Goal: Information Seeking & Learning: Learn about a topic

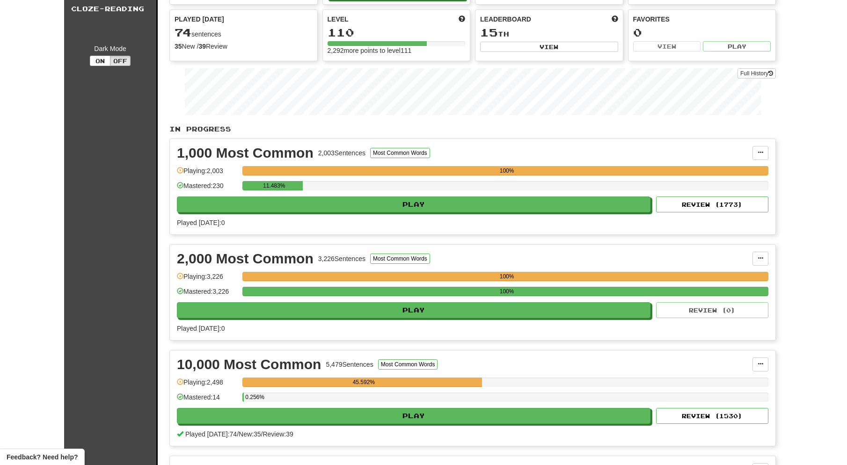
scroll to position [86, 0]
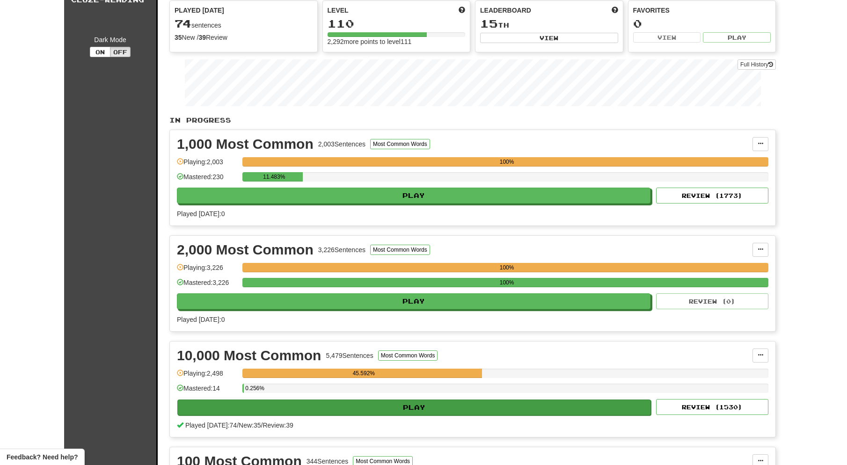
click at [380, 406] on button "Play" at bounding box center [413, 408] width 473 height 16
select select "**"
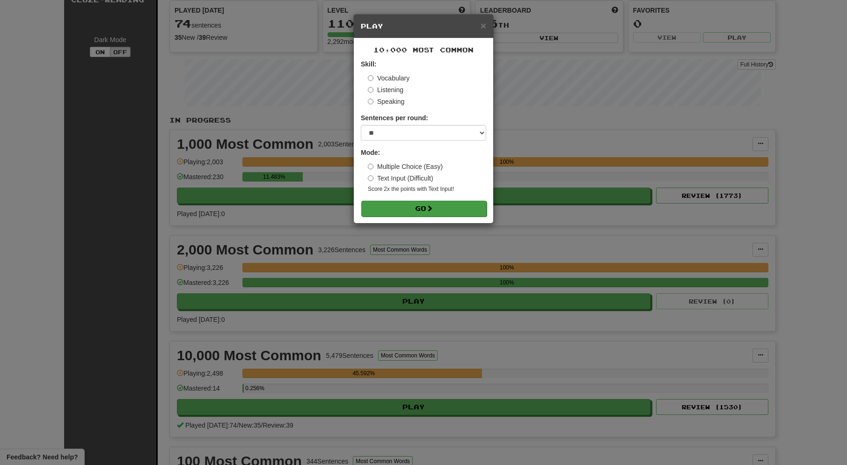
click at [433, 208] on span at bounding box center [429, 208] width 7 height 7
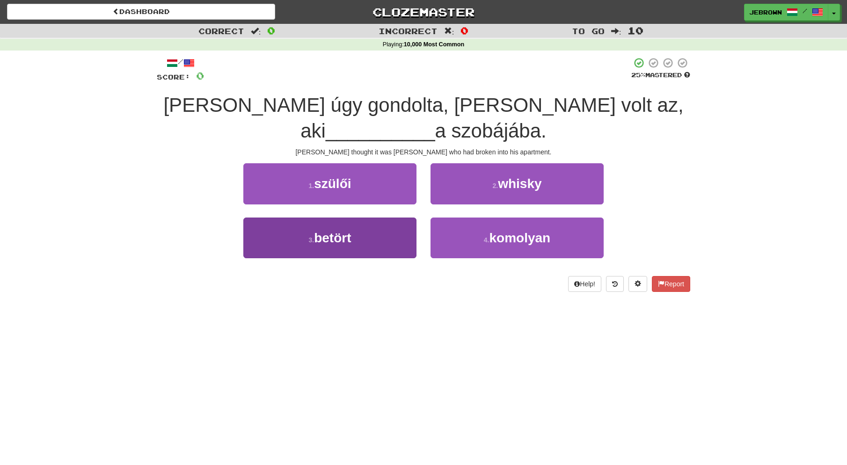
click at [340, 231] on span "betört" at bounding box center [332, 238] width 37 height 15
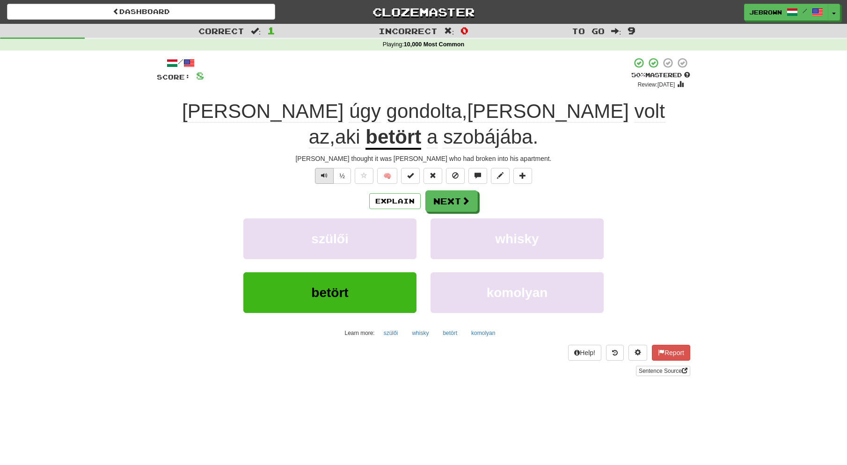
click at [321, 172] on span "Text-to-speech controls" at bounding box center [324, 175] width 7 height 7
click at [320, 168] on button "Text-to-speech controls" at bounding box center [324, 176] width 19 height 16
click at [450, 191] on button "Next" at bounding box center [452, 202] width 52 height 22
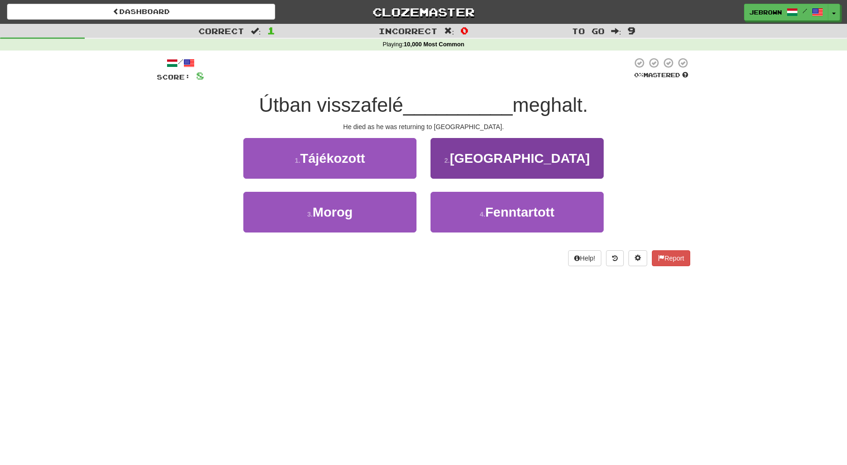
click at [481, 160] on button "2 . Angliába" at bounding box center [516, 158] width 173 height 41
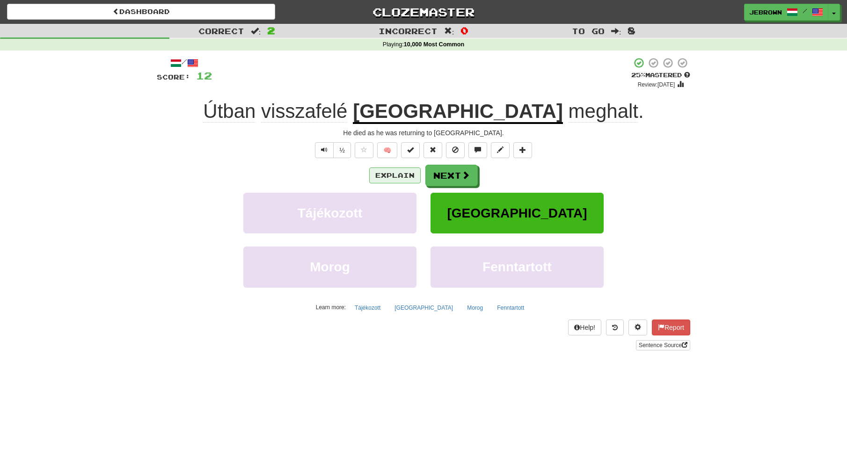
click at [394, 175] on button "Explain" at bounding box center [394, 175] width 51 height 16
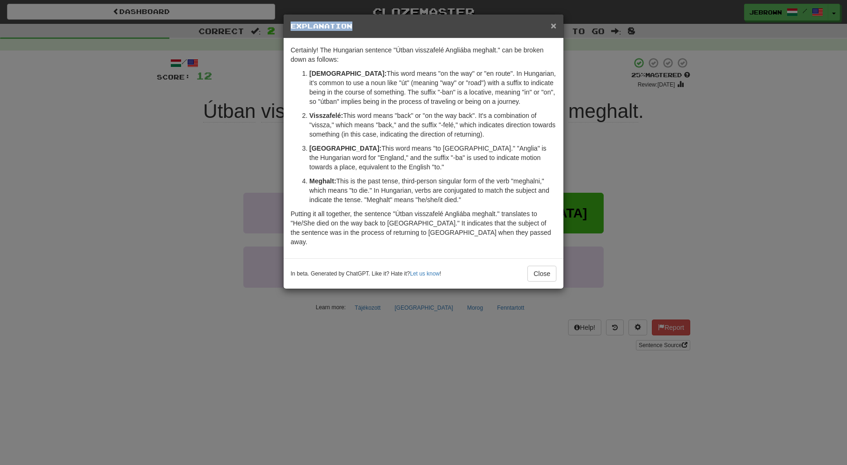
click at [555, 24] on div "× Explanation" at bounding box center [424, 27] width 280 height 24
click at [555, 24] on span "×" at bounding box center [554, 25] width 6 height 11
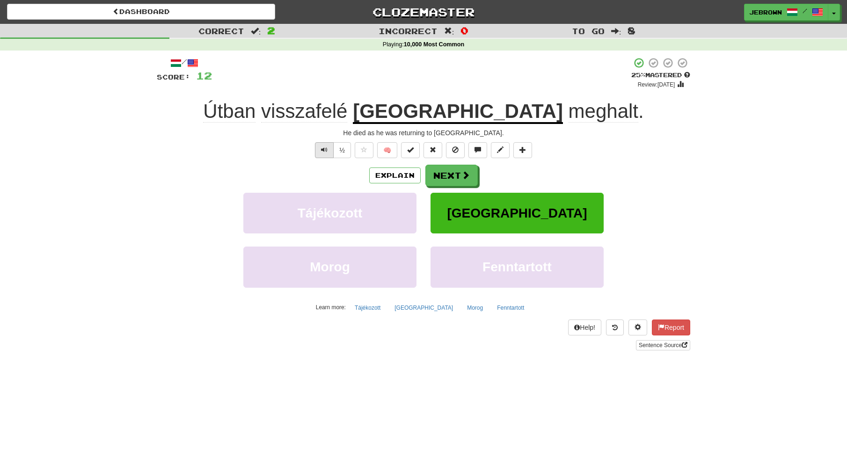
click at [327, 149] on button "Text-to-speech controls" at bounding box center [324, 150] width 19 height 16
click at [452, 176] on button "Next" at bounding box center [452, 176] width 52 height 22
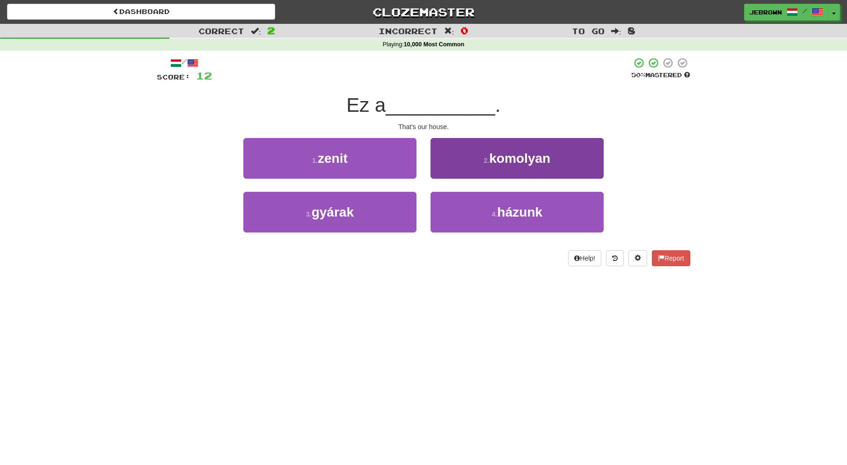
click at [502, 211] on span "házunk" at bounding box center [519, 212] width 45 height 15
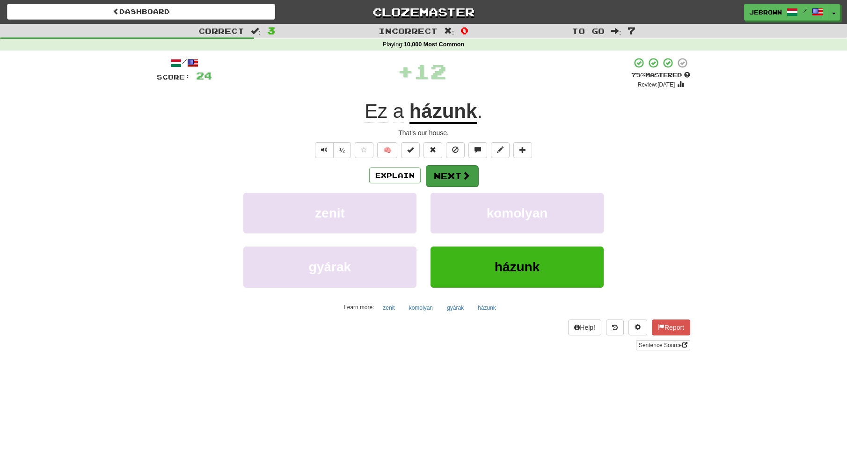
click at [449, 174] on button "Next" at bounding box center [452, 176] width 52 height 22
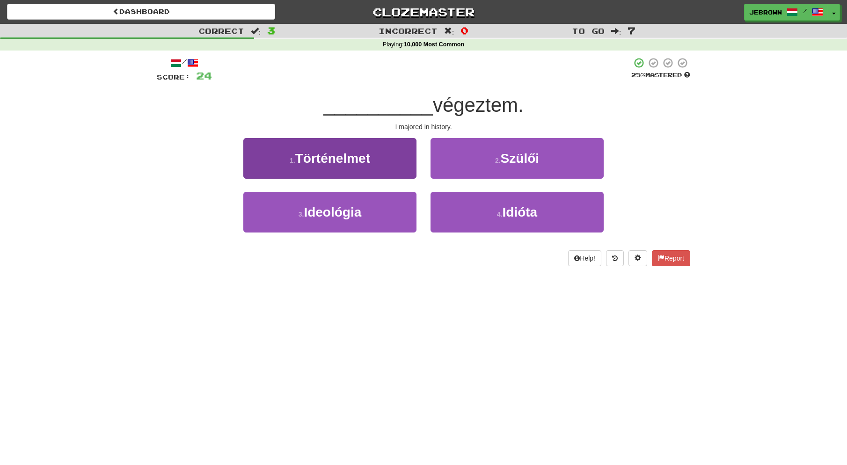
click at [315, 161] on span "Történelmet" at bounding box center [332, 158] width 75 height 15
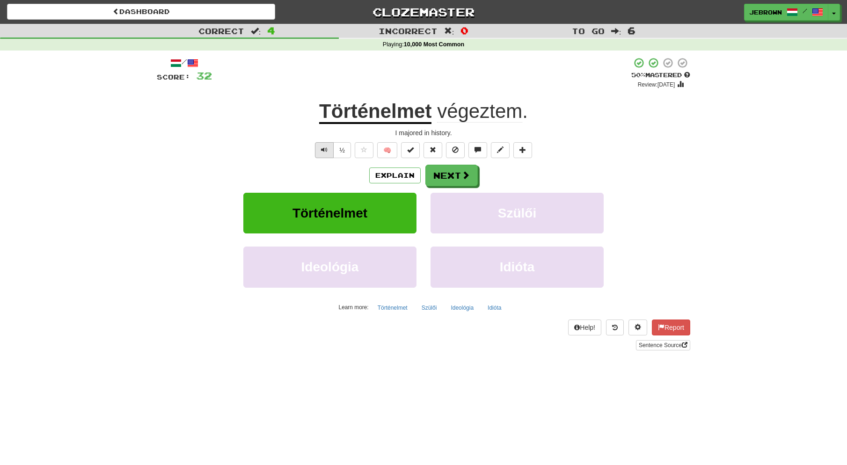
click at [328, 147] on button "Text-to-speech controls" at bounding box center [324, 150] width 19 height 16
click at [322, 147] on span "Text-to-speech controls" at bounding box center [324, 149] width 7 height 7
click at [456, 175] on button "Next" at bounding box center [452, 176] width 52 height 22
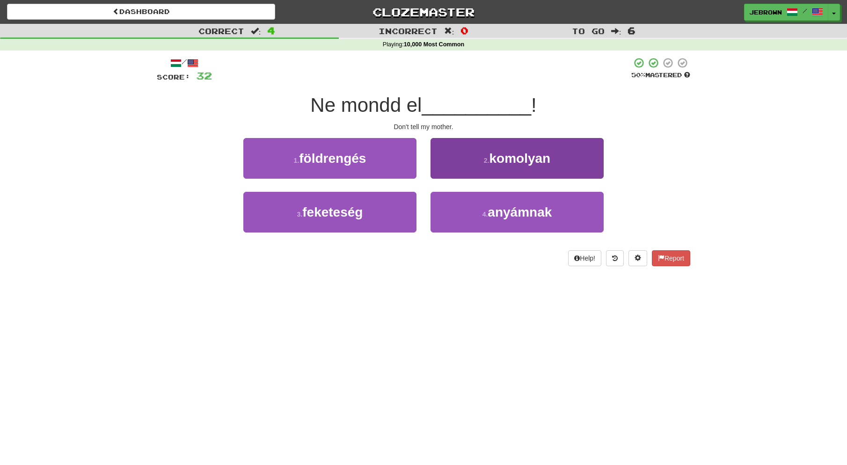
click at [474, 211] on button "4 . anyámnak" at bounding box center [516, 212] width 173 height 41
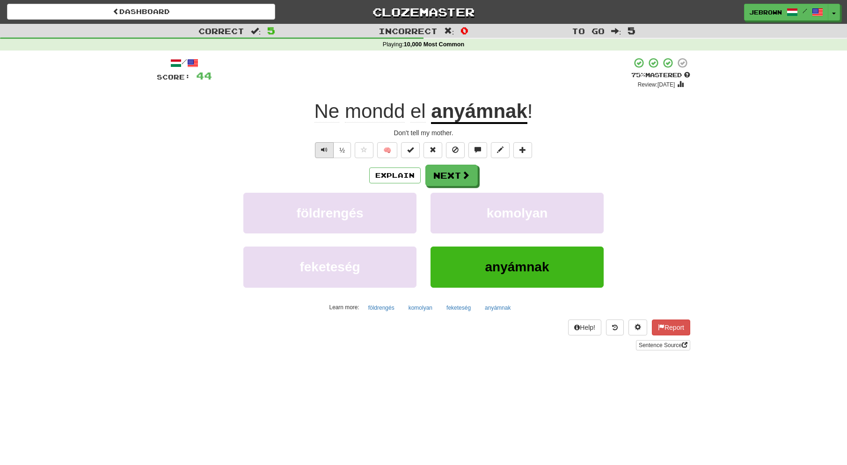
click at [324, 151] on span "Text-to-speech controls" at bounding box center [324, 149] width 7 height 7
click at [453, 175] on button "Next" at bounding box center [452, 176] width 52 height 22
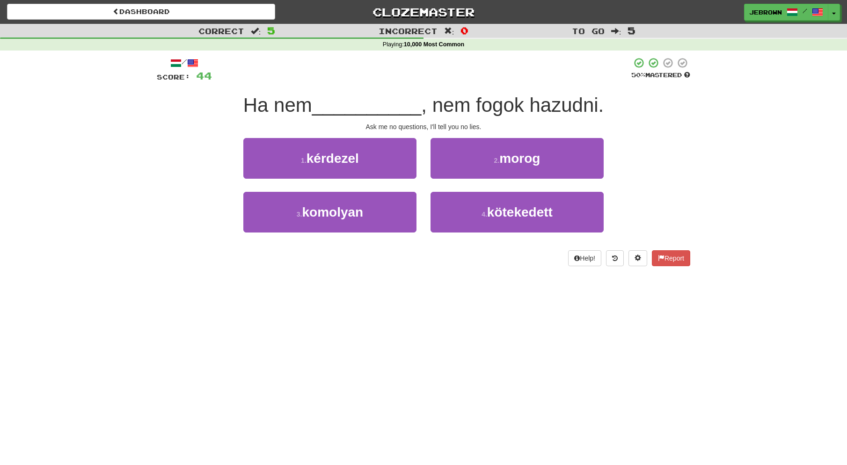
click at [356, 162] on span "kérdezel" at bounding box center [332, 158] width 52 height 15
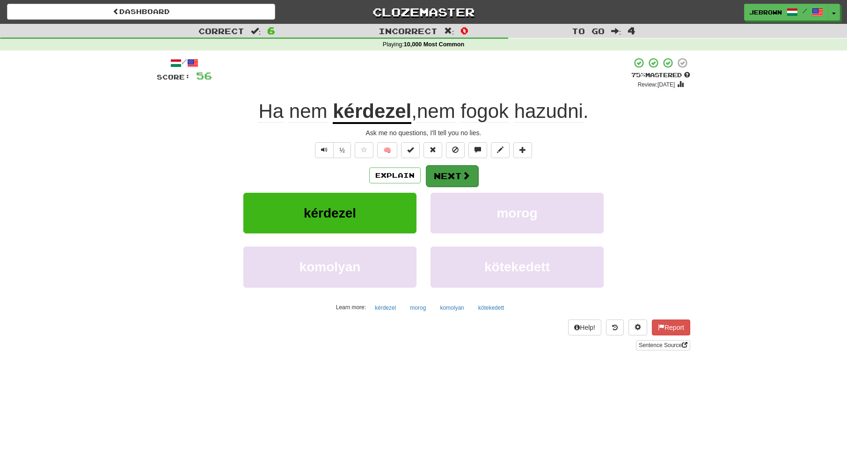
click at [449, 173] on button "Next" at bounding box center [452, 176] width 52 height 22
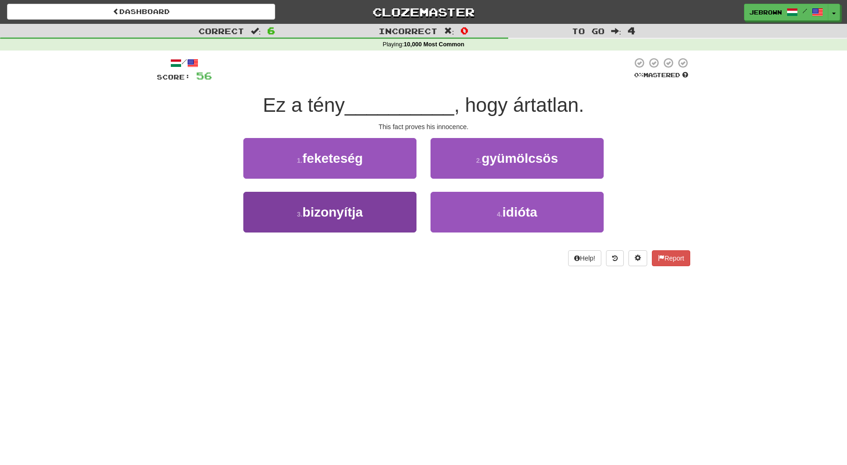
click at [358, 215] on span "bizonyítja" at bounding box center [332, 212] width 60 height 15
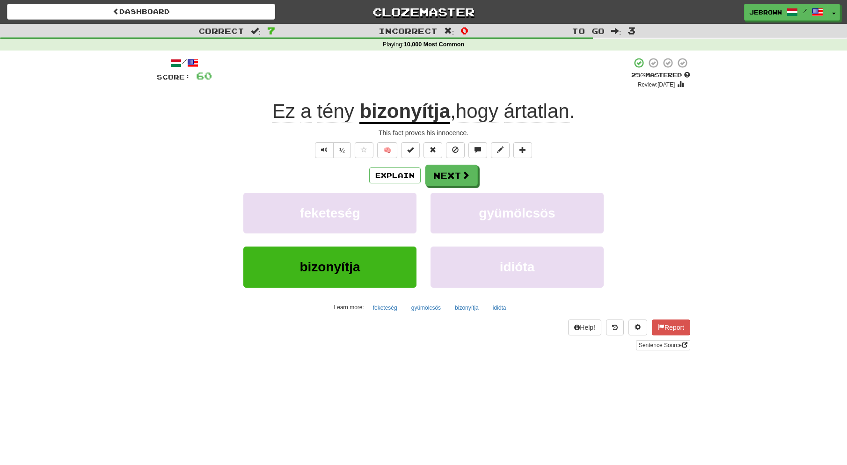
scroll to position [0, 0]
click at [327, 151] on span "Text-to-speech controls" at bounding box center [324, 149] width 7 height 7
click at [451, 175] on button "Next" at bounding box center [452, 176] width 52 height 22
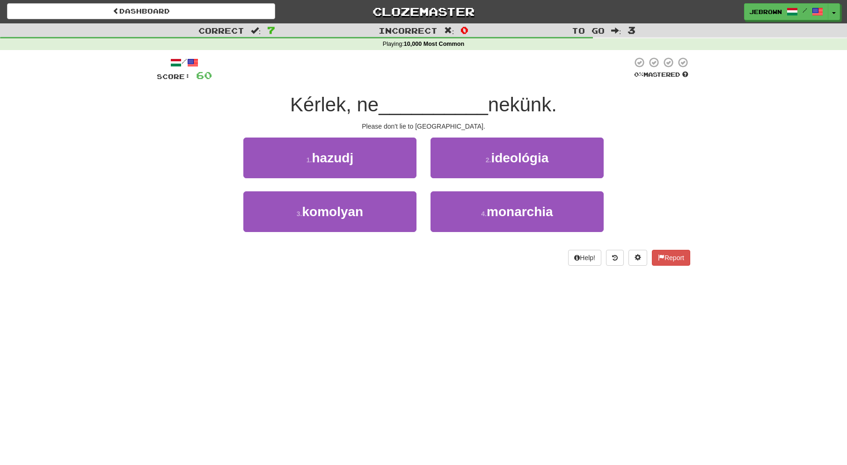
click at [368, 160] on button "1 . hazudj" at bounding box center [329, 158] width 173 height 41
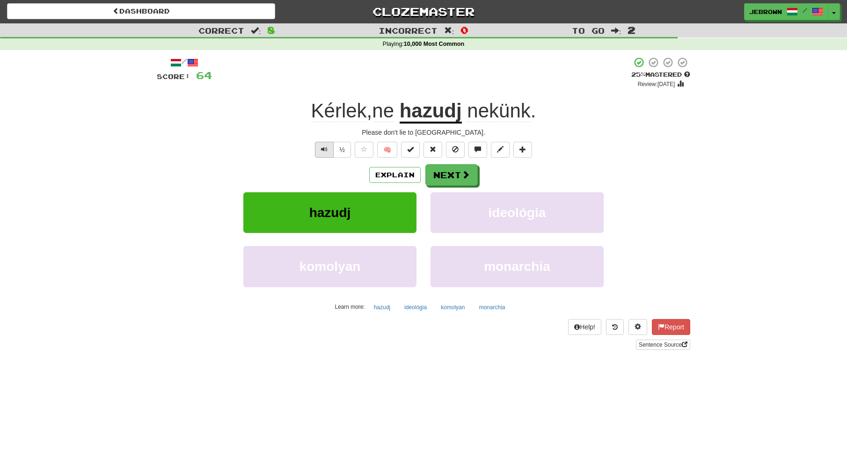
click at [322, 147] on span "Text-to-speech controls" at bounding box center [324, 149] width 7 height 7
click at [456, 172] on button "Next" at bounding box center [452, 176] width 52 height 22
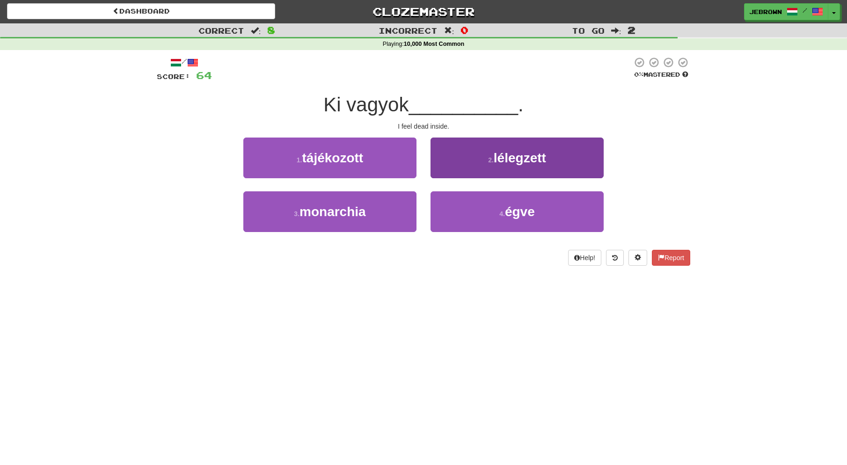
click at [529, 209] on span "égve" at bounding box center [520, 211] width 30 height 15
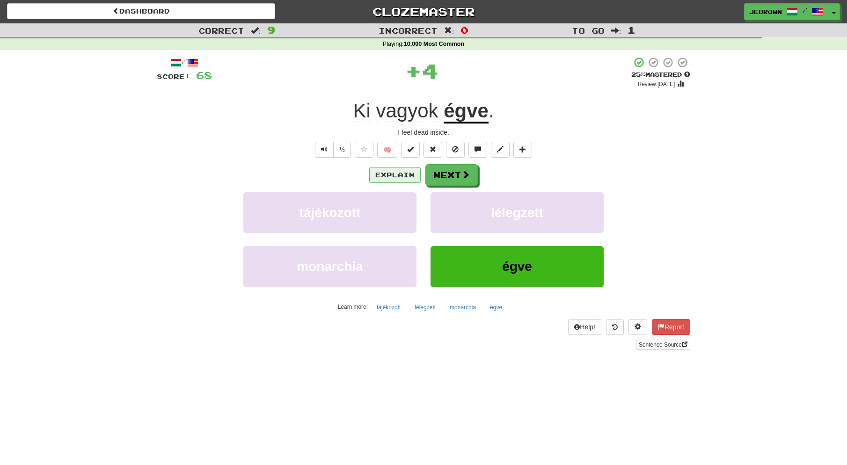
click at [402, 175] on button "Explain" at bounding box center [394, 175] width 51 height 16
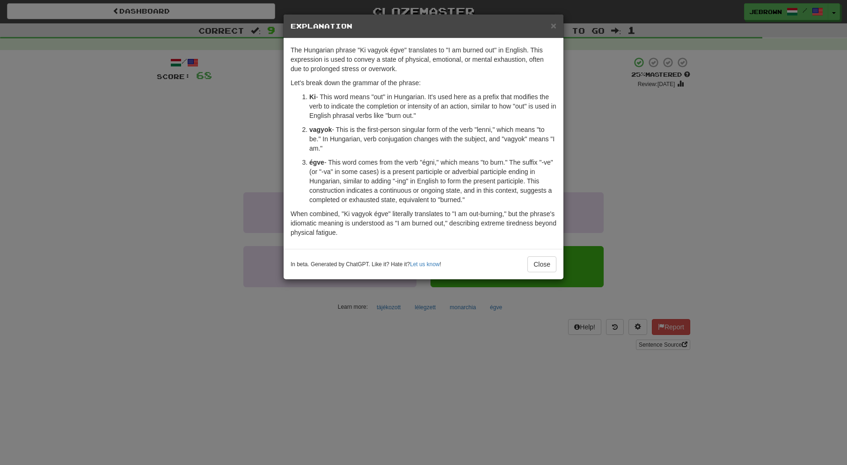
click at [553, 26] on span "×" at bounding box center [554, 25] width 6 height 11
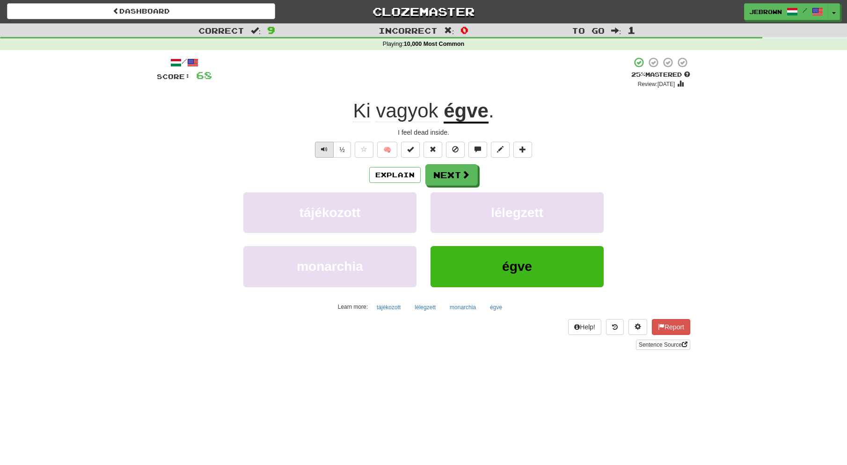
click at [324, 147] on span "Text-to-speech controls" at bounding box center [324, 149] width 7 height 7
click at [451, 175] on button "Next" at bounding box center [452, 176] width 52 height 22
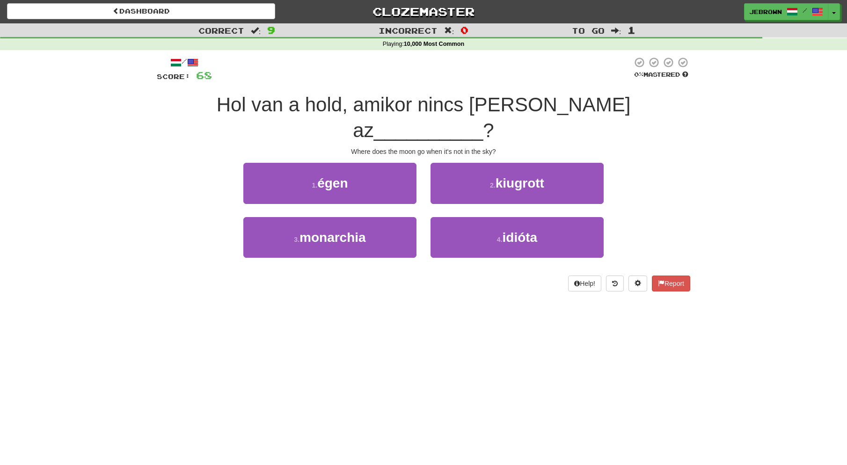
click at [373, 163] on button "1 . égen" at bounding box center [329, 183] width 173 height 41
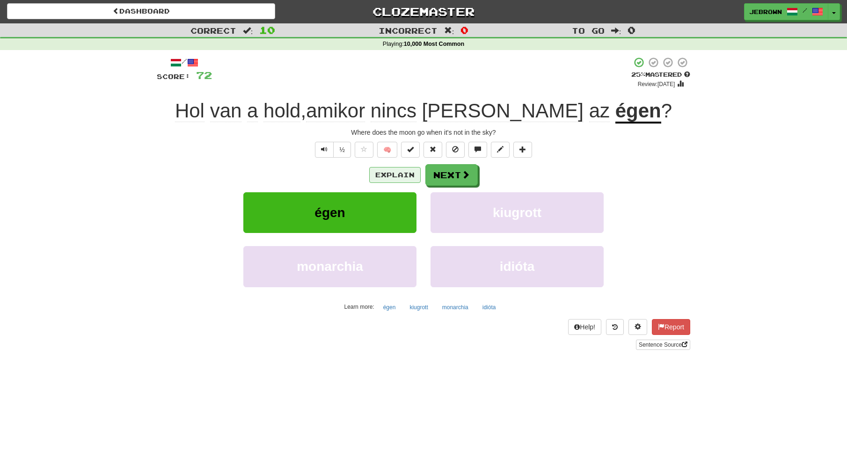
click at [393, 176] on button "Explain" at bounding box center [394, 175] width 51 height 16
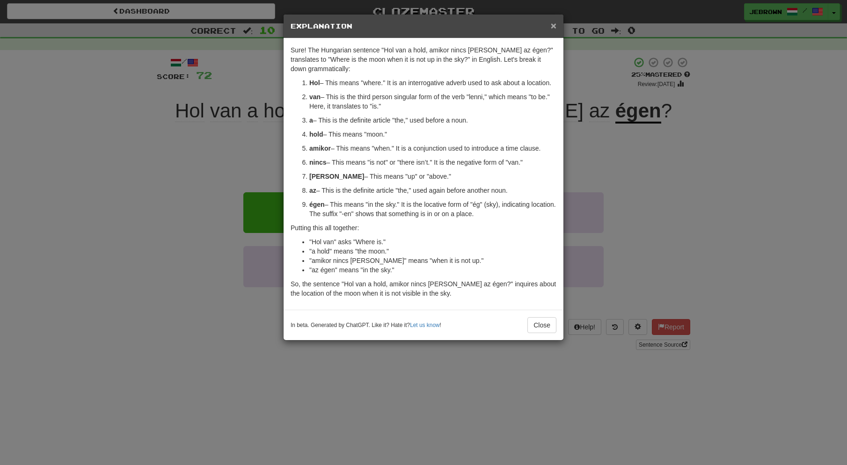
click at [552, 27] on span "×" at bounding box center [554, 25] width 6 height 11
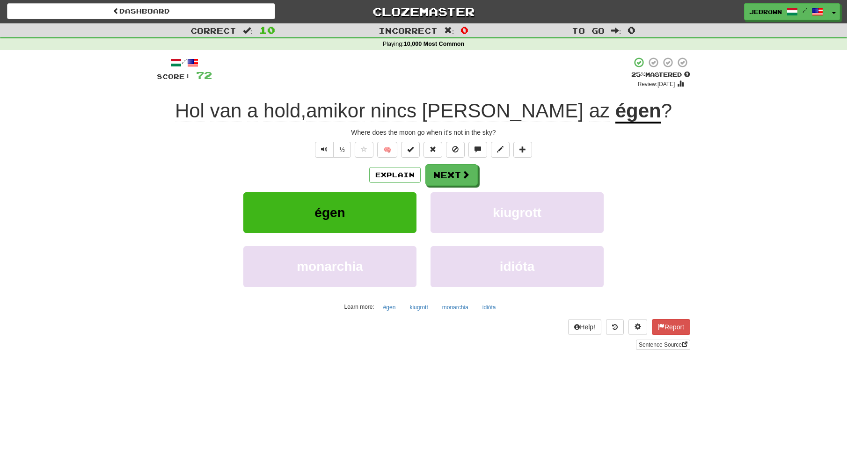
click at [451, 175] on button "Next" at bounding box center [451, 175] width 52 height 22
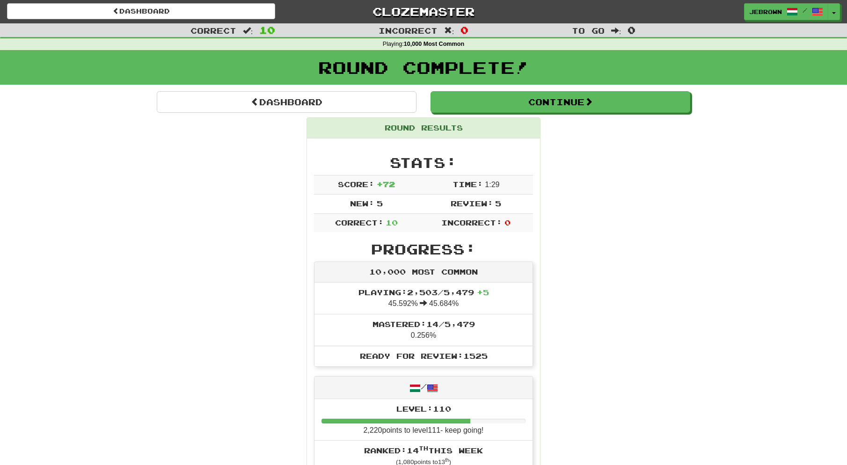
click at [483, 104] on button "Continue" at bounding box center [560, 102] width 260 height 22
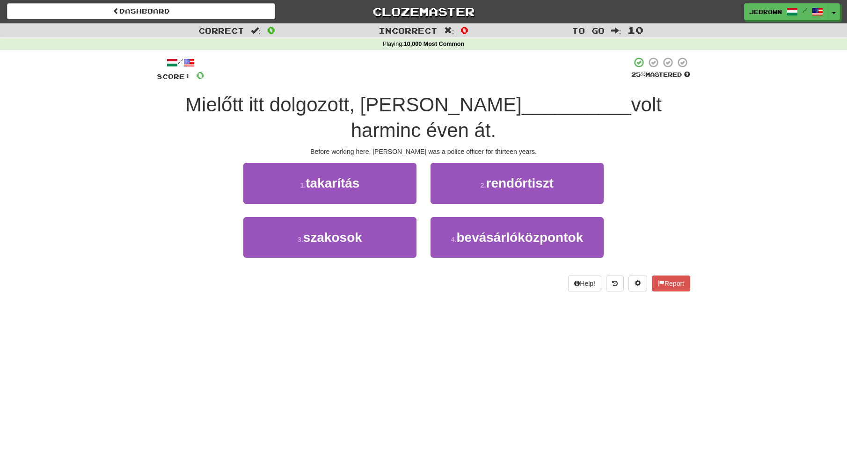
click at [469, 163] on button "2 . rendőrtiszt" at bounding box center [516, 183] width 173 height 41
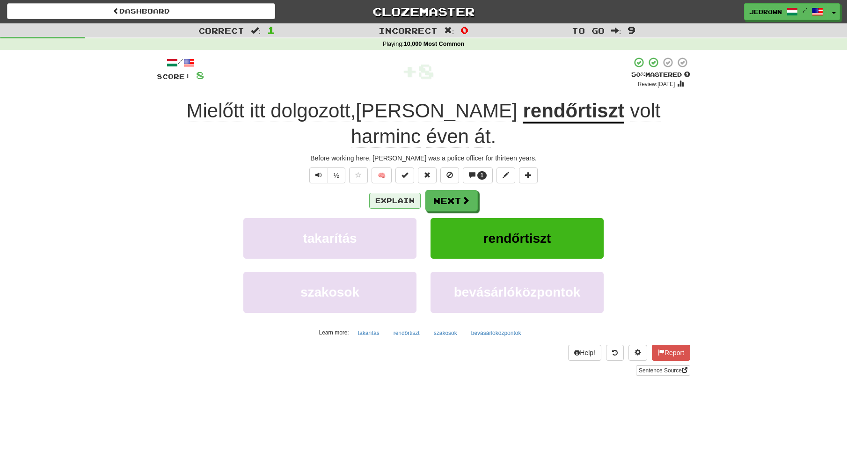
click at [399, 193] on button "Explain" at bounding box center [394, 201] width 51 height 16
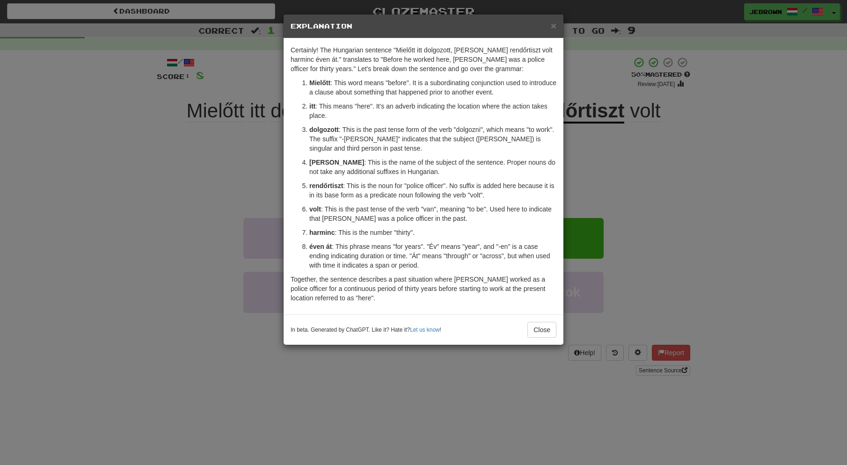
click at [552, 25] on span "×" at bounding box center [554, 25] width 6 height 11
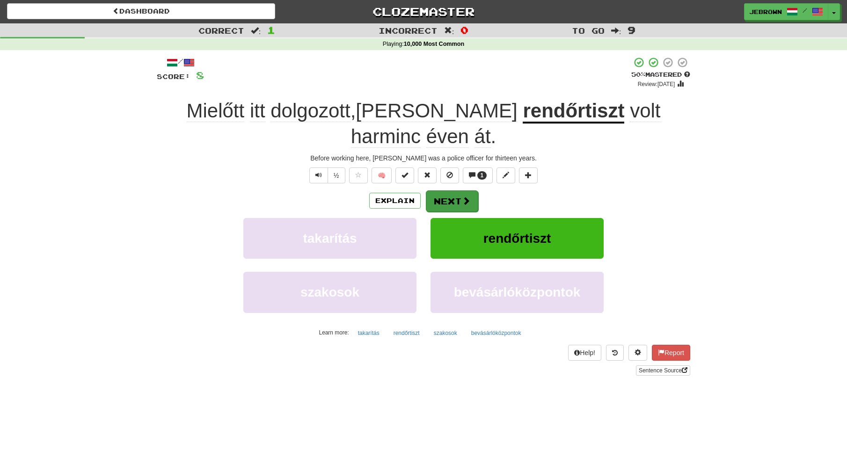
click at [457, 190] on button "Next" at bounding box center [452, 201] width 52 height 22
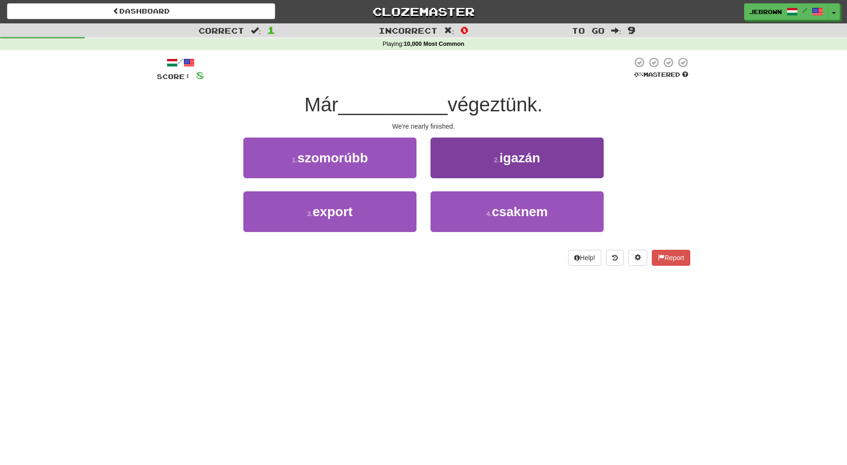
click at [522, 211] on span "csaknem" at bounding box center [520, 211] width 56 height 15
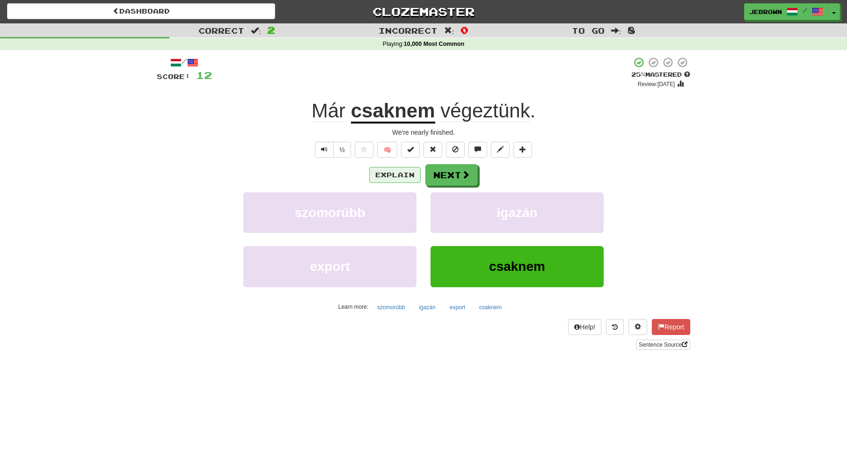
click at [386, 173] on button "Explain" at bounding box center [394, 175] width 51 height 16
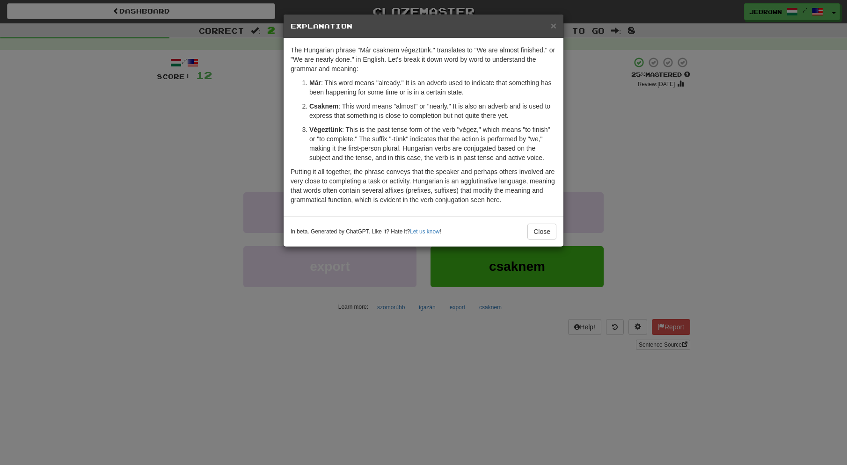
click at [553, 25] on span "×" at bounding box center [554, 25] width 6 height 11
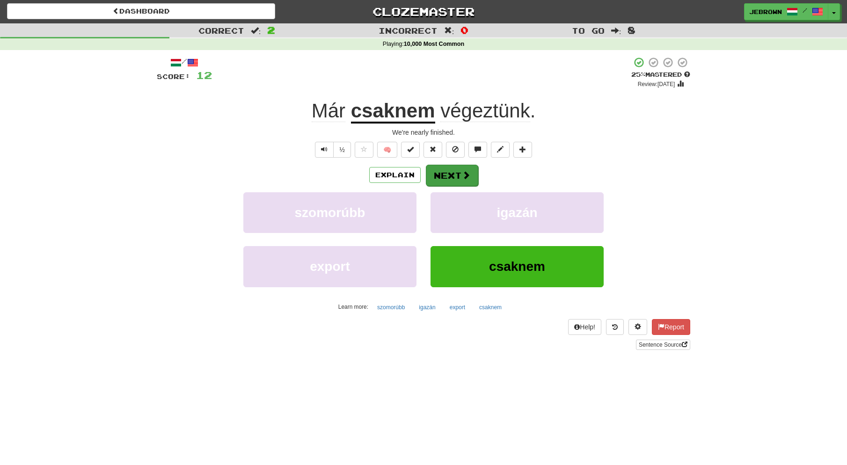
click at [448, 175] on button "Next" at bounding box center [452, 176] width 52 height 22
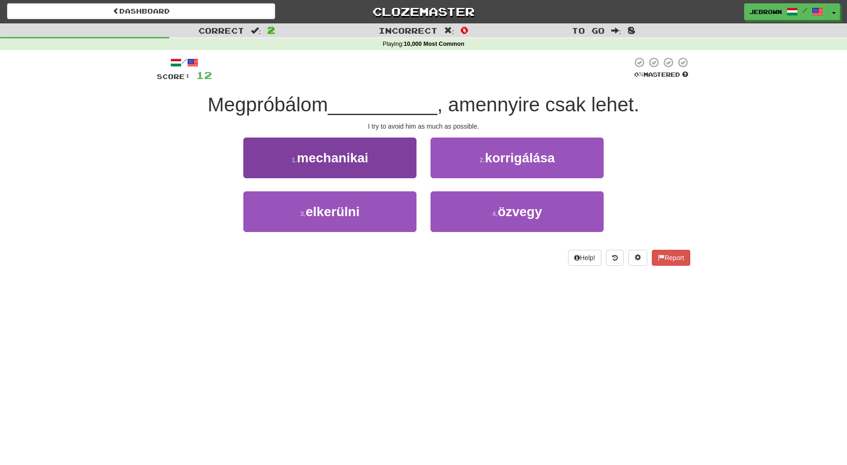
click at [364, 207] on button "3 . elkerülni" at bounding box center [329, 211] width 173 height 41
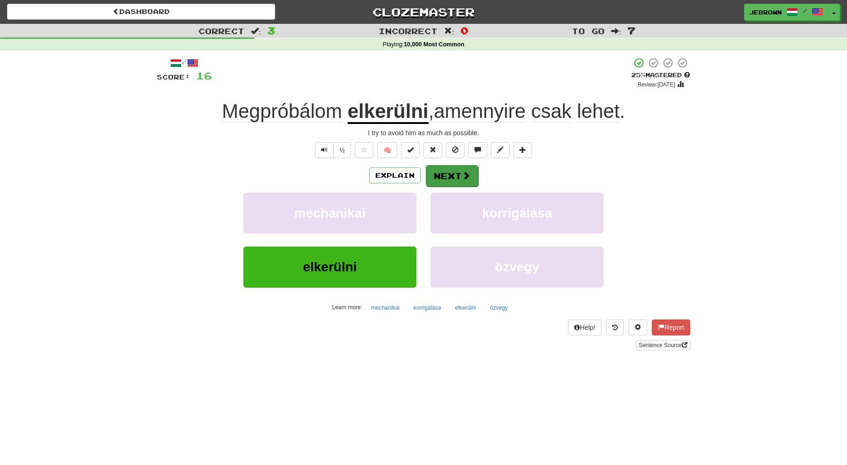
scroll to position [0, 0]
click at [321, 148] on span "Text-to-speech controls" at bounding box center [324, 149] width 7 height 7
click at [459, 175] on button "Next" at bounding box center [452, 176] width 52 height 22
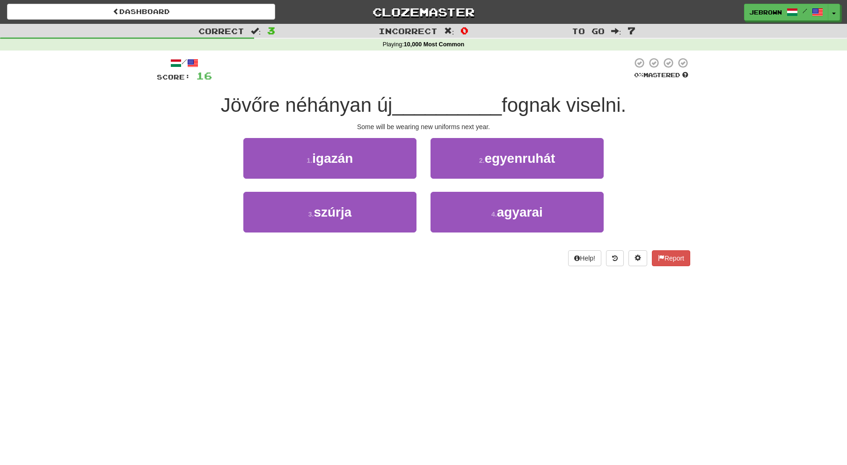
click at [488, 160] on span "egyenruhát" at bounding box center [519, 158] width 71 height 15
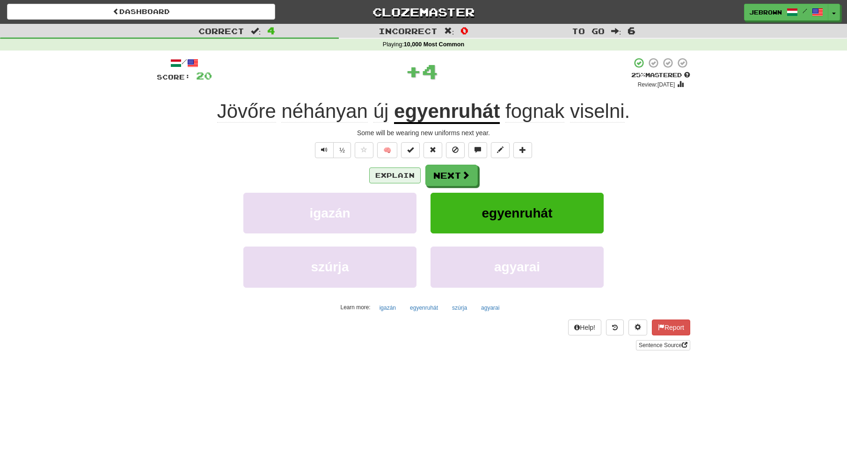
click at [396, 175] on button "Explain" at bounding box center [394, 175] width 51 height 16
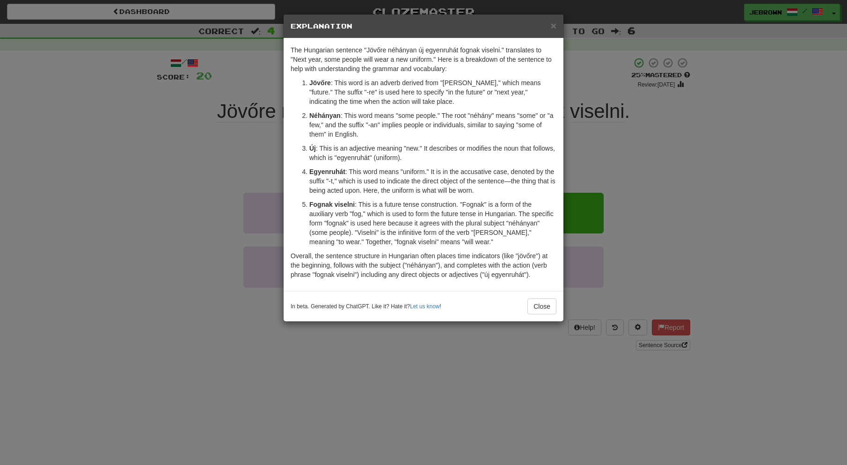
click at [553, 25] on span "×" at bounding box center [554, 25] width 6 height 11
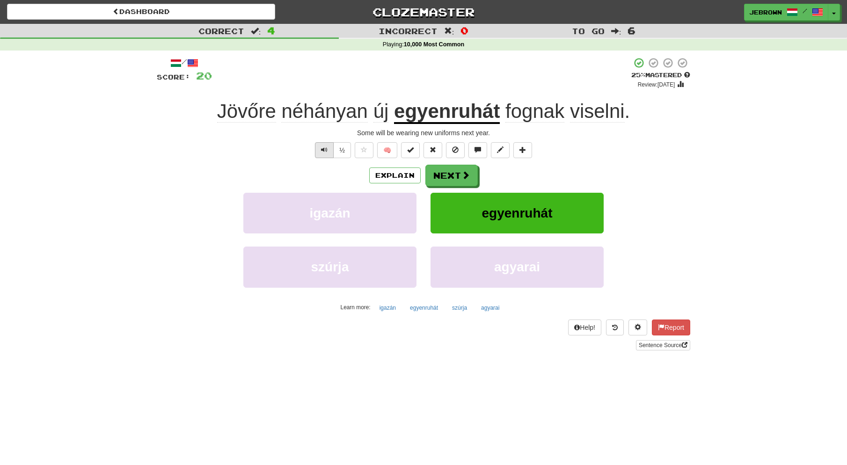
click at [322, 148] on span "Text-to-speech controls" at bounding box center [324, 149] width 7 height 7
click at [401, 174] on button "Explain" at bounding box center [394, 175] width 51 height 16
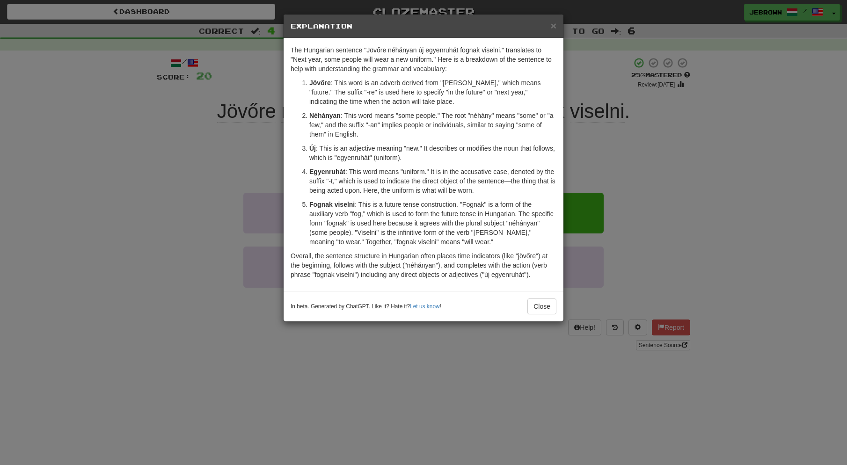
click at [552, 23] on span "×" at bounding box center [554, 25] width 6 height 11
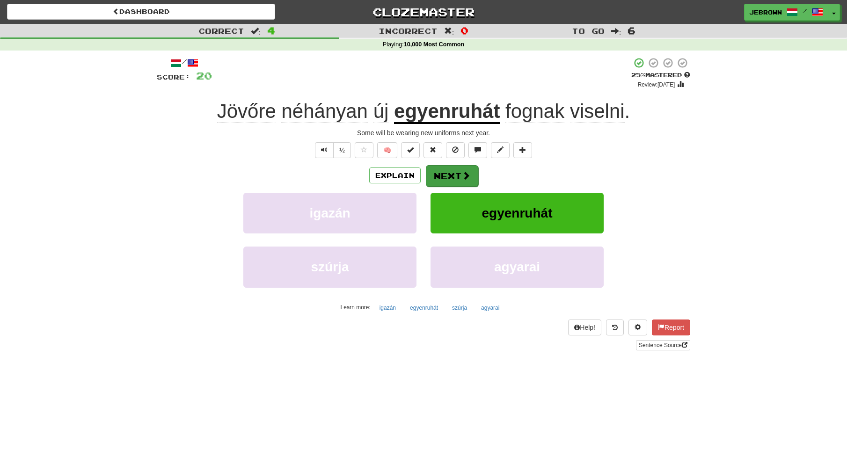
click at [460, 174] on button "Next" at bounding box center [452, 176] width 52 height 22
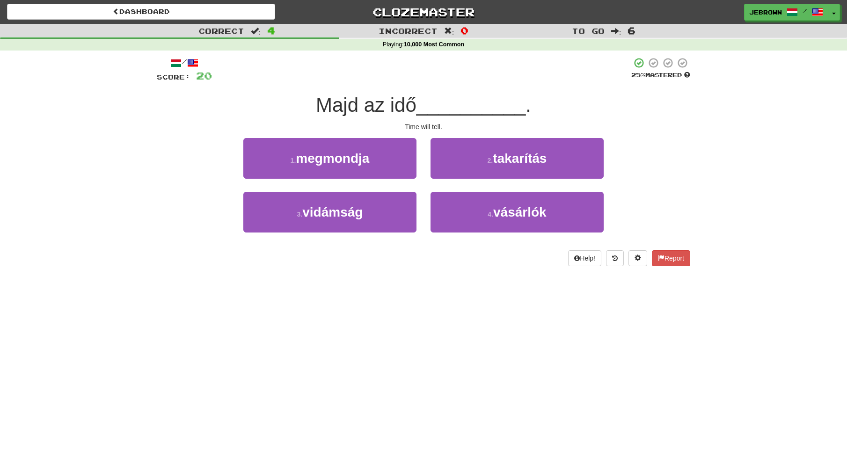
click at [367, 160] on span "megmondja" at bounding box center [332, 158] width 73 height 15
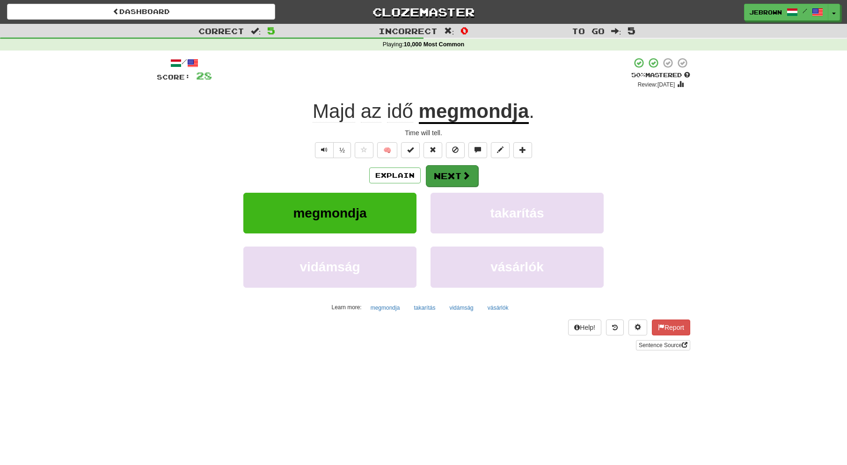
click at [453, 175] on button "Next" at bounding box center [452, 176] width 52 height 22
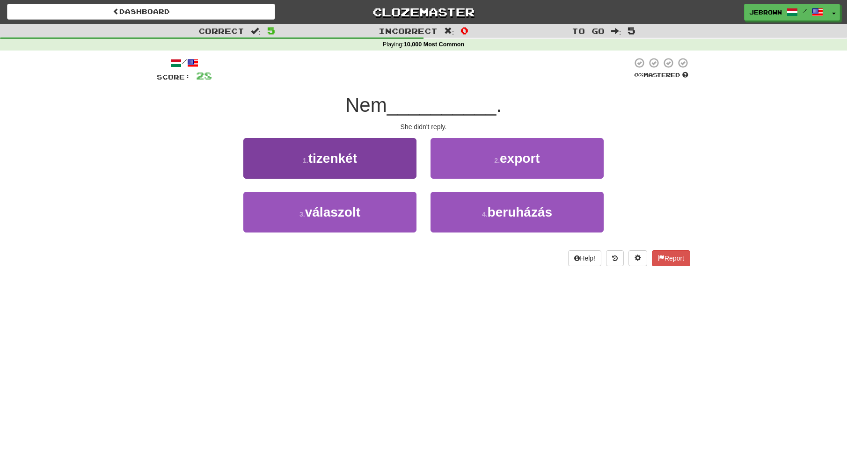
click at [364, 214] on button "3 . válaszolt" at bounding box center [329, 212] width 173 height 41
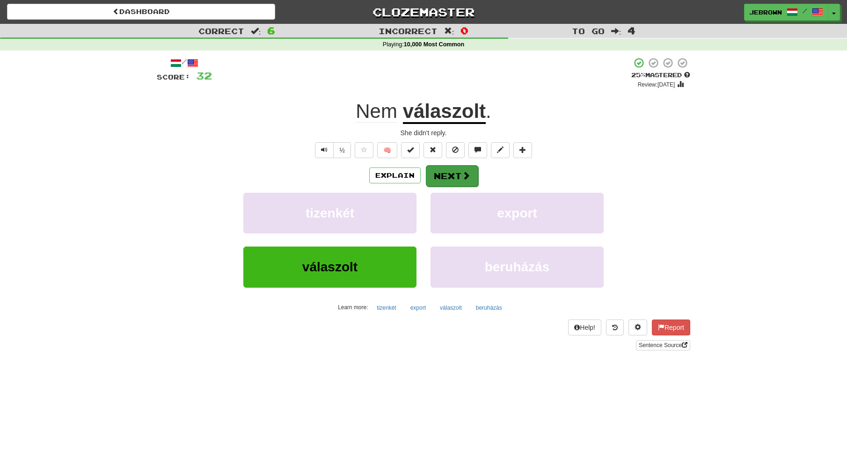
click at [453, 174] on button "Next" at bounding box center [452, 176] width 52 height 22
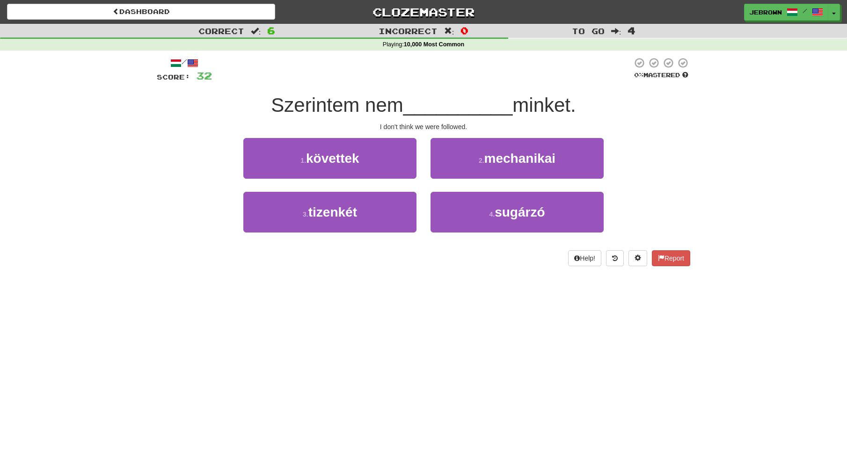
click at [385, 158] on button "1 . követtek" at bounding box center [329, 158] width 173 height 41
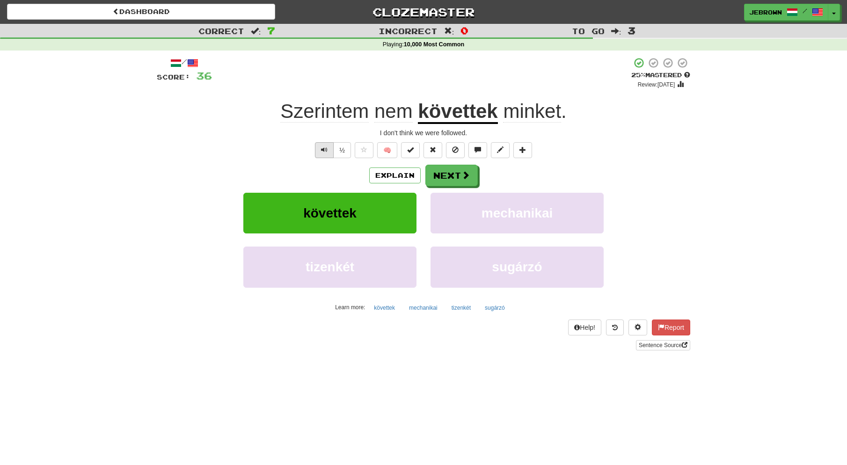
click at [322, 150] on span "Text-to-speech controls" at bounding box center [324, 149] width 7 height 7
click at [454, 172] on button "Next" at bounding box center [452, 176] width 52 height 22
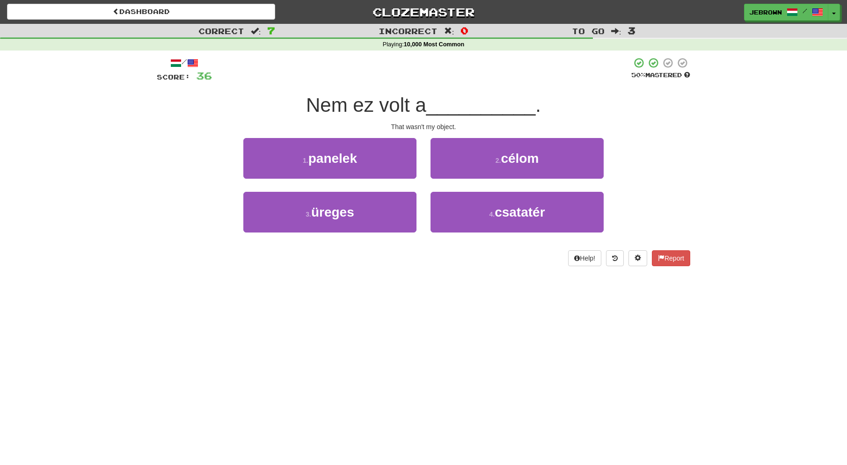
click at [528, 161] on span "célom" at bounding box center [520, 158] width 38 height 15
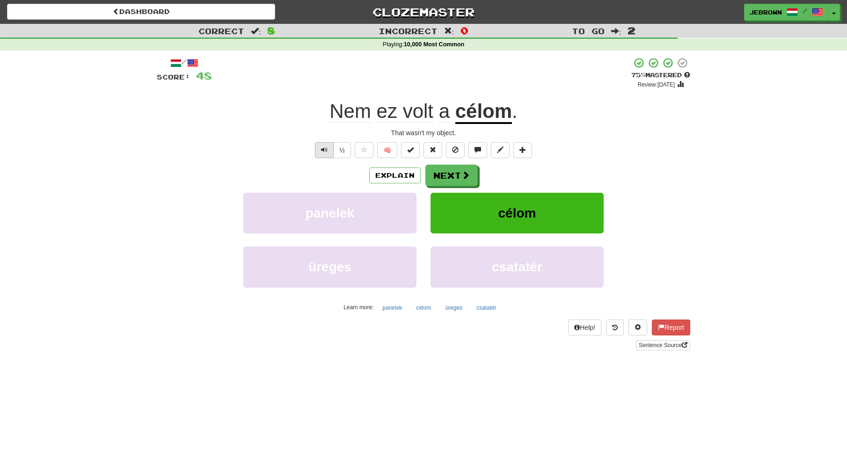
click at [324, 148] on span "Text-to-speech controls" at bounding box center [324, 149] width 7 height 7
click at [454, 173] on button "Next" at bounding box center [452, 176] width 52 height 22
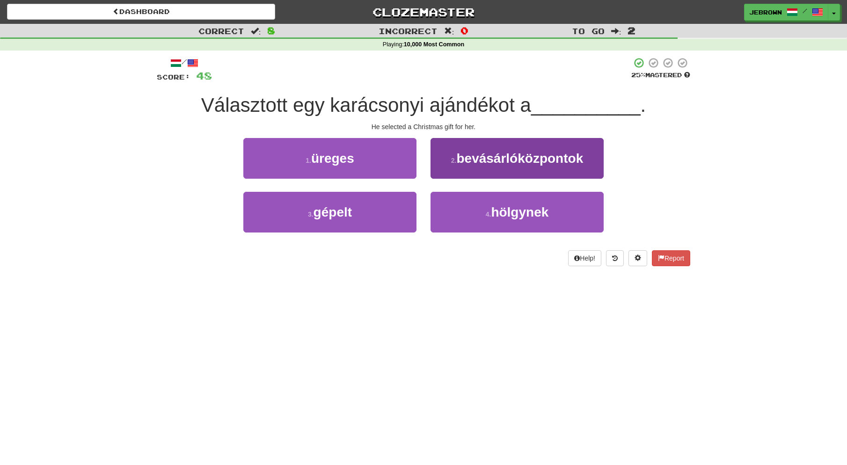
click at [520, 211] on span "hölgynek" at bounding box center [520, 212] width 58 height 15
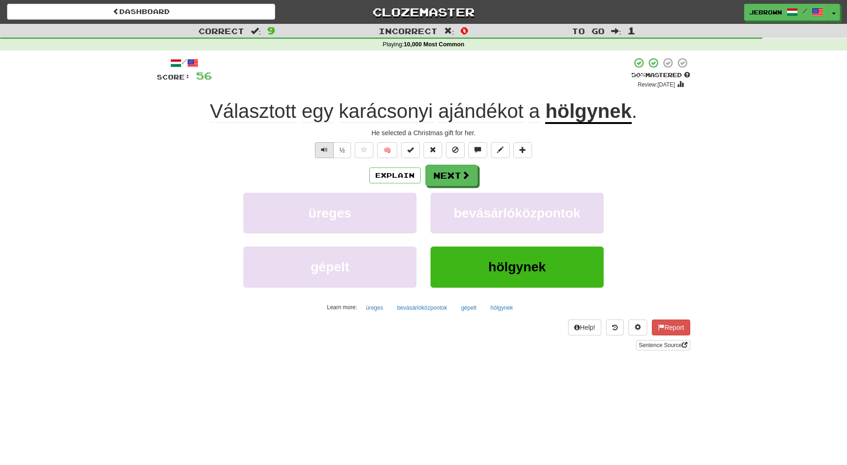
click at [321, 152] on span "Text-to-speech controls" at bounding box center [324, 149] width 7 height 7
click at [325, 149] on span "Text-to-speech controls" at bounding box center [324, 149] width 7 height 7
click at [457, 176] on button "Next" at bounding box center [452, 176] width 52 height 22
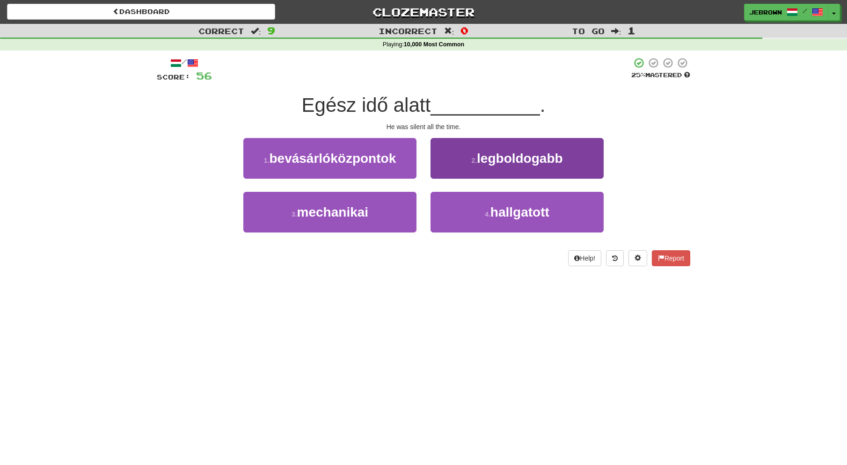
click at [509, 209] on span "hallgatott" at bounding box center [519, 212] width 59 height 15
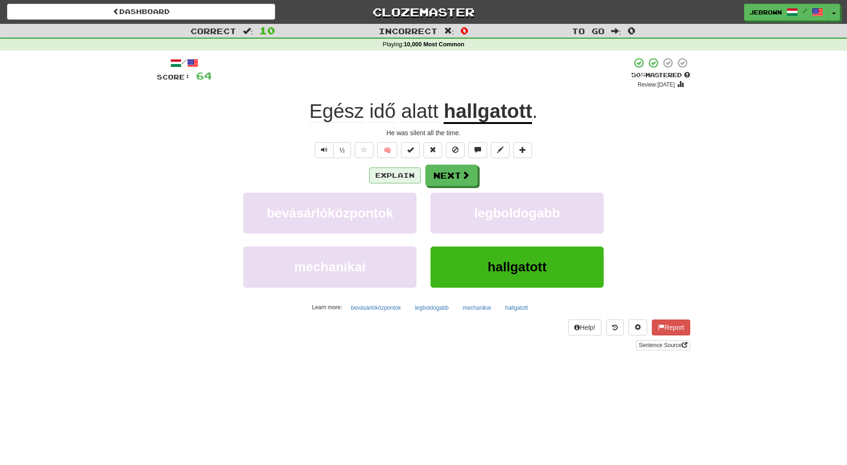
click at [402, 177] on button "Explain" at bounding box center [394, 175] width 51 height 16
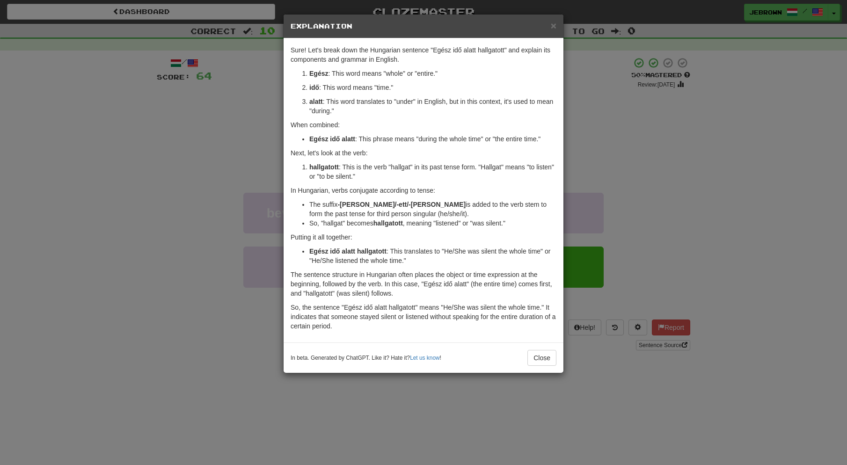
click at [554, 26] on span "×" at bounding box center [554, 25] width 6 height 11
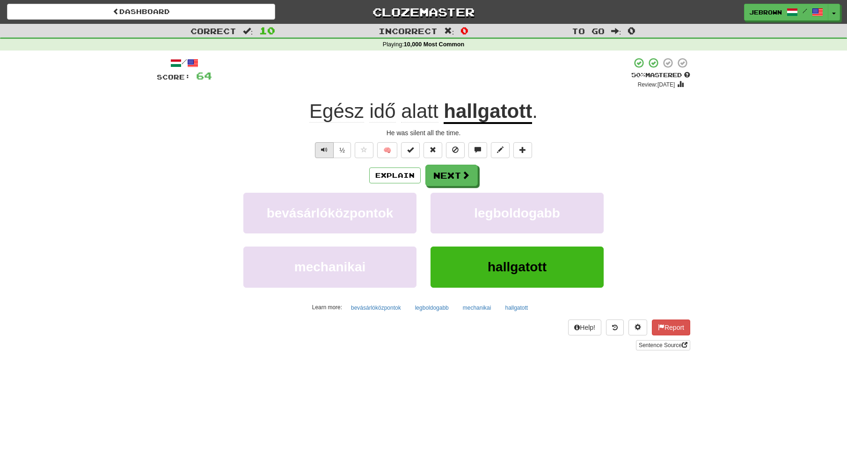
click at [324, 147] on span "Text-to-speech controls" at bounding box center [324, 149] width 7 height 7
click at [461, 175] on span at bounding box center [465, 175] width 8 height 8
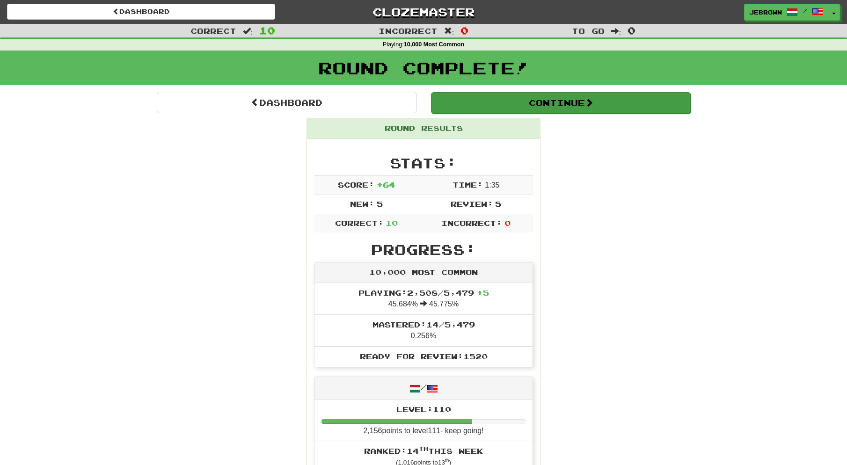
click at [478, 97] on button "Continue" at bounding box center [561, 103] width 260 height 22
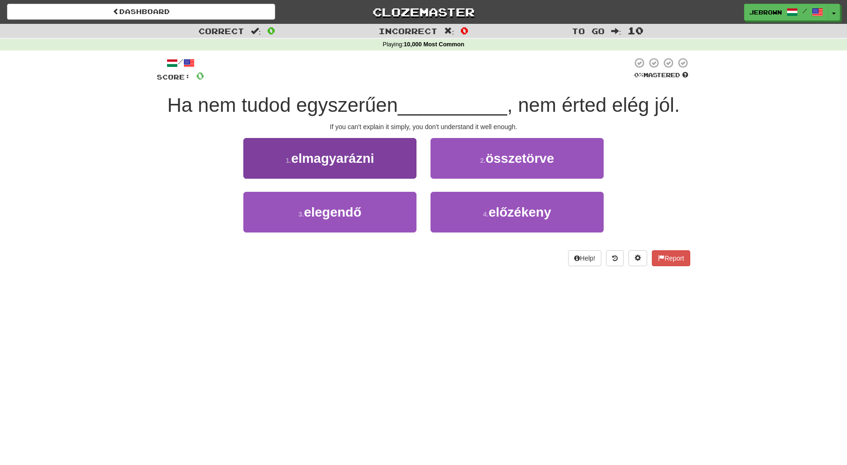
click at [390, 153] on button "1 . elmagyarázni" at bounding box center [329, 158] width 173 height 41
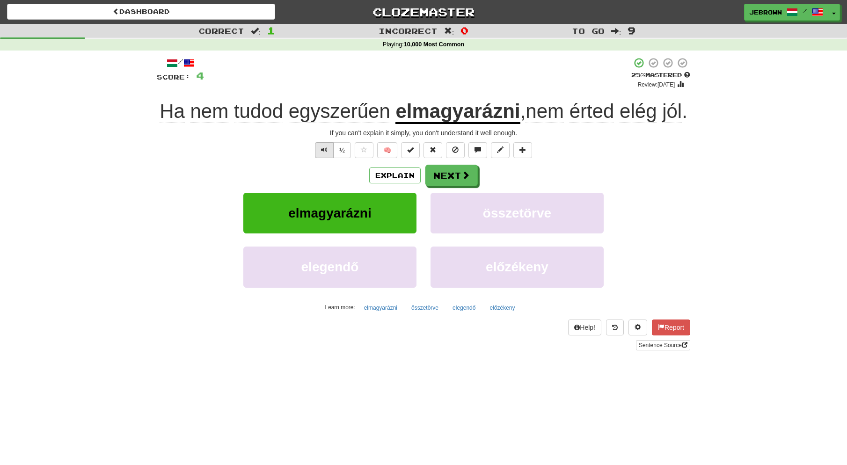
click at [327, 158] on button "Text-to-speech controls" at bounding box center [324, 150] width 19 height 16
click at [451, 187] on button "Next" at bounding box center [452, 176] width 52 height 22
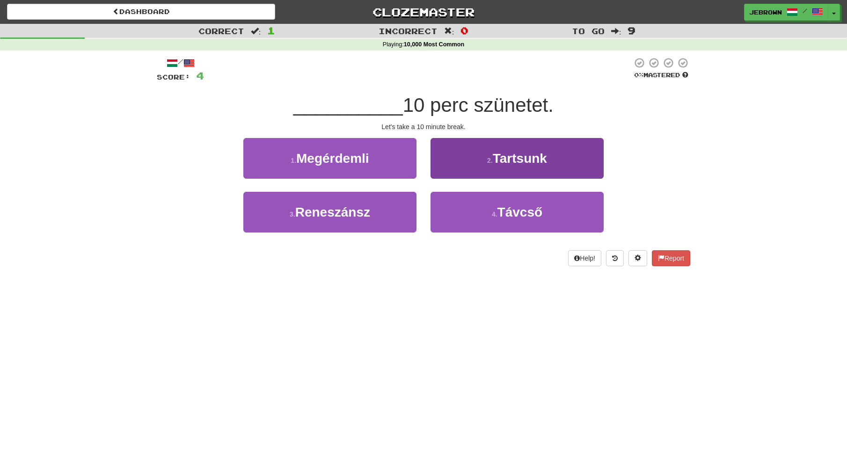
click at [532, 160] on span "Tartsunk" at bounding box center [520, 158] width 54 height 15
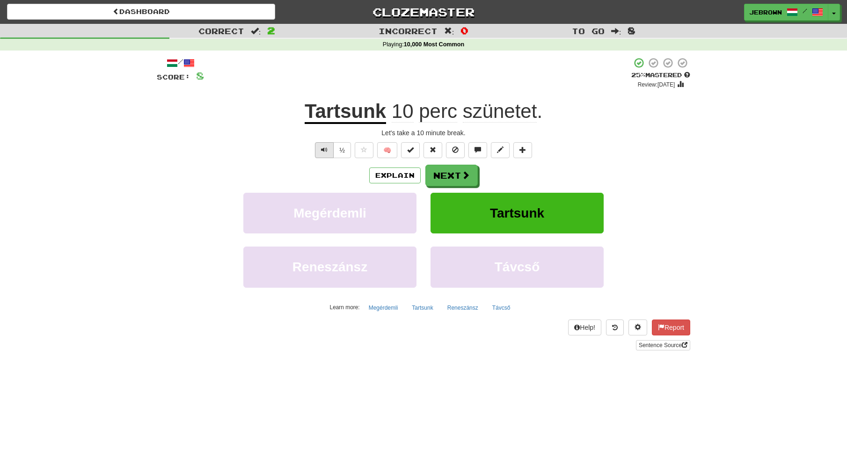
click at [326, 152] on span "Text-to-speech controls" at bounding box center [324, 149] width 7 height 7
click at [320, 149] on button "Text-to-speech controls" at bounding box center [324, 150] width 19 height 16
click at [407, 175] on button "Explain" at bounding box center [394, 175] width 51 height 16
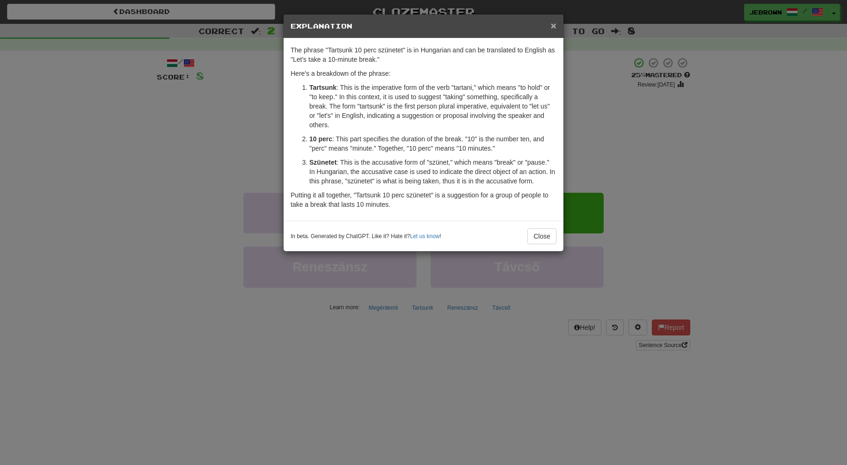
click at [554, 25] on span "×" at bounding box center [554, 25] width 6 height 11
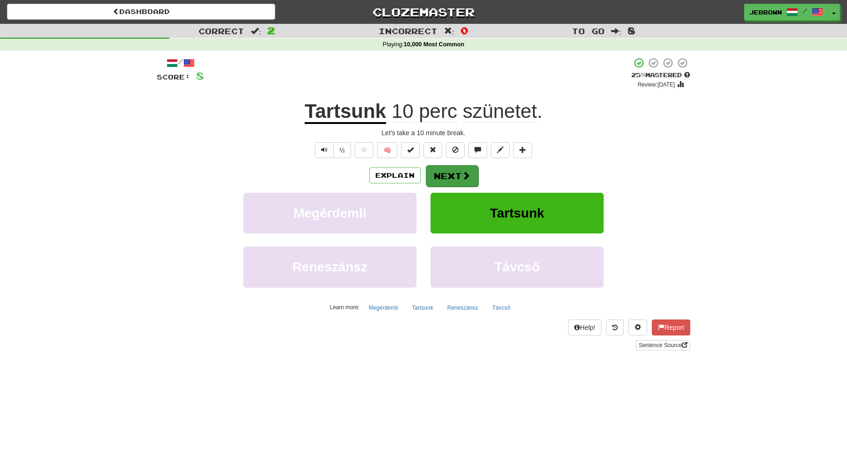
click at [455, 174] on button "Next" at bounding box center [452, 176] width 52 height 22
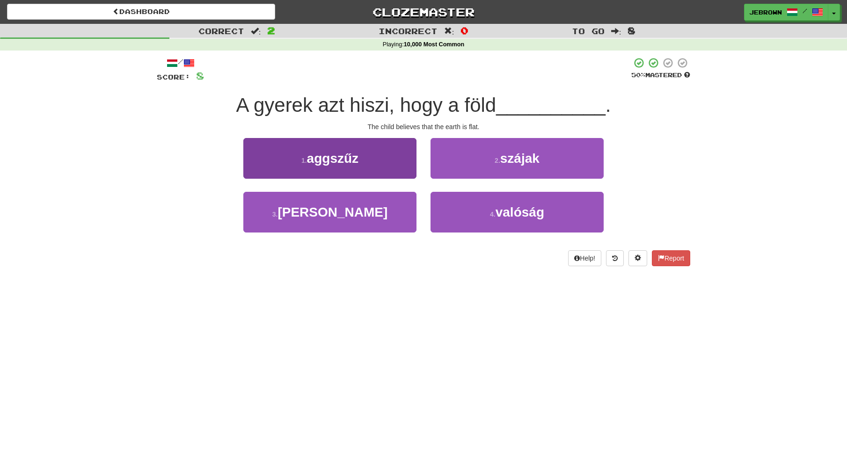
click at [365, 206] on button "3 . [GEOGRAPHIC_DATA]" at bounding box center [329, 212] width 173 height 41
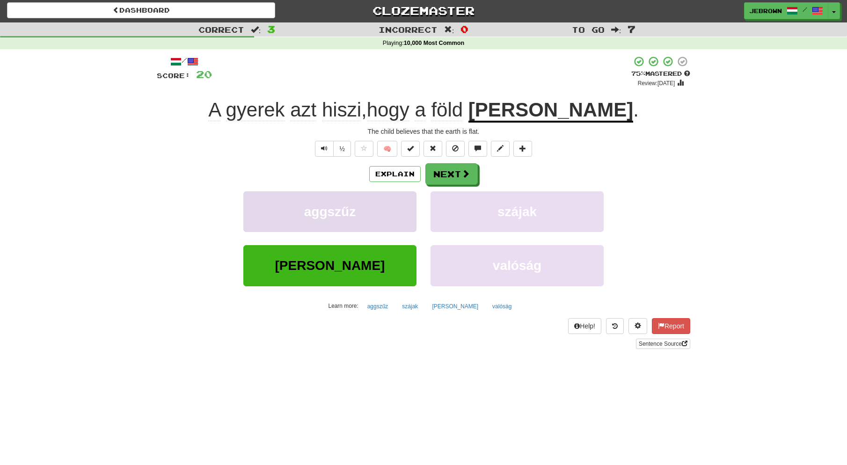
scroll to position [1, 0]
click at [460, 173] on button "Next" at bounding box center [452, 175] width 52 height 22
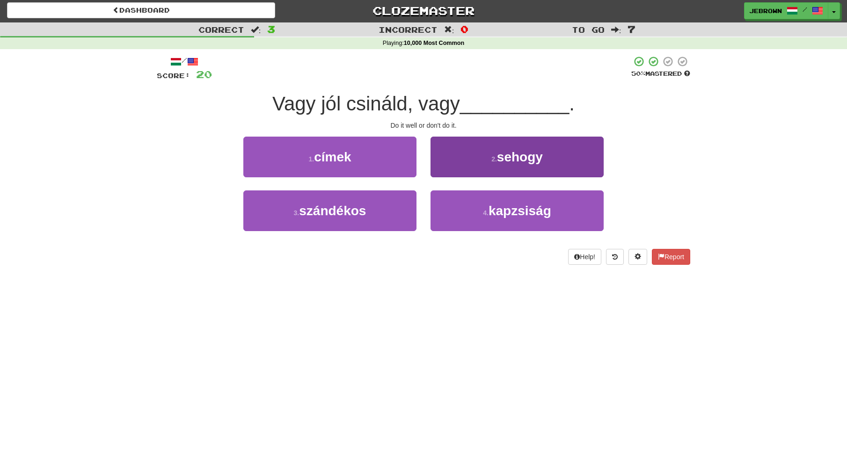
click at [523, 151] on span "sehogy" at bounding box center [520, 157] width 46 height 15
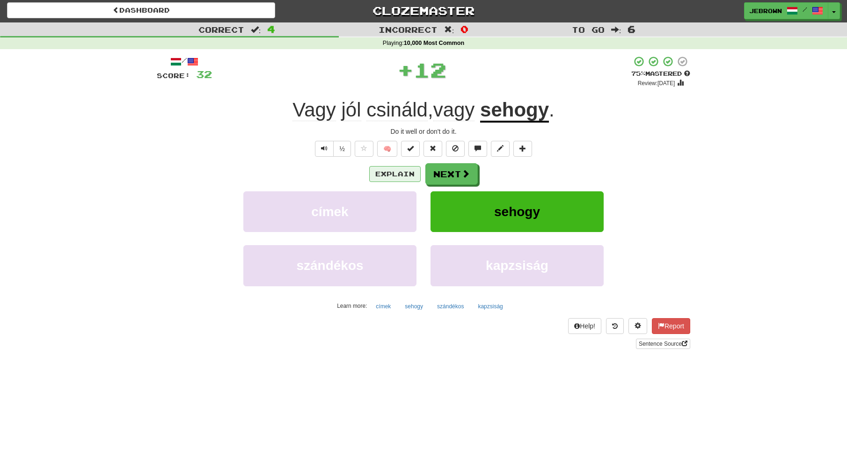
click at [397, 172] on button "Explain" at bounding box center [394, 174] width 51 height 16
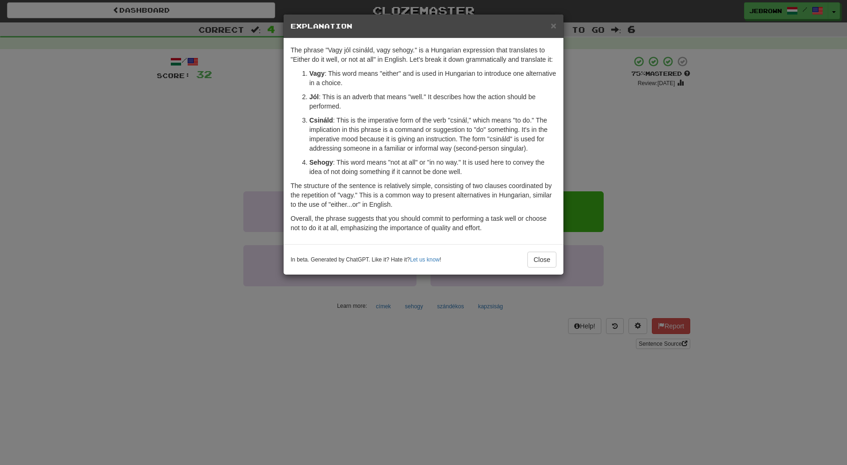
click at [553, 24] on span "×" at bounding box center [554, 25] width 6 height 11
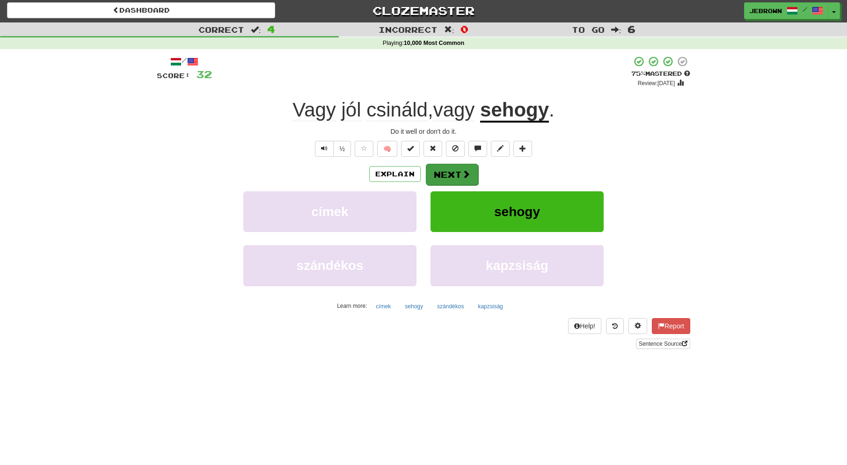
click at [451, 172] on button "Next" at bounding box center [452, 175] width 52 height 22
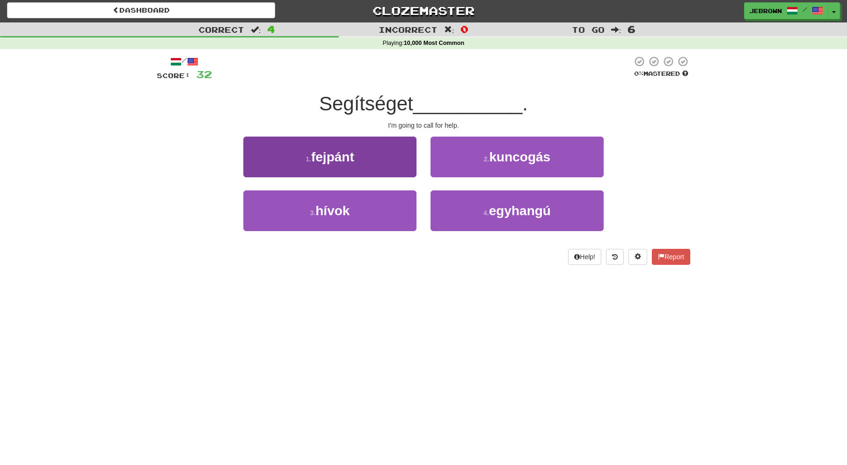
click at [370, 209] on button "3 . hívok" at bounding box center [329, 210] width 173 height 41
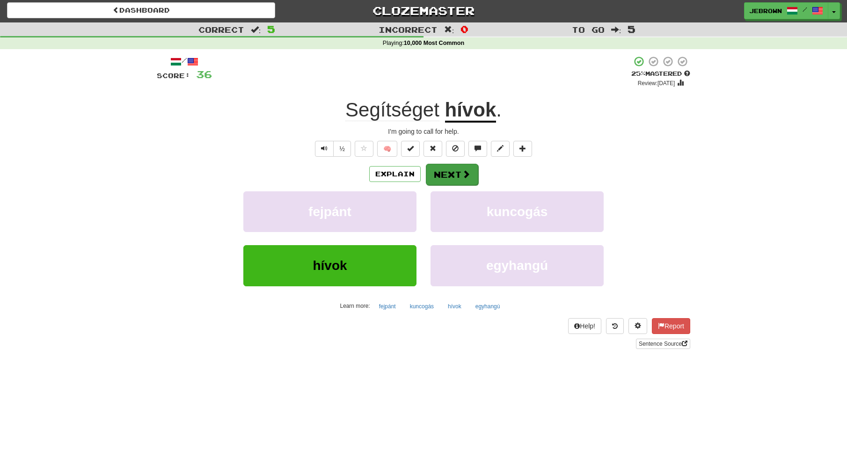
click at [459, 176] on button "Next" at bounding box center [452, 175] width 52 height 22
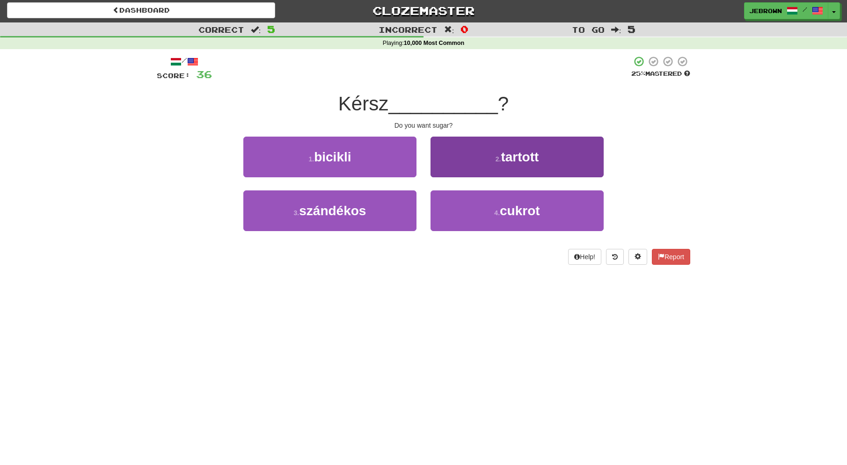
click at [502, 209] on span "cukrot" at bounding box center [520, 211] width 40 height 15
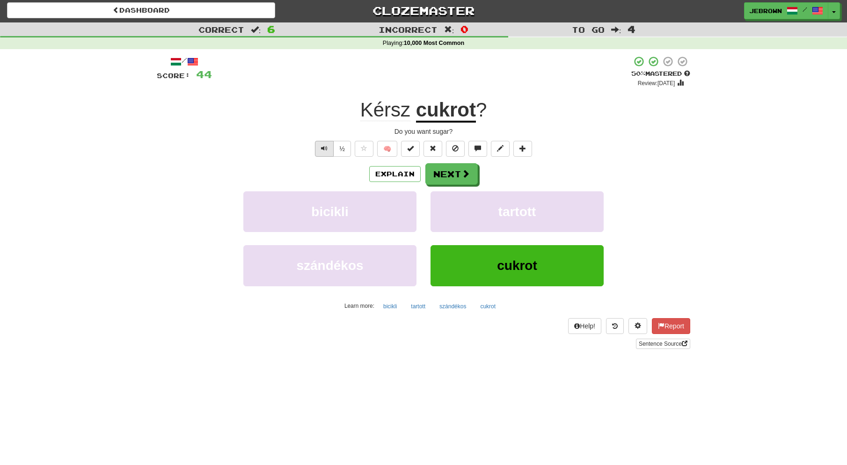
click at [323, 151] on button "Text-to-speech controls" at bounding box center [324, 149] width 19 height 16
click at [458, 174] on button "Next" at bounding box center [452, 175] width 52 height 22
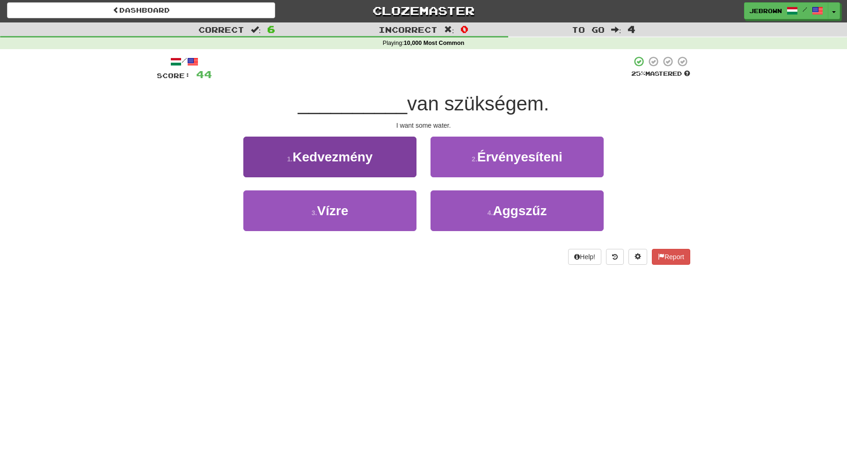
click at [382, 209] on button "3 . Vízre" at bounding box center [329, 210] width 173 height 41
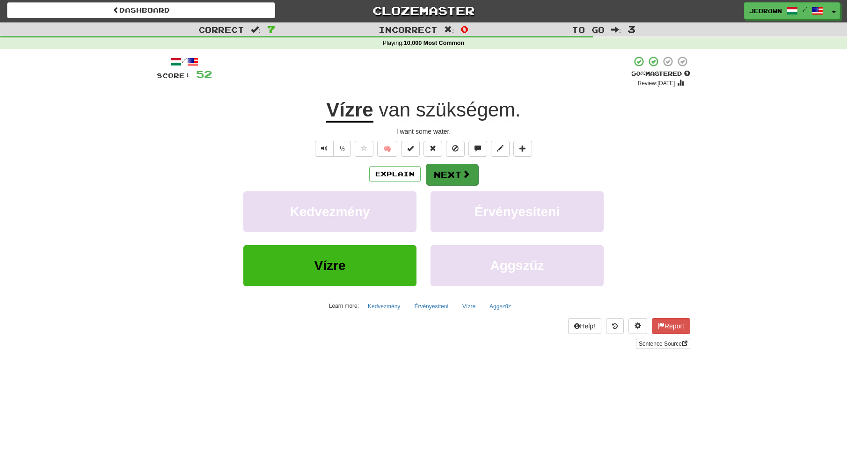
click at [457, 175] on button "Next" at bounding box center [452, 175] width 52 height 22
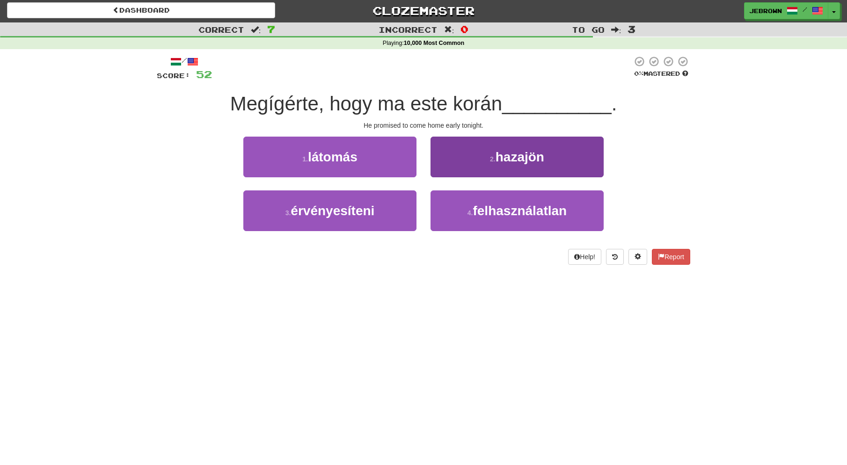
click at [502, 160] on span "hazajön" at bounding box center [519, 157] width 49 height 15
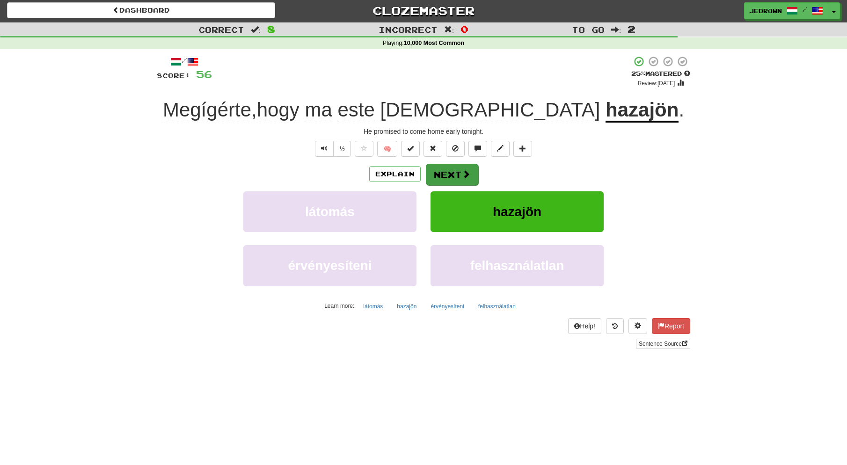
click at [451, 172] on button "Next" at bounding box center [452, 175] width 52 height 22
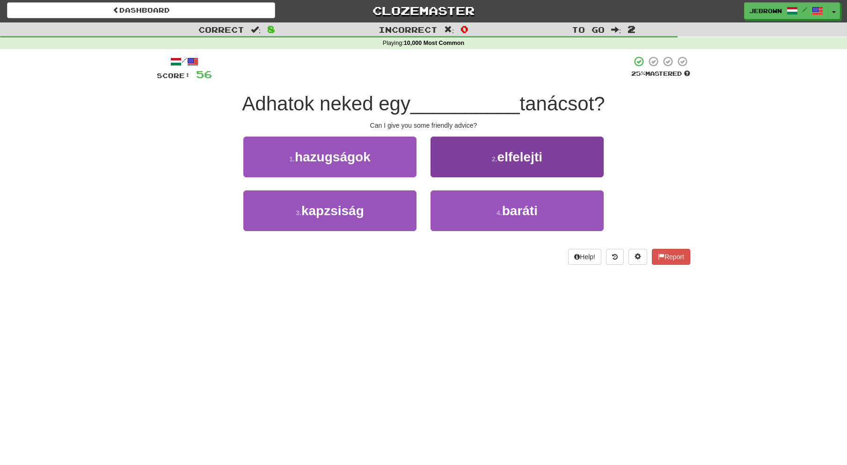
click at [469, 207] on button "4 . [GEOGRAPHIC_DATA]" at bounding box center [516, 210] width 173 height 41
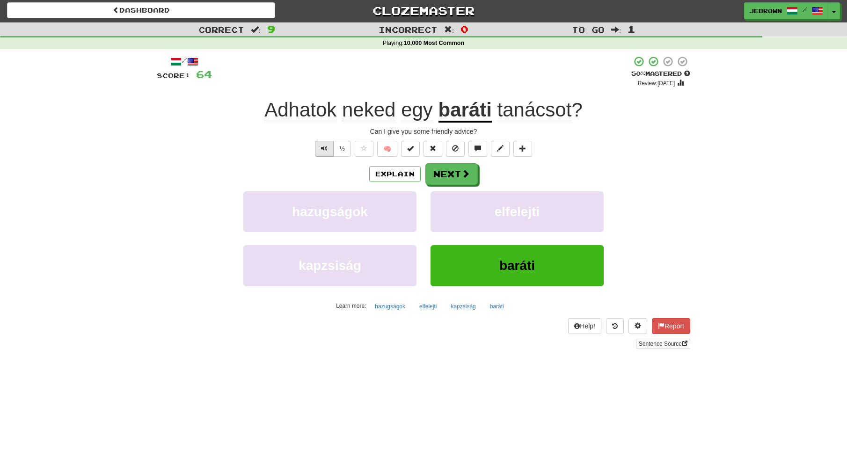
click at [325, 146] on span "Text-to-speech controls" at bounding box center [324, 148] width 7 height 7
click at [454, 175] on button "Next" at bounding box center [452, 175] width 52 height 22
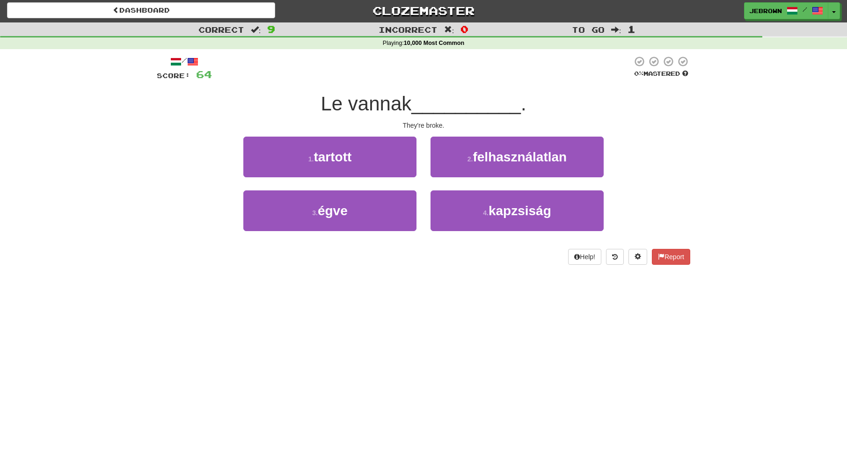
click at [375, 159] on button "1 . tartott" at bounding box center [329, 157] width 173 height 41
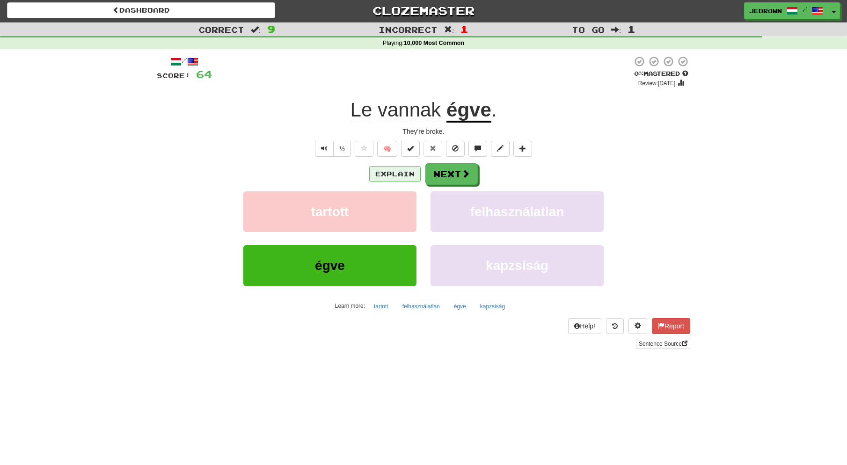
click at [402, 170] on button "Explain" at bounding box center [394, 174] width 51 height 16
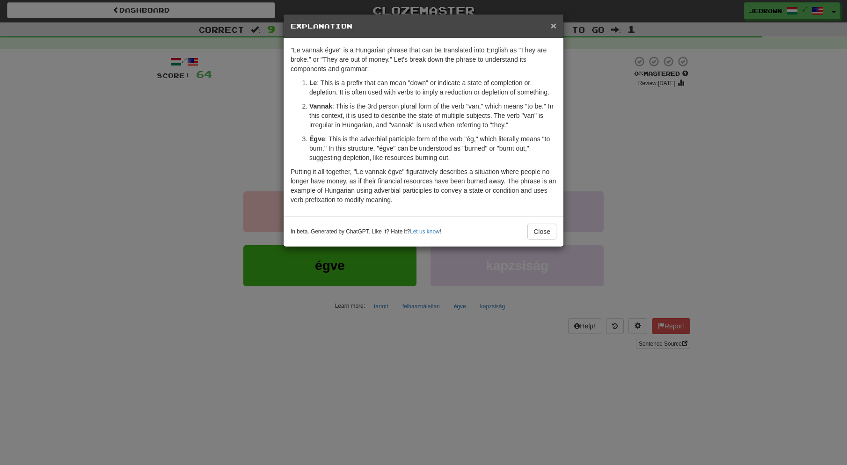
click at [554, 23] on span "×" at bounding box center [554, 25] width 6 height 11
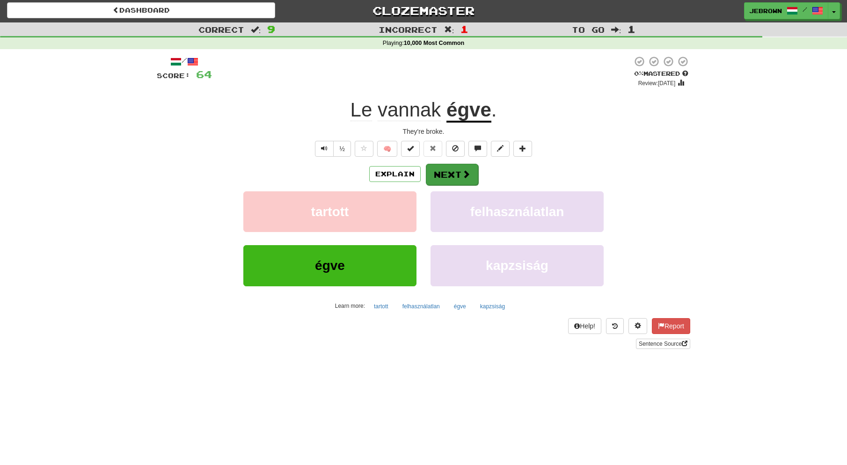
click at [456, 178] on button "Next" at bounding box center [452, 175] width 52 height 22
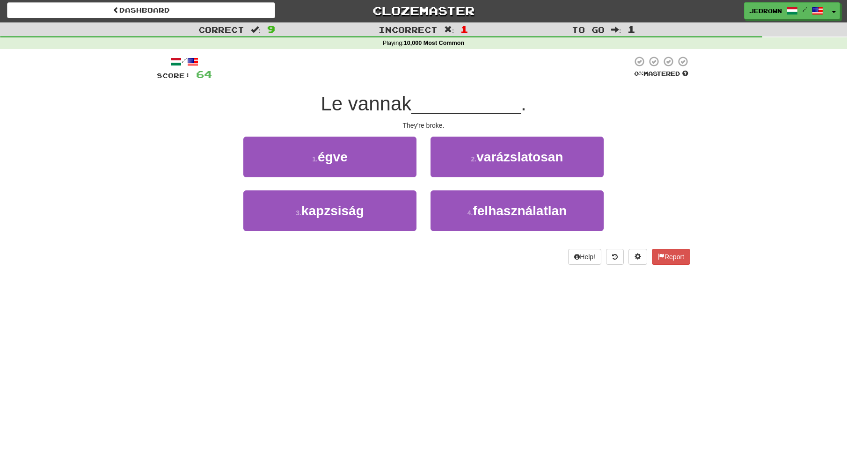
click at [353, 161] on button "1 . égve" at bounding box center [329, 157] width 173 height 41
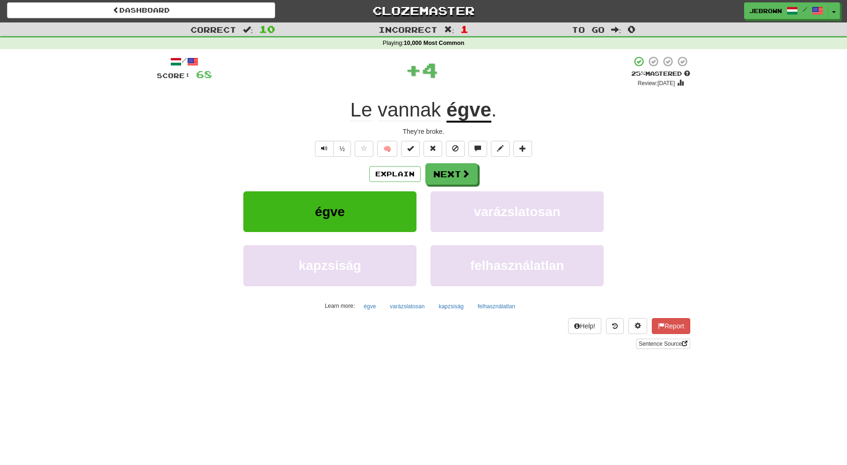
click at [451, 172] on button "Next" at bounding box center [451, 174] width 52 height 22
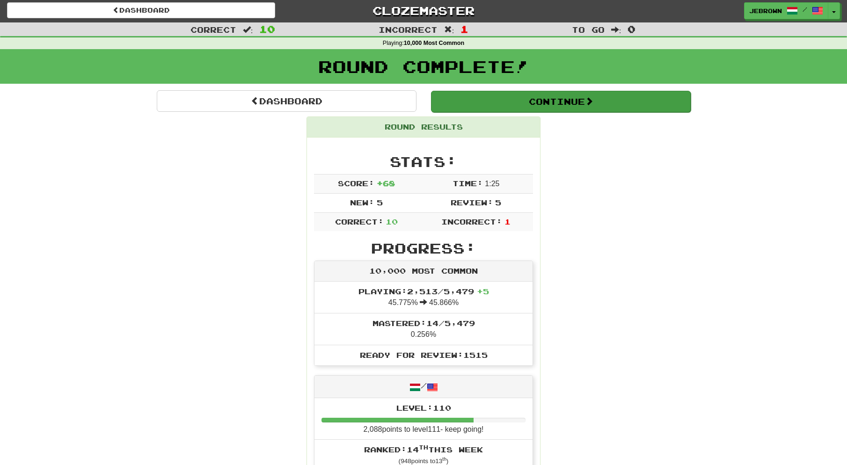
click at [523, 102] on button "Continue" at bounding box center [561, 102] width 260 height 22
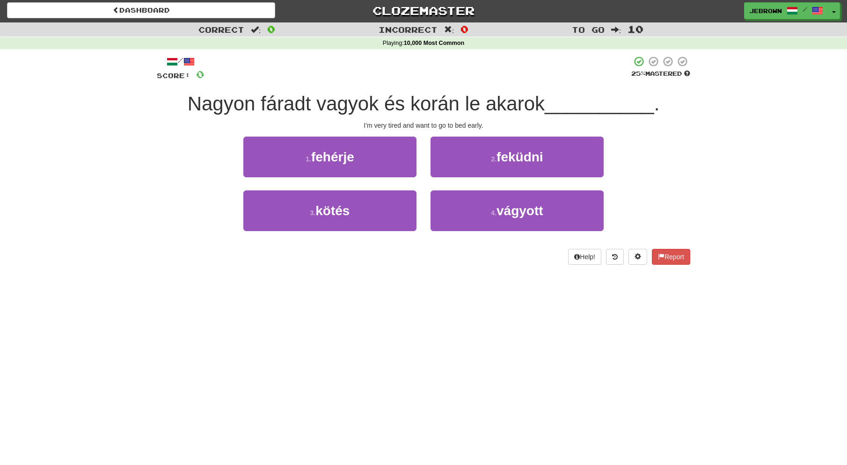
click at [499, 158] on span "feküdni" at bounding box center [519, 157] width 47 height 15
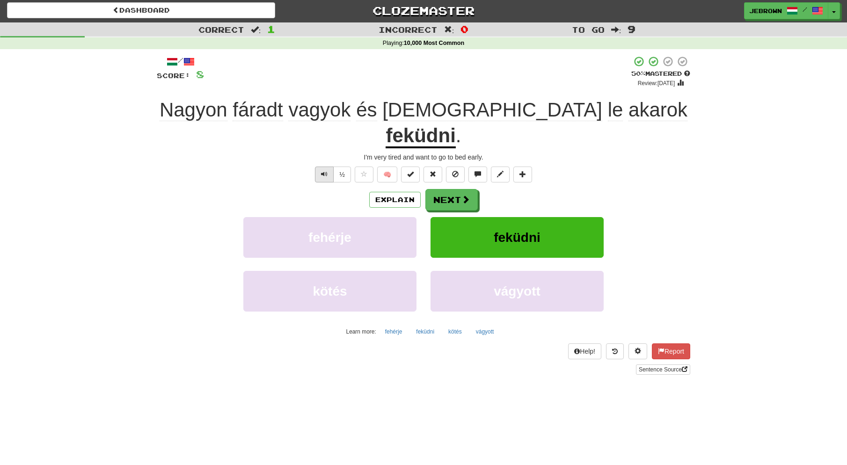
click at [324, 171] on span "Text-to-speech controls" at bounding box center [324, 174] width 7 height 7
click at [452, 189] on button "Next" at bounding box center [452, 200] width 52 height 22
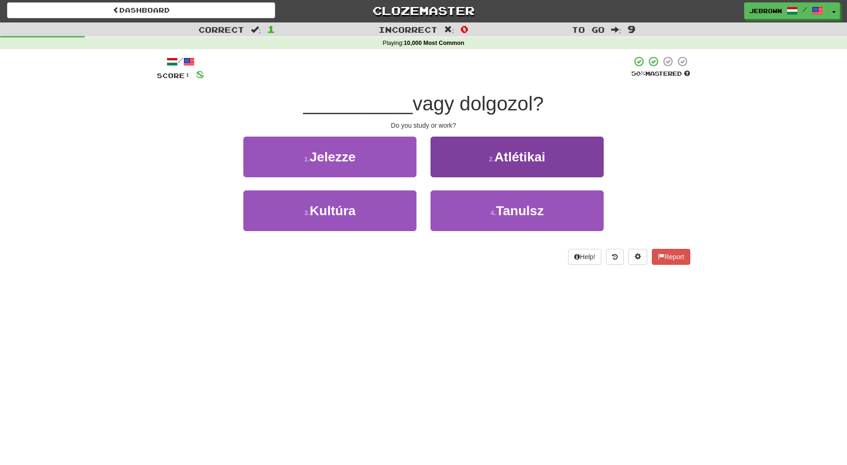
click at [496, 210] on small "4 ." at bounding box center [493, 212] width 6 height 7
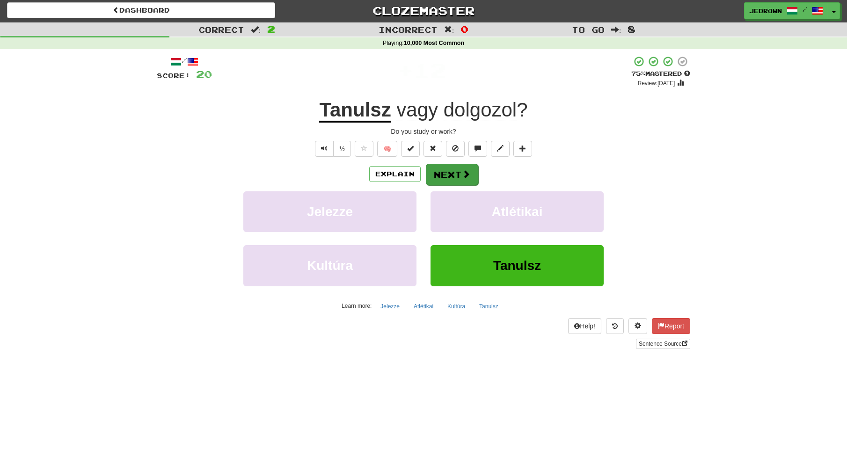
click at [446, 173] on button "Next" at bounding box center [452, 175] width 52 height 22
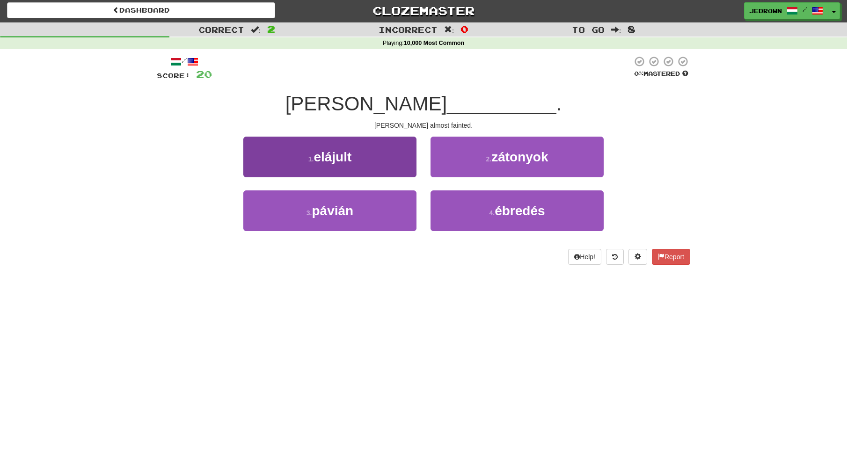
click at [370, 159] on button "1 . elájult" at bounding box center [329, 157] width 173 height 41
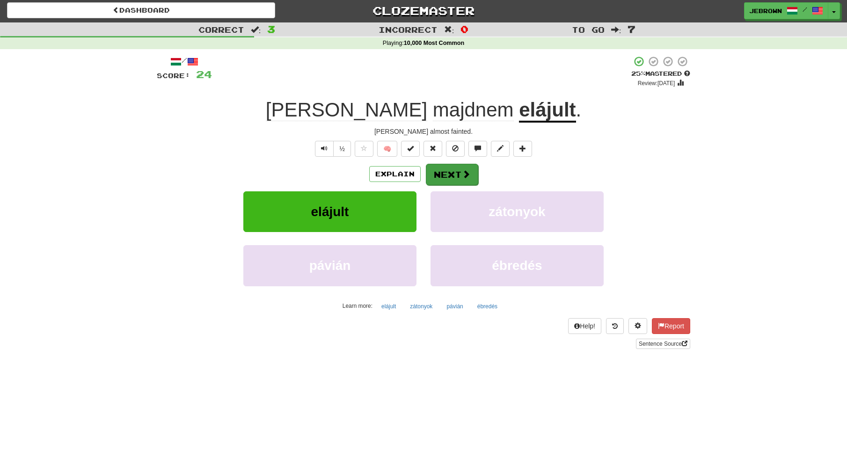
click at [455, 174] on button "Next" at bounding box center [452, 175] width 52 height 22
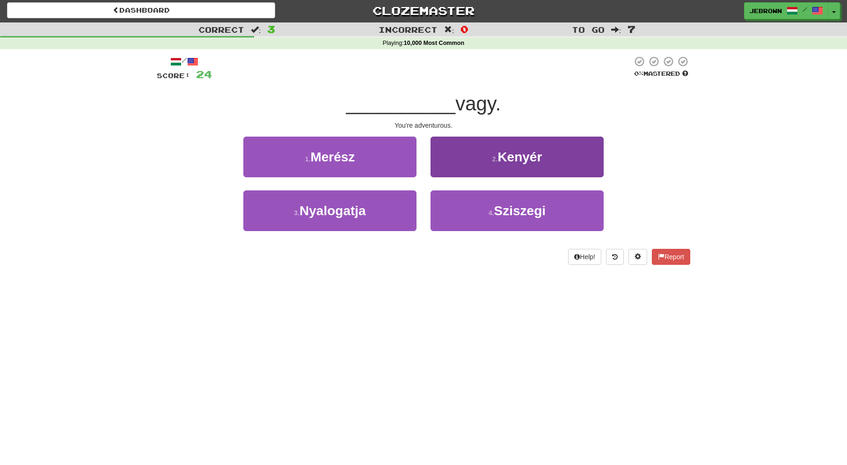
click at [507, 210] on span "Sziszegi" at bounding box center [519, 211] width 51 height 15
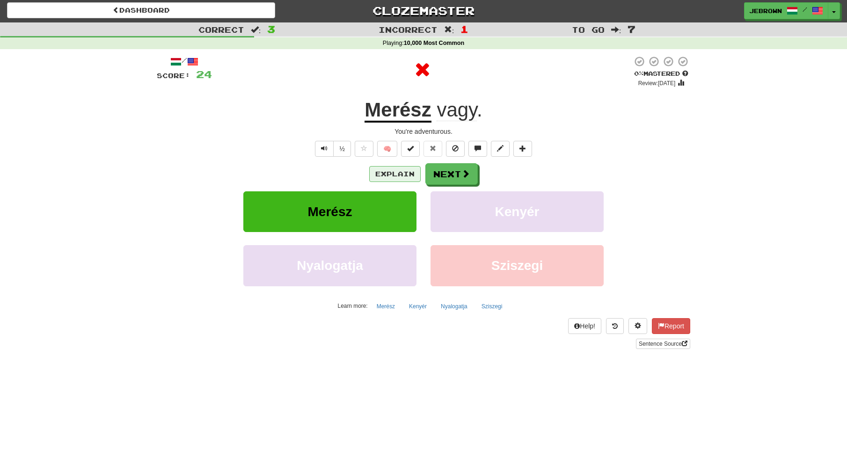
click at [400, 174] on button "Explain" at bounding box center [394, 174] width 51 height 16
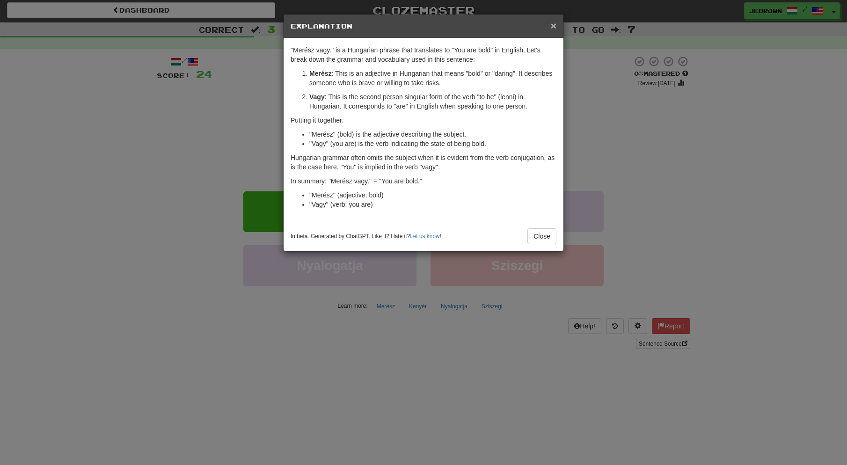
click at [553, 23] on span "×" at bounding box center [554, 25] width 6 height 11
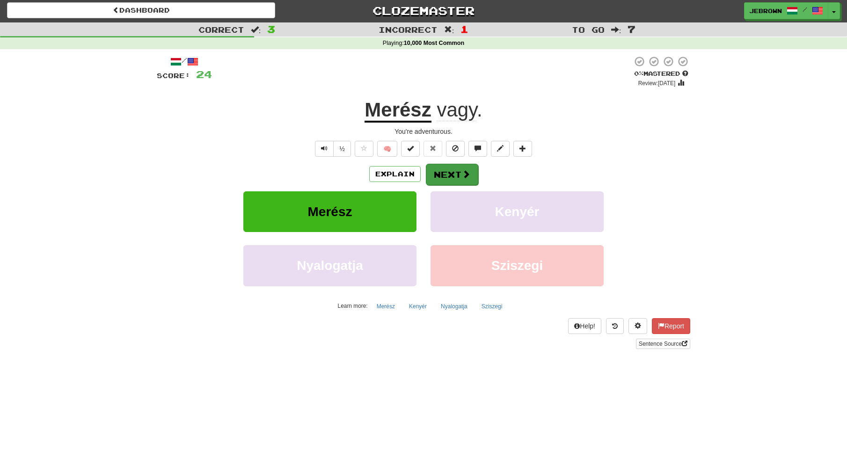
click at [453, 173] on button "Next" at bounding box center [452, 175] width 52 height 22
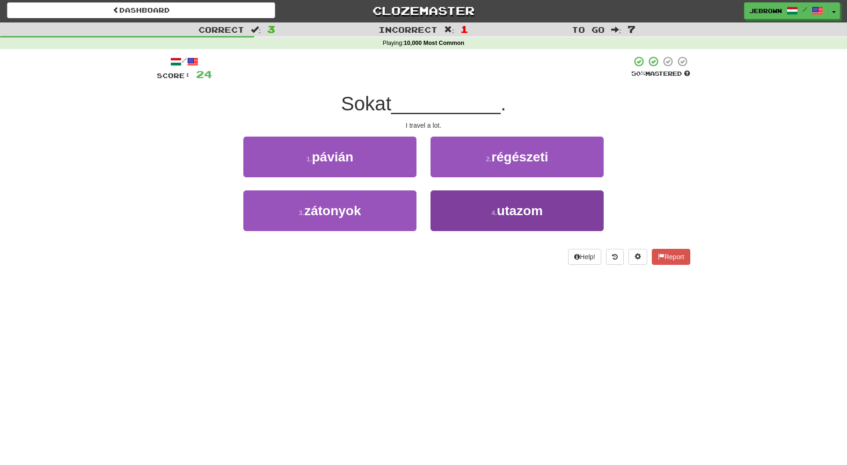
click at [542, 215] on span "utazom" at bounding box center [520, 211] width 46 height 15
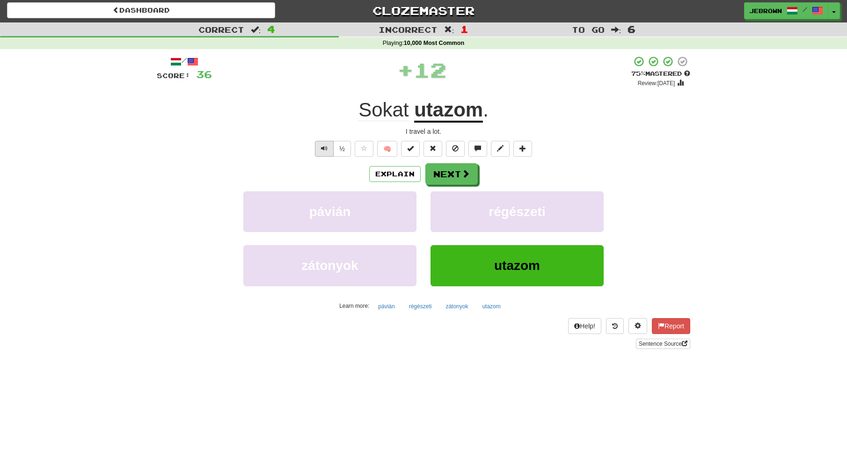
click at [325, 150] on span "Text-to-speech controls" at bounding box center [324, 148] width 7 height 7
click at [457, 179] on button "Next" at bounding box center [452, 175] width 52 height 22
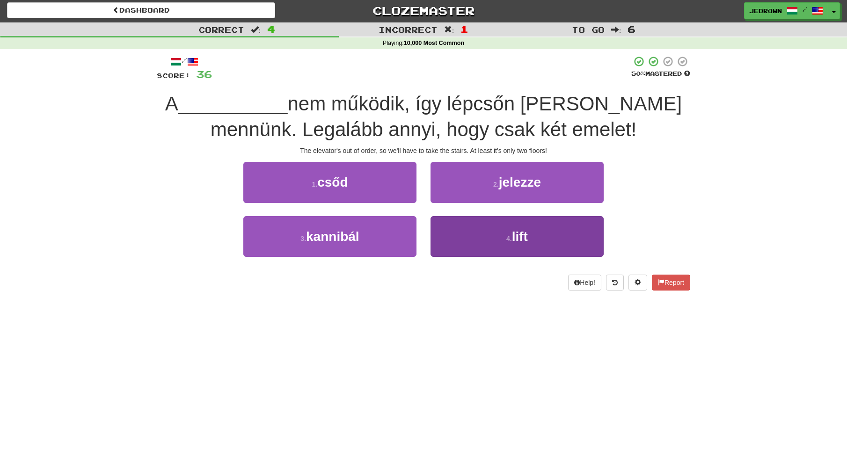
click at [491, 223] on button "4 . lift" at bounding box center [516, 236] width 173 height 41
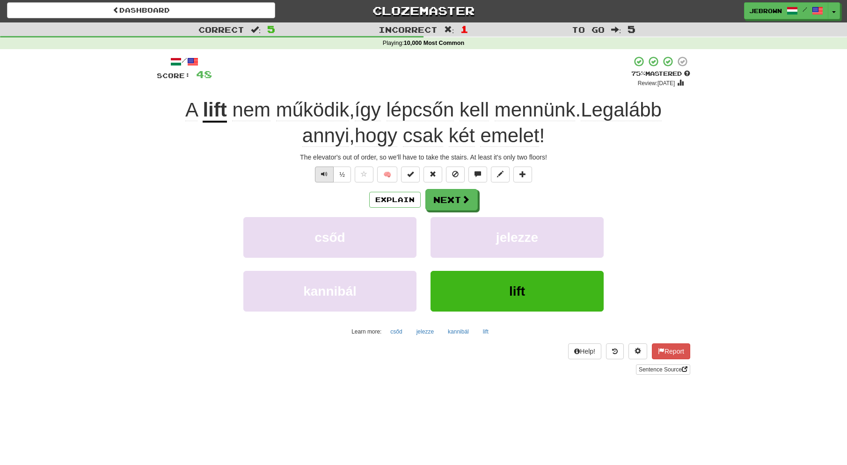
click at [327, 171] on span "Text-to-speech controls" at bounding box center [324, 174] width 7 height 7
click at [457, 196] on button "Next" at bounding box center [452, 200] width 52 height 22
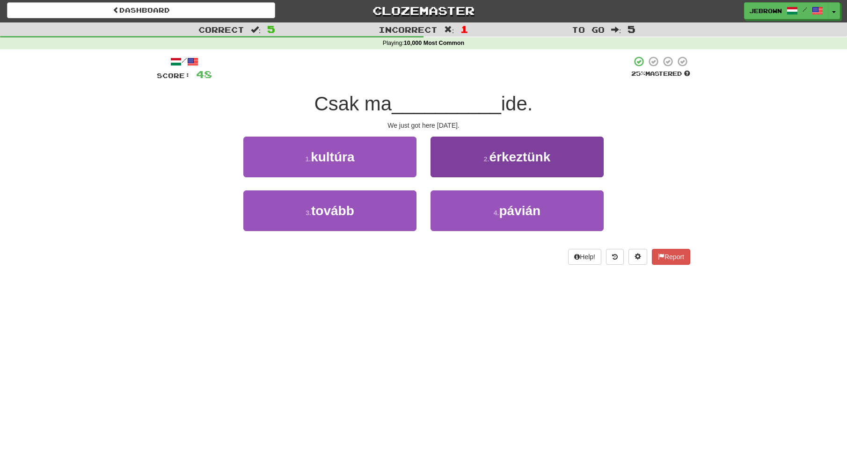
click at [494, 161] on span "érkeztünk" at bounding box center [519, 157] width 61 height 15
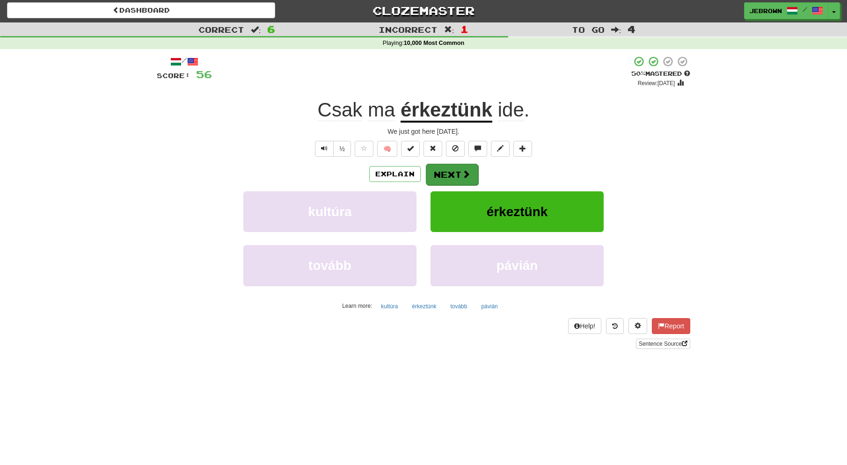
click at [457, 172] on button "Next" at bounding box center [452, 175] width 52 height 22
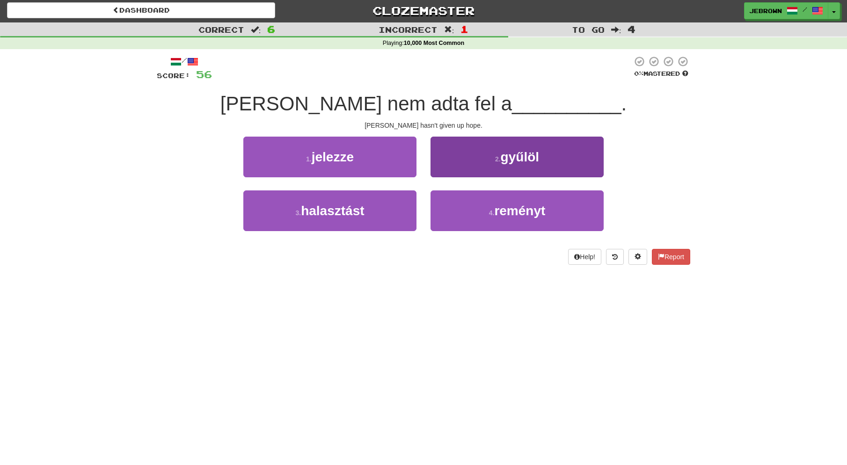
click at [500, 211] on span "reményt" at bounding box center [519, 211] width 51 height 15
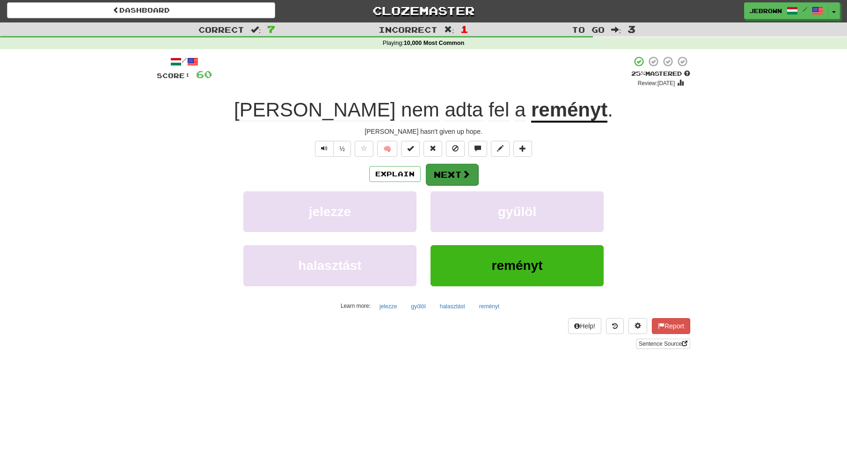
click at [449, 174] on button "Next" at bounding box center [452, 175] width 52 height 22
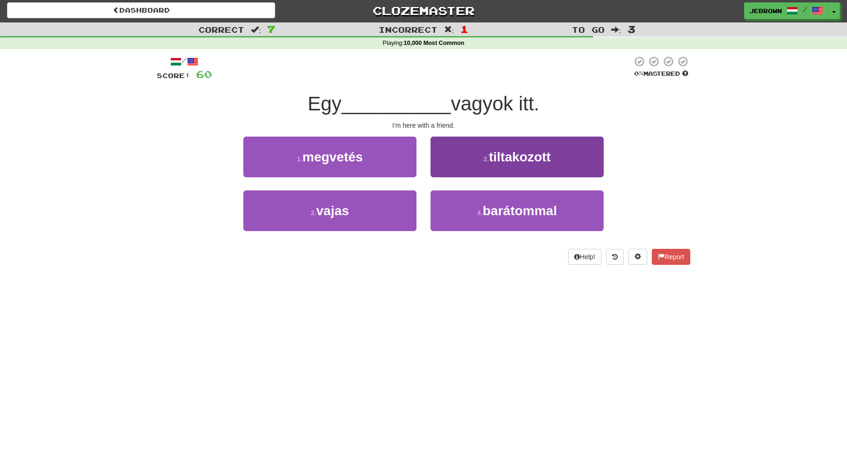
click at [497, 206] on span "barátommal" at bounding box center [519, 211] width 74 height 15
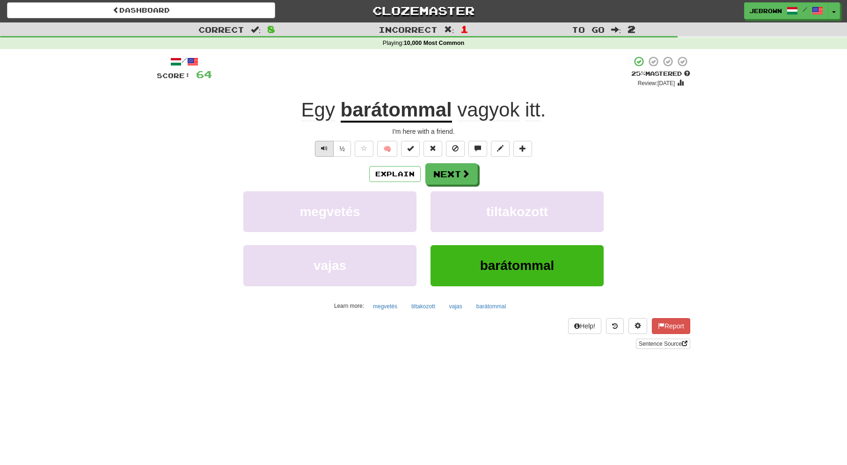
click at [327, 146] on span "Text-to-speech controls" at bounding box center [324, 148] width 7 height 7
click at [456, 179] on button "Next" at bounding box center [452, 175] width 52 height 22
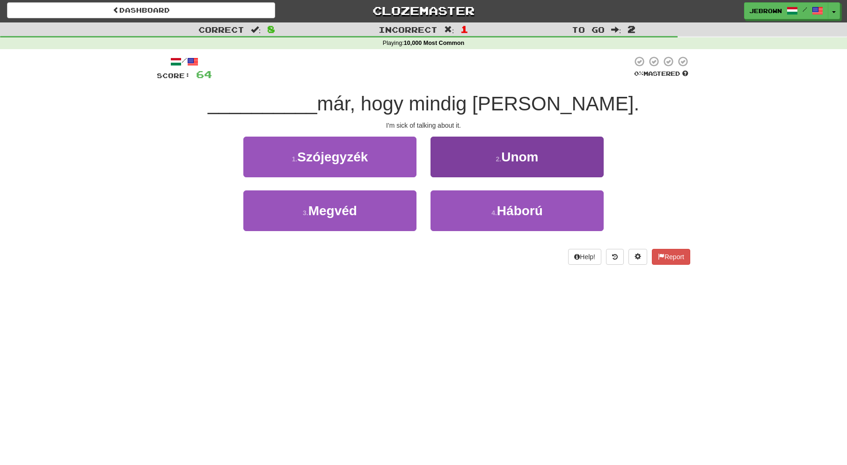
click at [551, 156] on button "2 . Unom" at bounding box center [516, 157] width 173 height 41
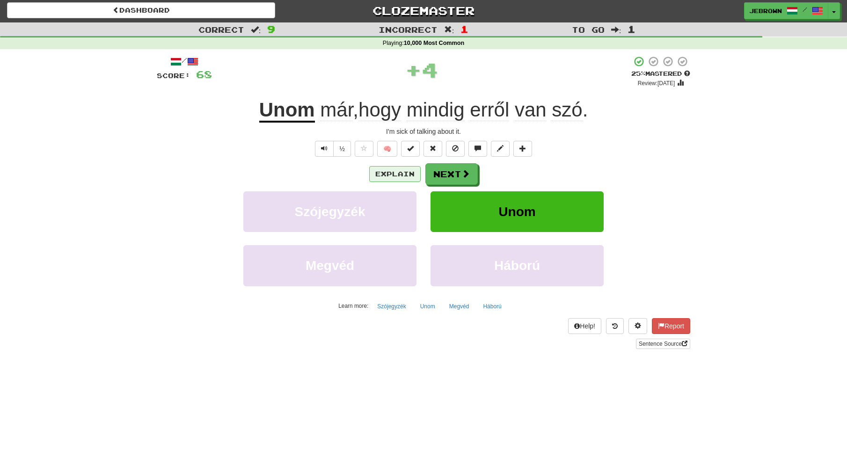
click at [400, 172] on button "Explain" at bounding box center [394, 174] width 51 height 16
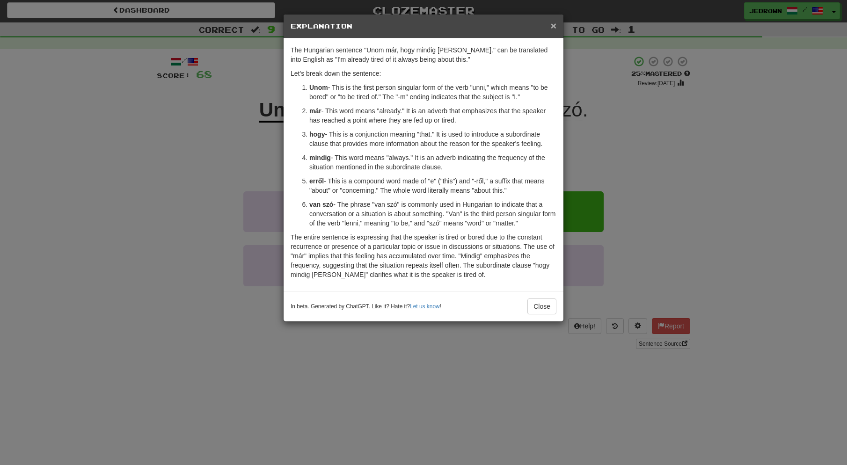
click at [554, 24] on span "×" at bounding box center [554, 25] width 6 height 11
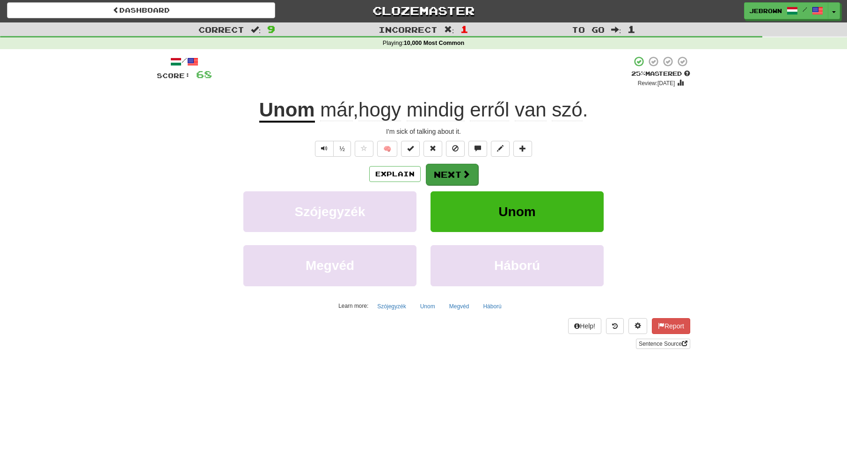
click at [457, 172] on button "Next" at bounding box center [452, 175] width 52 height 22
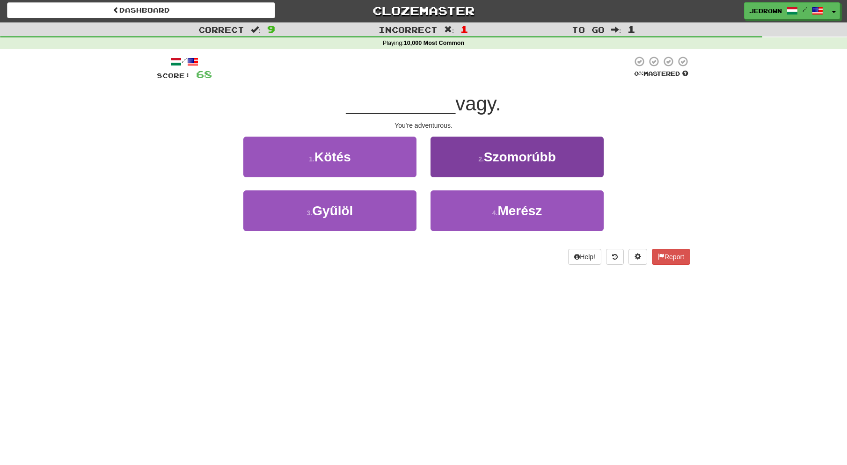
click at [550, 212] on button "4 . Merész" at bounding box center [516, 210] width 173 height 41
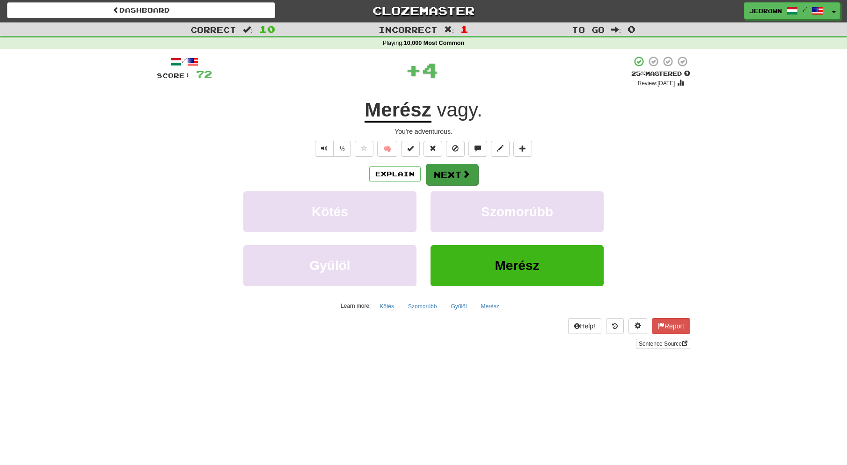
click at [454, 174] on button "Next" at bounding box center [452, 175] width 52 height 22
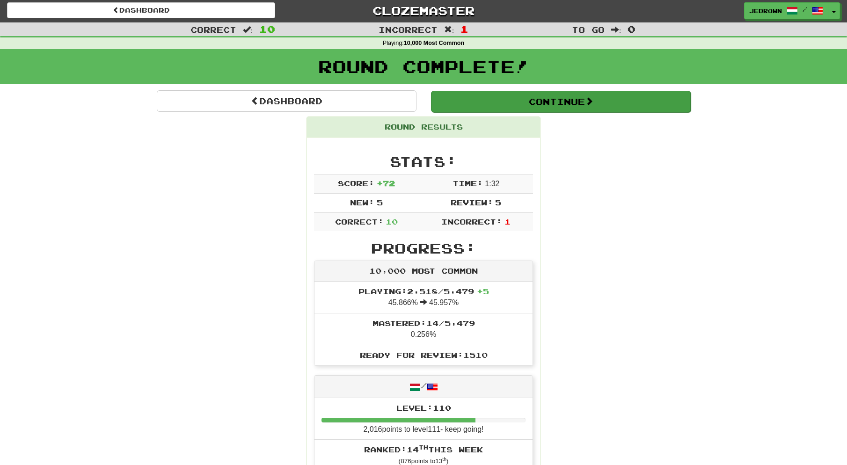
click at [483, 102] on button "Continue" at bounding box center [561, 102] width 260 height 22
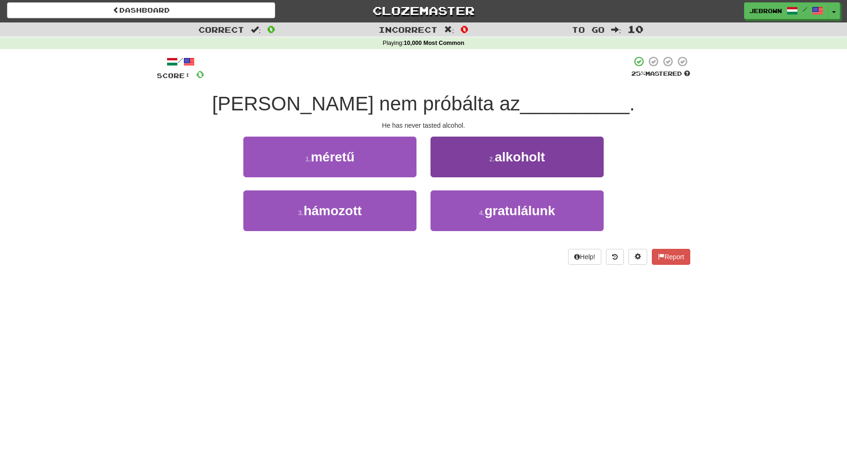
click at [530, 156] on span "alkoholt" at bounding box center [520, 157] width 50 height 15
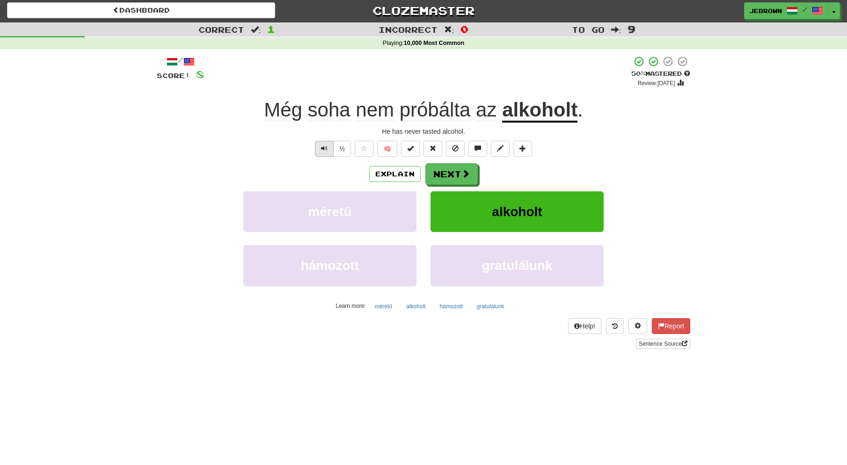
click at [319, 148] on button "Text-to-speech controls" at bounding box center [324, 149] width 19 height 16
click at [455, 170] on button "Next" at bounding box center [452, 175] width 52 height 22
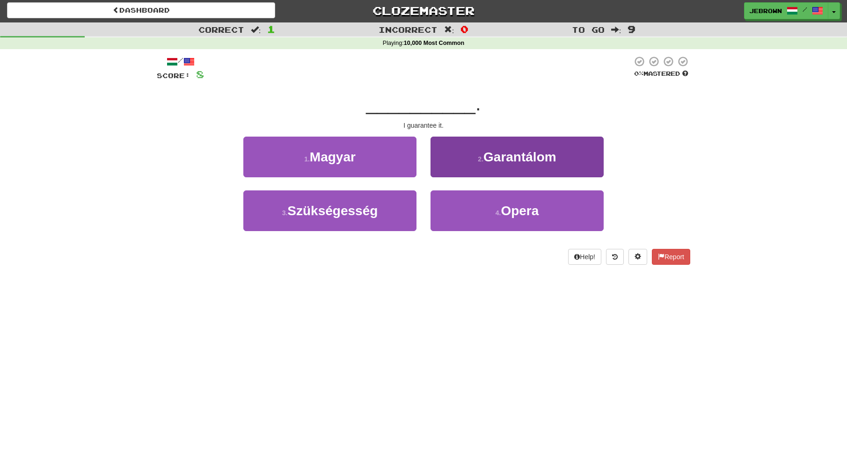
click at [467, 159] on button "2 . Garantálom" at bounding box center [516, 157] width 173 height 41
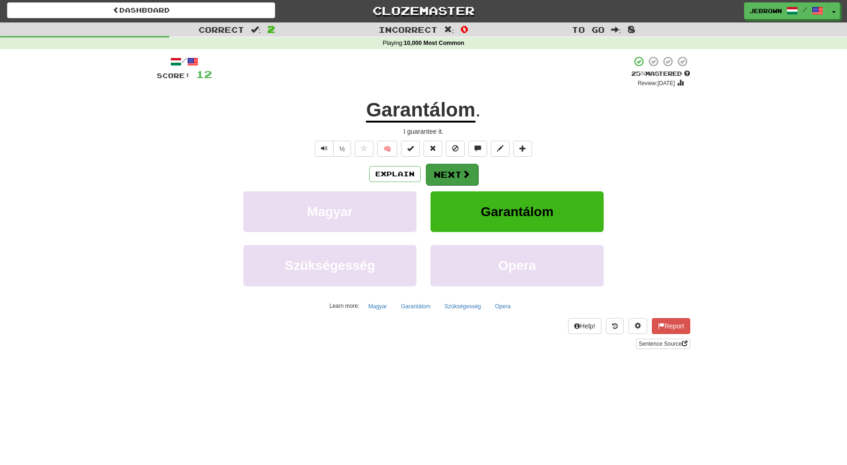
click at [450, 171] on button "Next" at bounding box center [452, 175] width 52 height 22
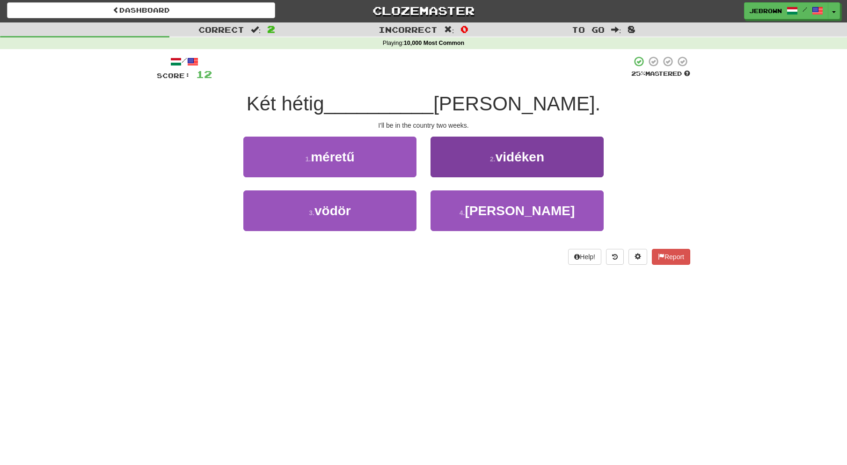
click at [484, 153] on button "2 . vidéken" at bounding box center [516, 157] width 173 height 41
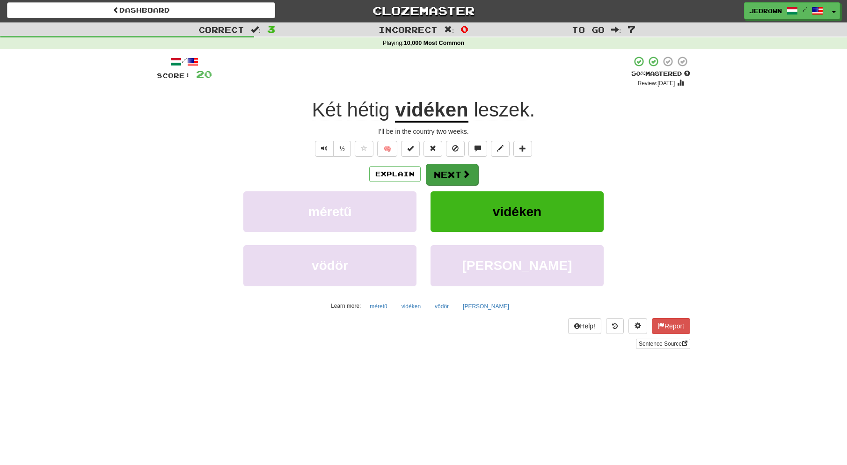
click at [458, 171] on button "Next" at bounding box center [452, 175] width 52 height 22
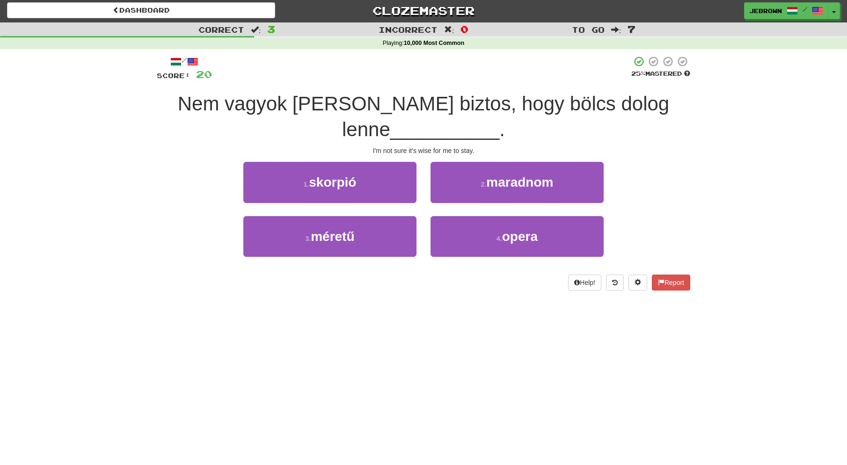
click at [520, 182] on span "maradnom" at bounding box center [519, 182] width 67 height 15
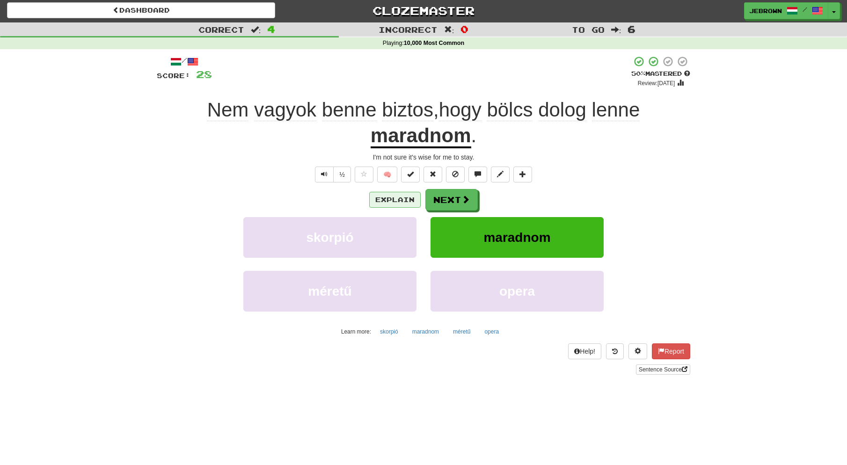
click at [398, 197] on button "Explain" at bounding box center [394, 200] width 51 height 16
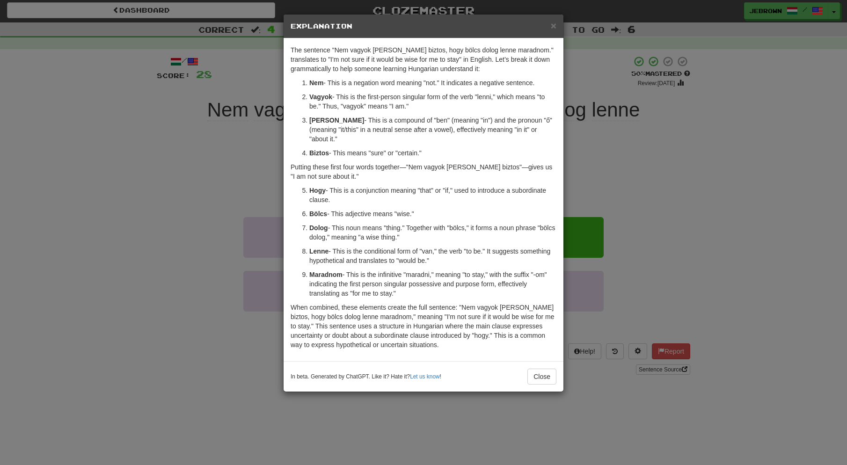
click at [552, 24] on span "×" at bounding box center [554, 25] width 6 height 11
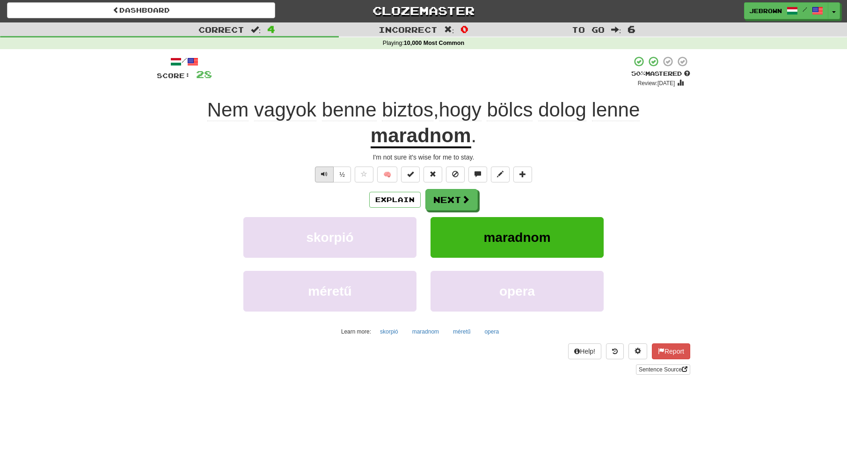
click at [328, 174] on button "Text-to-speech controls" at bounding box center [324, 175] width 19 height 16
click at [466, 197] on span at bounding box center [466, 200] width 8 height 8
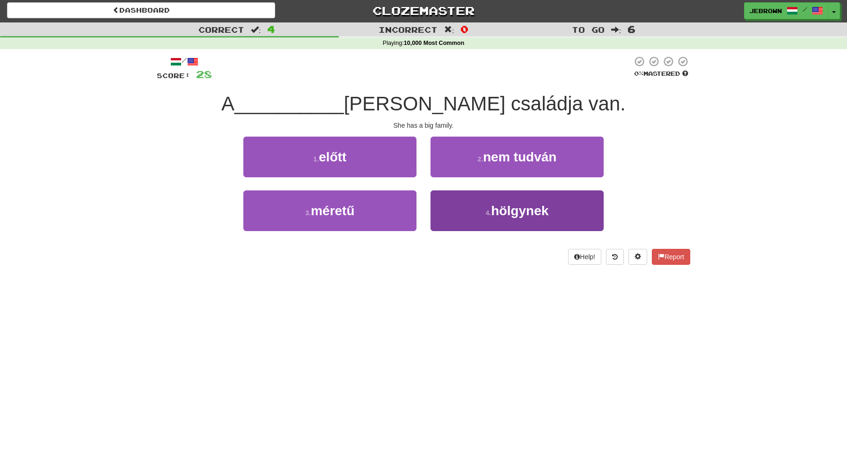
click at [506, 212] on span "hölgynek" at bounding box center [520, 211] width 58 height 15
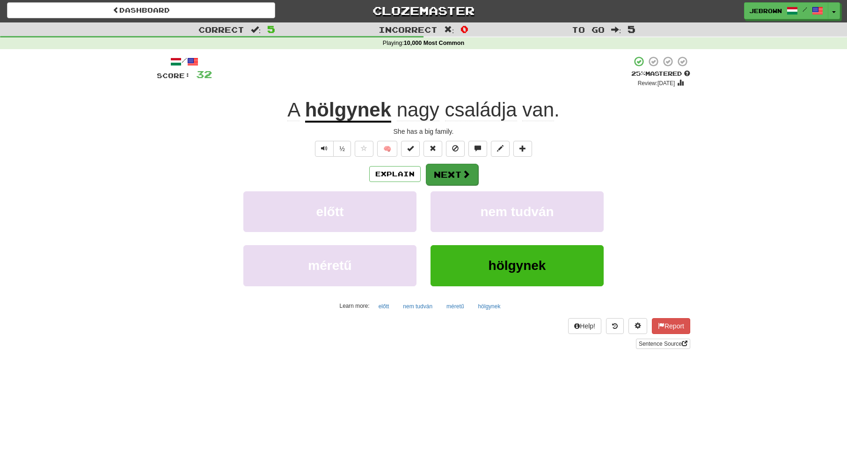
click at [456, 174] on button "Next" at bounding box center [452, 175] width 52 height 22
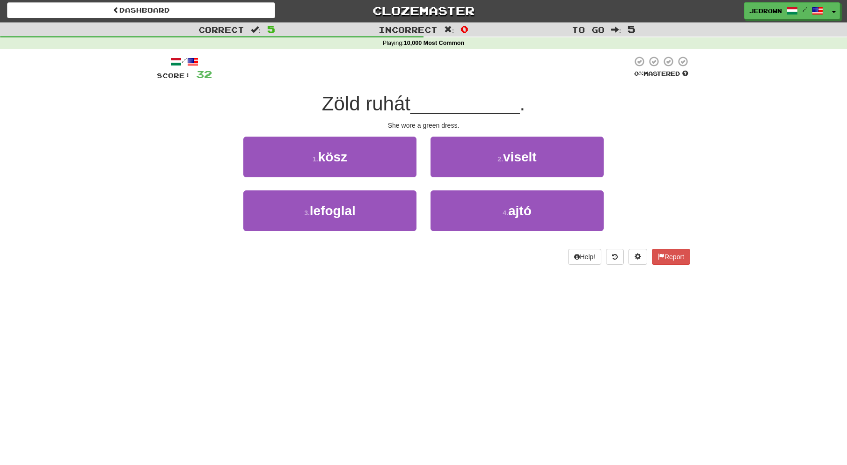
click at [503, 161] on small "2 ." at bounding box center [500, 158] width 6 height 7
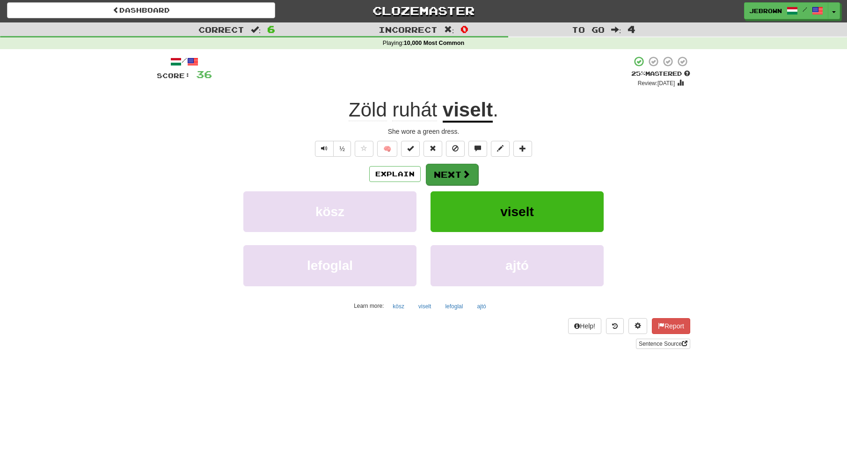
click at [456, 170] on button "Next" at bounding box center [452, 175] width 52 height 22
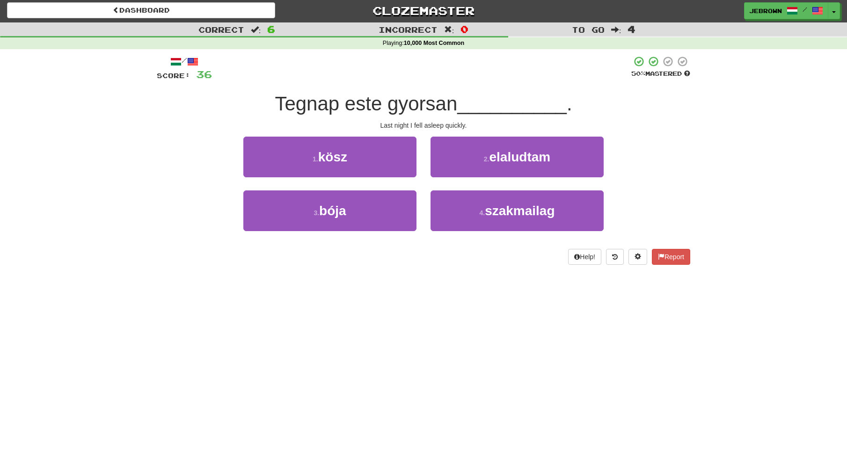
click at [482, 159] on button "2 . elaludtam" at bounding box center [516, 157] width 173 height 41
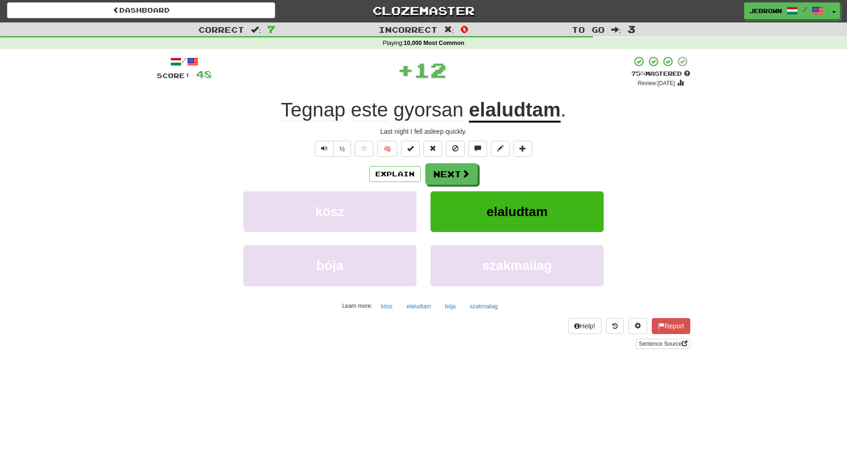
scroll to position [1, 0]
click at [453, 172] on button "Next" at bounding box center [452, 175] width 52 height 22
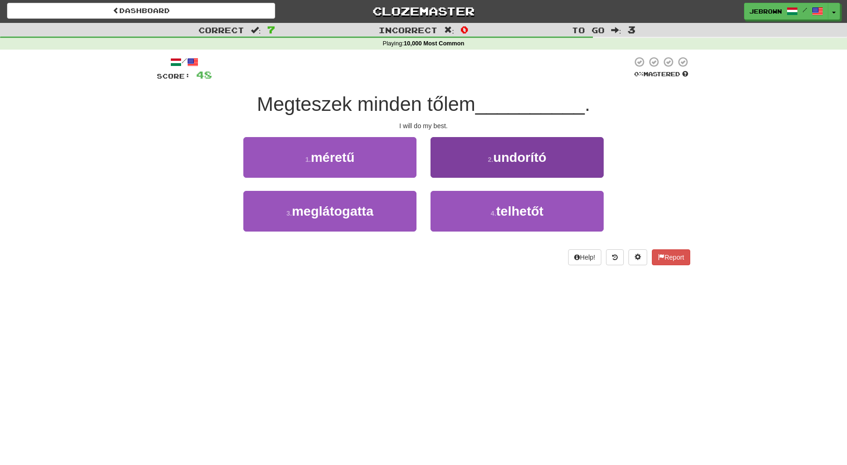
click at [492, 208] on button "4 . telhetőt" at bounding box center [516, 211] width 173 height 41
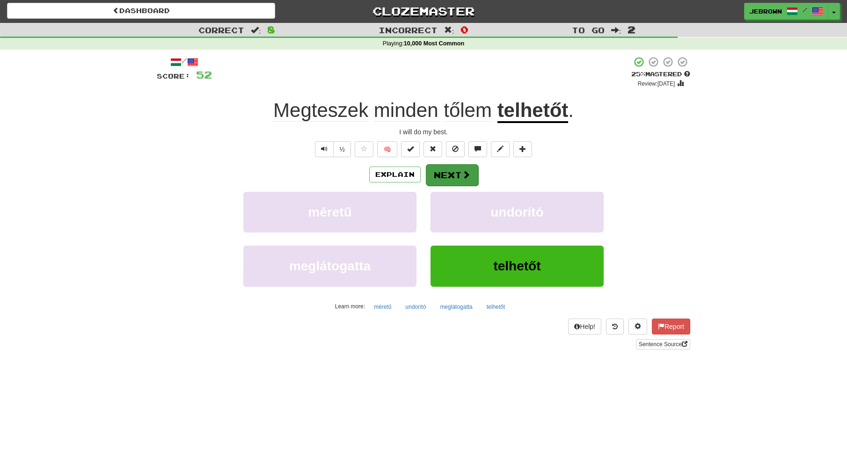
click at [450, 176] on button "Next" at bounding box center [452, 175] width 52 height 22
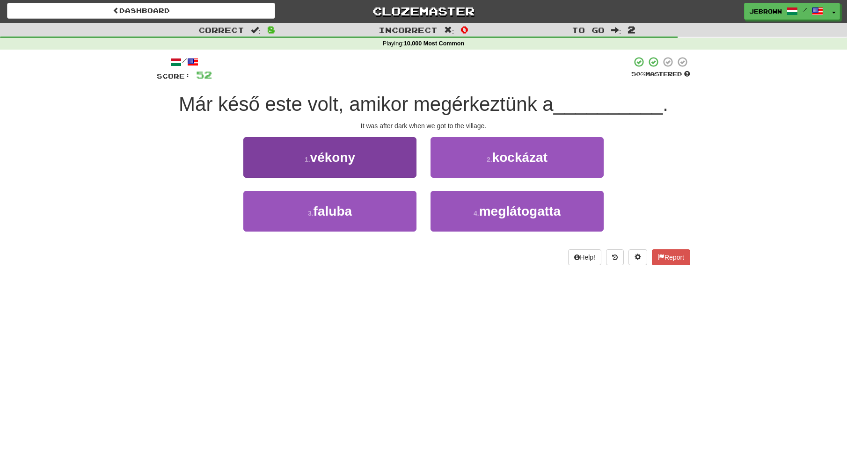
click at [379, 208] on button "3 . [GEOGRAPHIC_DATA]" at bounding box center [329, 211] width 173 height 41
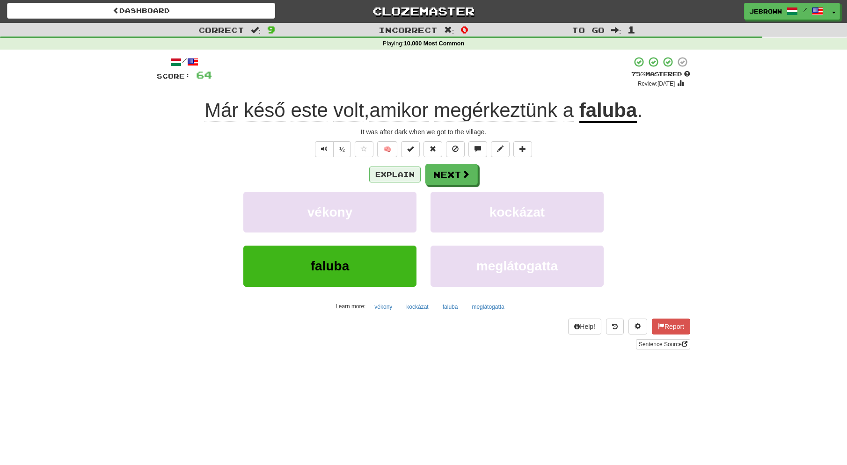
click at [398, 173] on button "Explain" at bounding box center [394, 175] width 51 height 16
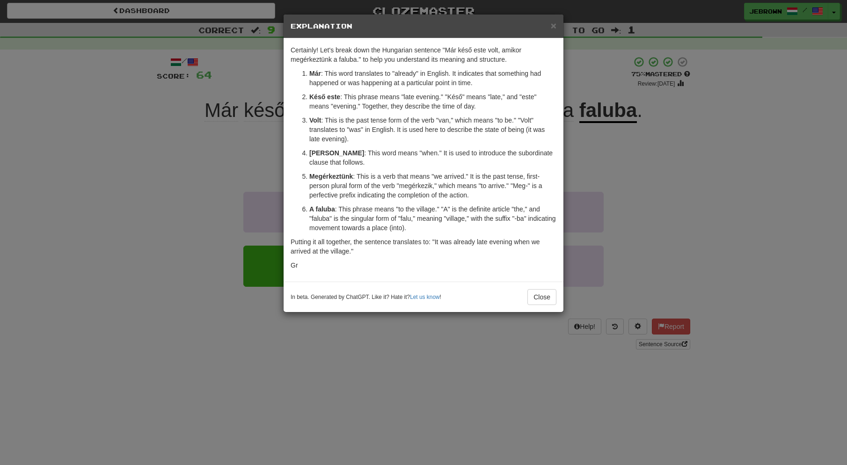
click at [553, 26] on span "×" at bounding box center [554, 25] width 6 height 11
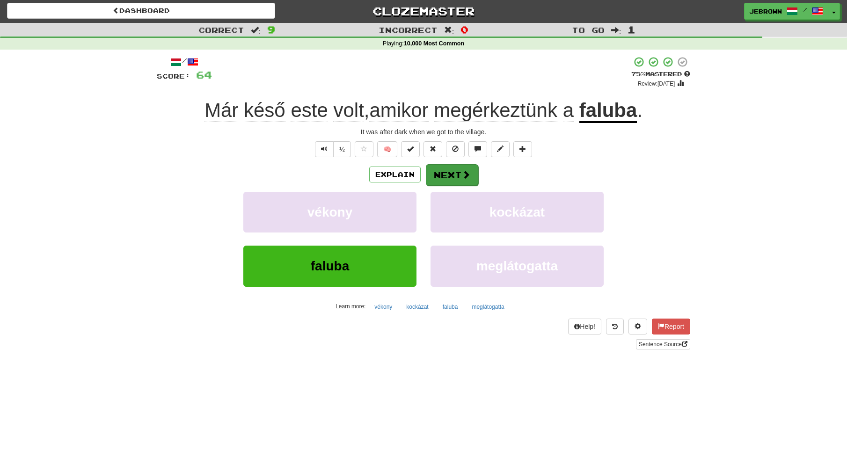
click at [451, 174] on button "Next" at bounding box center [452, 175] width 52 height 22
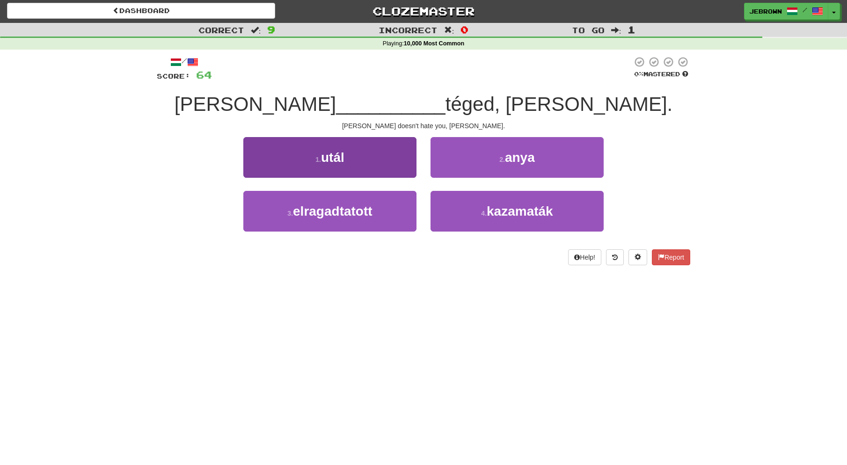
click at [385, 165] on button "1 . utál" at bounding box center [329, 157] width 173 height 41
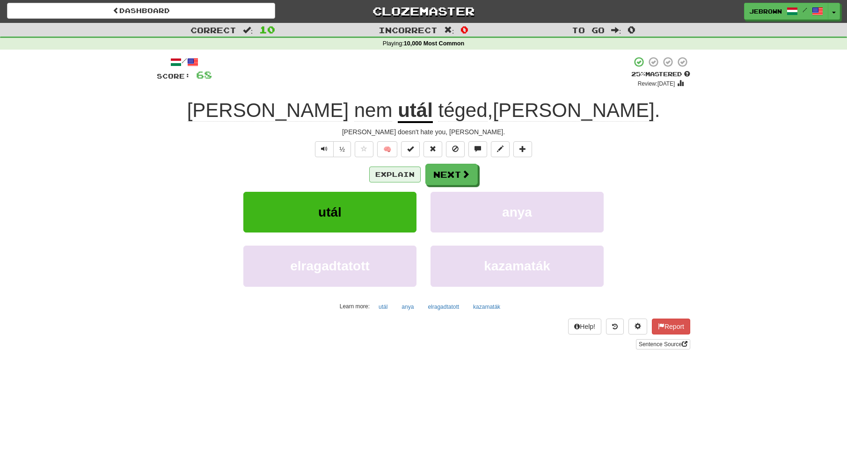
click at [391, 175] on button "Explain" at bounding box center [394, 175] width 51 height 16
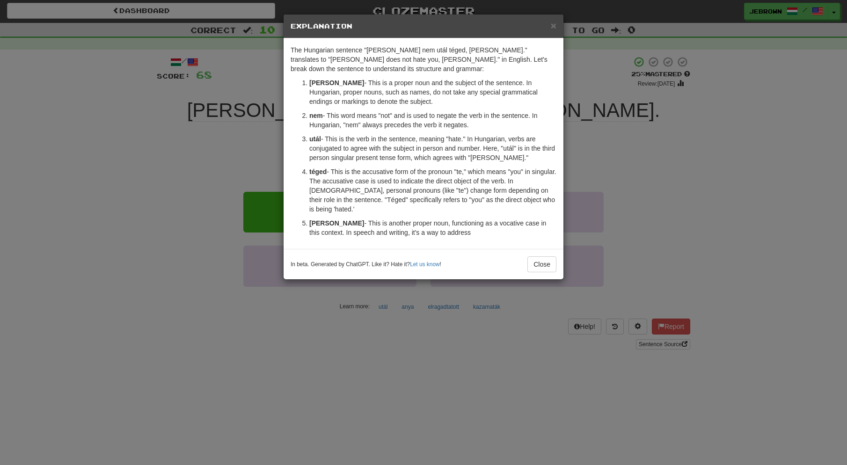
click at [552, 25] on span "×" at bounding box center [554, 25] width 6 height 11
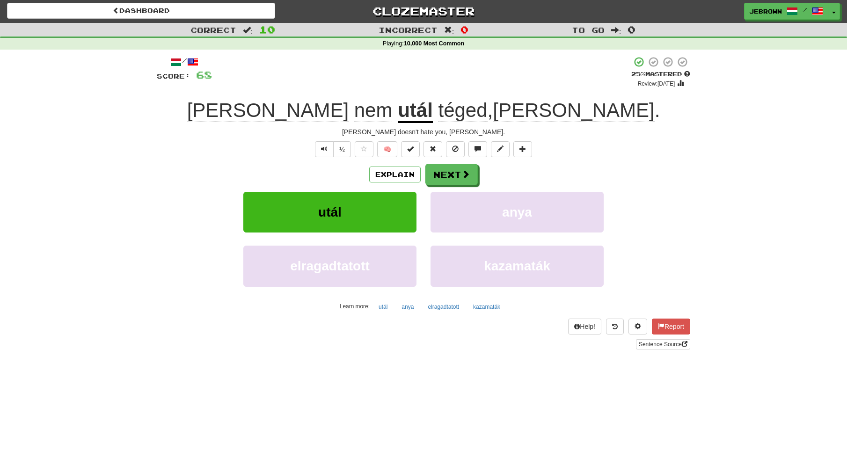
click at [448, 172] on button "Next" at bounding box center [451, 175] width 52 height 22
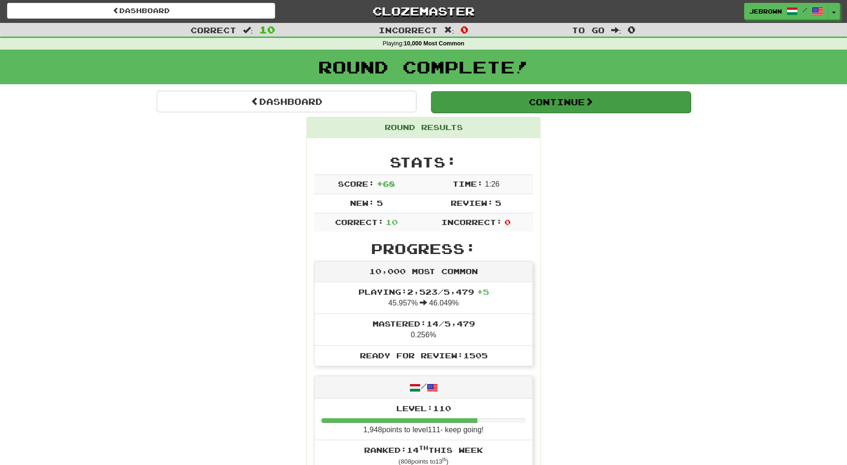
click at [488, 101] on button "Continue" at bounding box center [561, 102] width 260 height 22
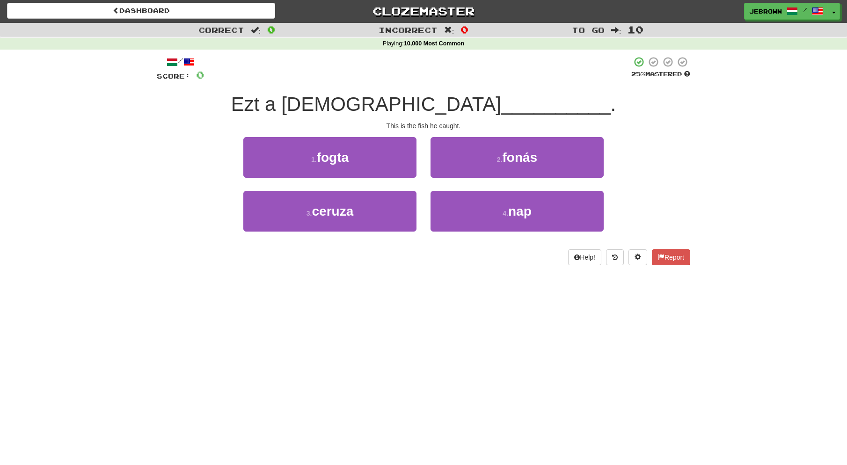
click at [376, 157] on button "1 . fogta" at bounding box center [329, 157] width 173 height 41
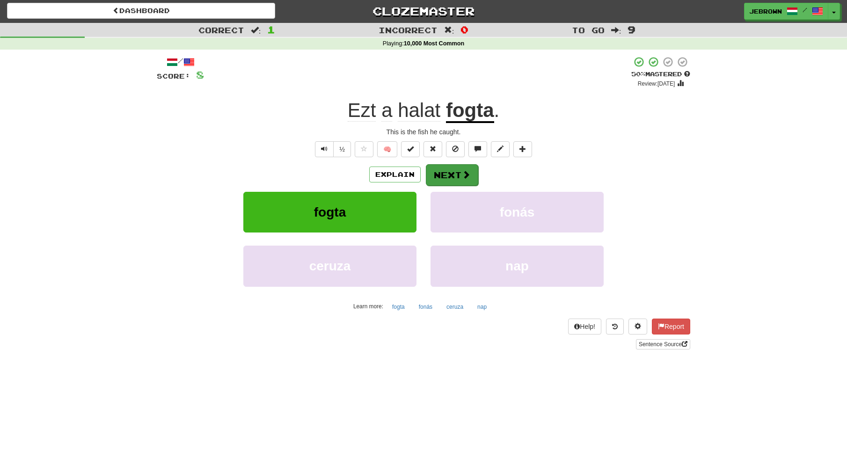
click at [444, 173] on button "Next" at bounding box center [452, 175] width 52 height 22
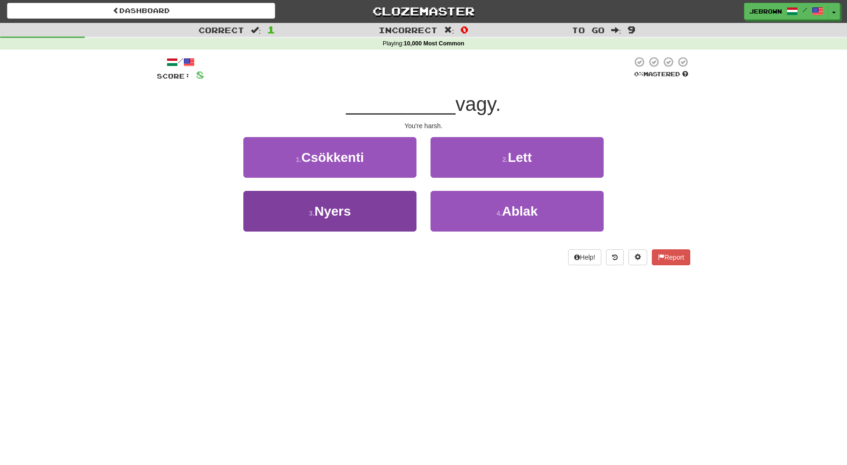
click at [362, 206] on button "3 . [GEOGRAPHIC_DATA]" at bounding box center [329, 211] width 173 height 41
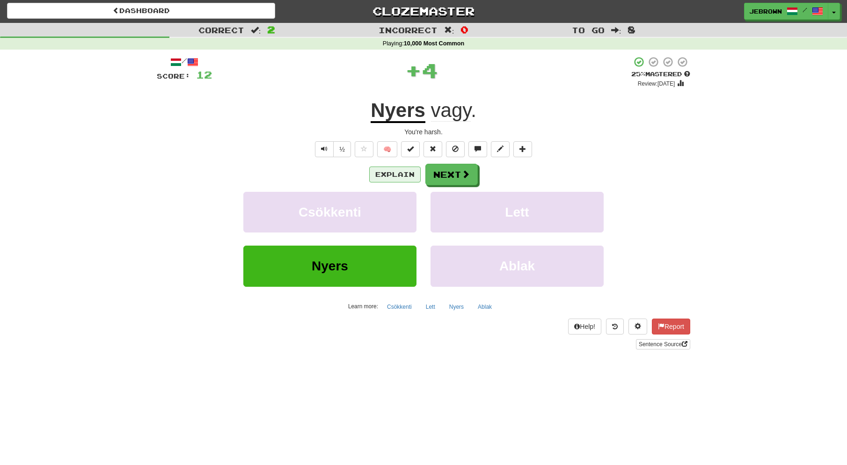
click at [394, 172] on button "Explain" at bounding box center [394, 175] width 51 height 16
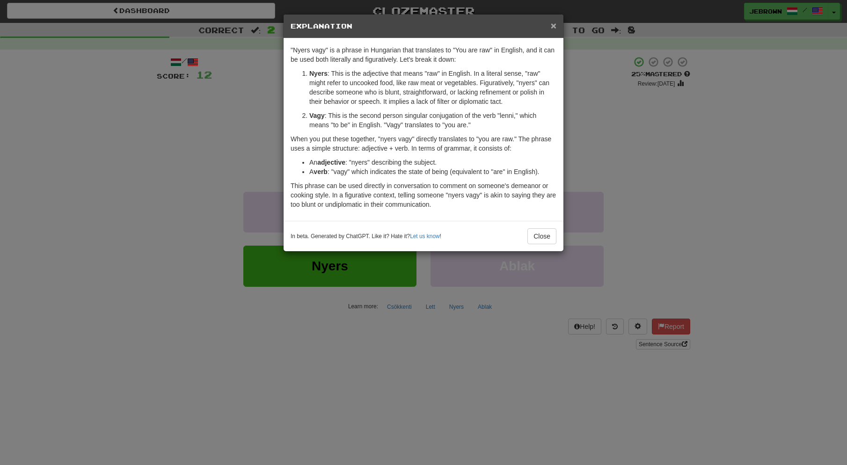
click at [554, 24] on span "×" at bounding box center [554, 25] width 6 height 11
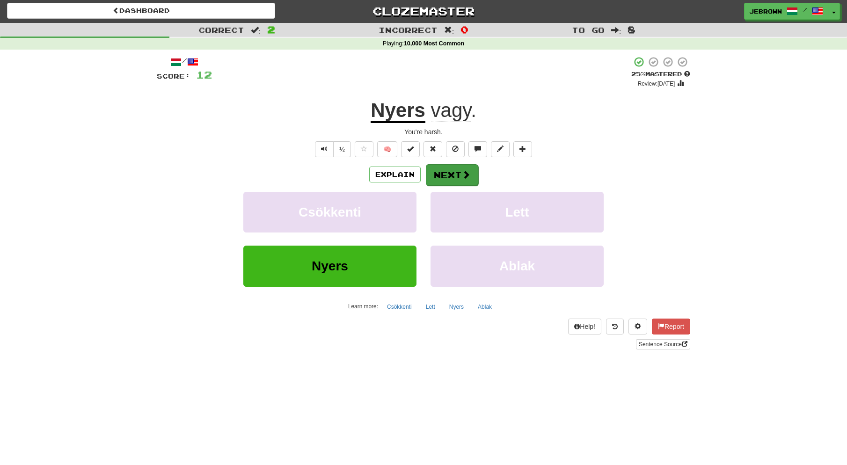
click at [454, 175] on button "Next" at bounding box center [452, 175] width 52 height 22
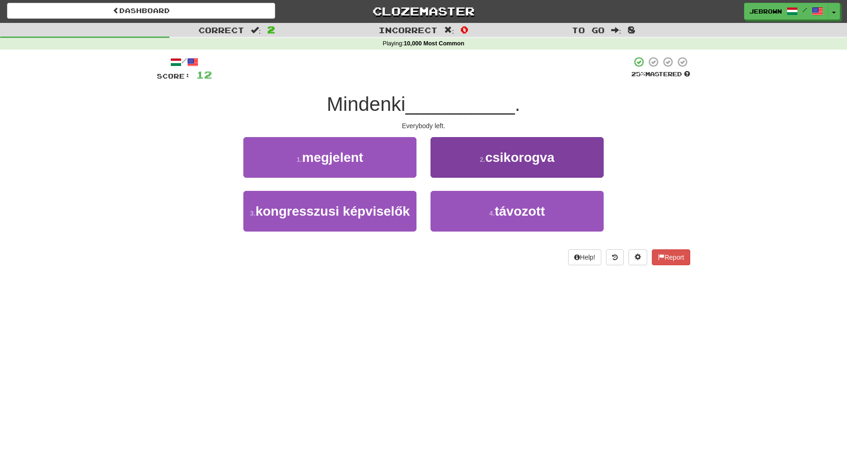
click at [516, 212] on span "távozott" at bounding box center [520, 211] width 50 height 15
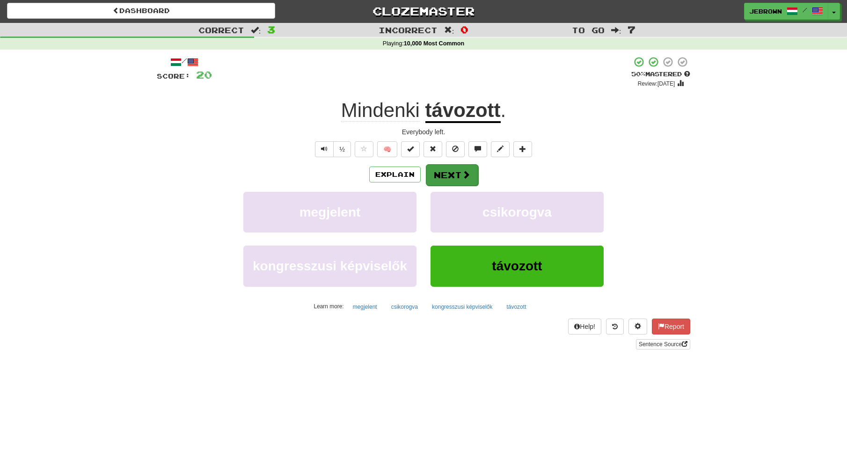
click at [451, 175] on button "Next" at bounding box center [452, 175] width 52 height 22
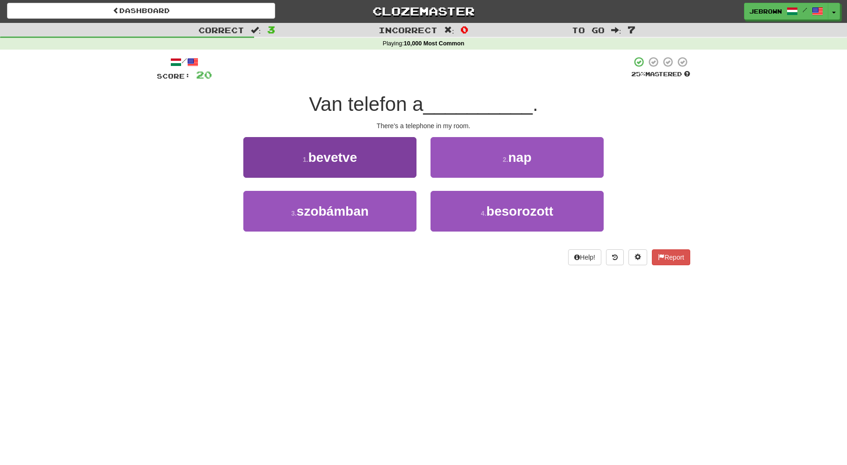
click at [374, 207] on button "3 . [GEOGRAPHIC_DATA]" at bounding box center [329, 211] width 173 height 41
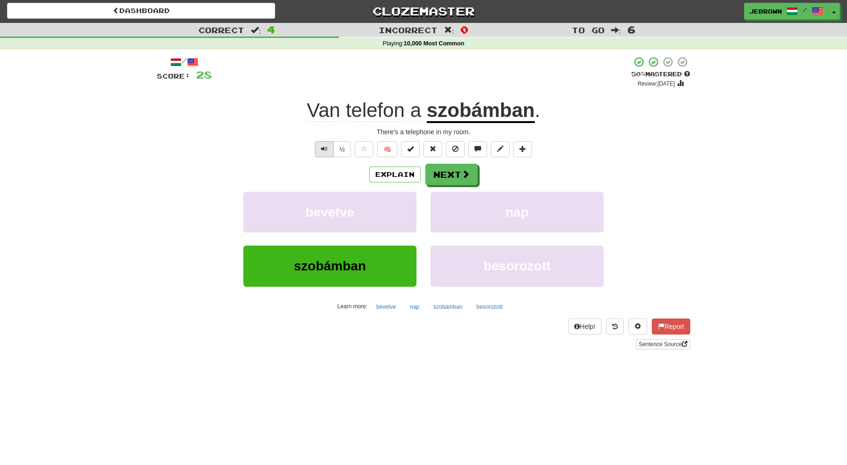
click at [327, 149] on span "Text-to-speech controls" at bounding box center [324, 148] width 7 height 7
click at [456, 174] on button "Next" at bounding box center [452, 175] width 52 height 22
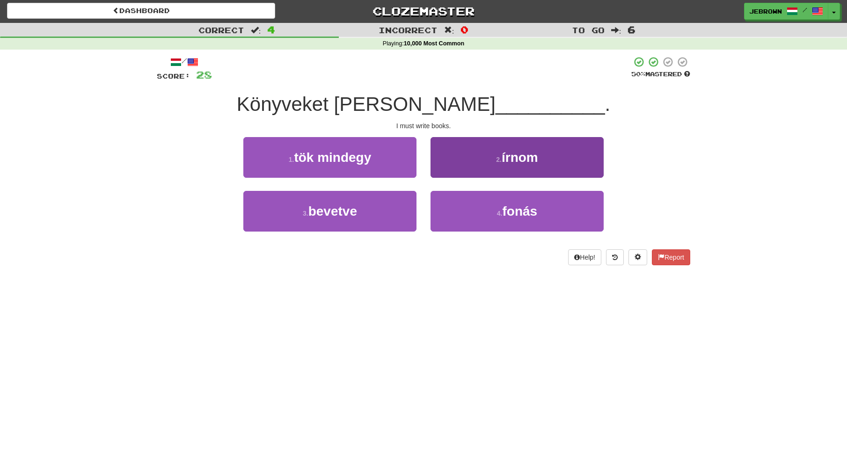
click at [521, 161] on span "írnom" at bounding box center [520, 157] width 36 height 15
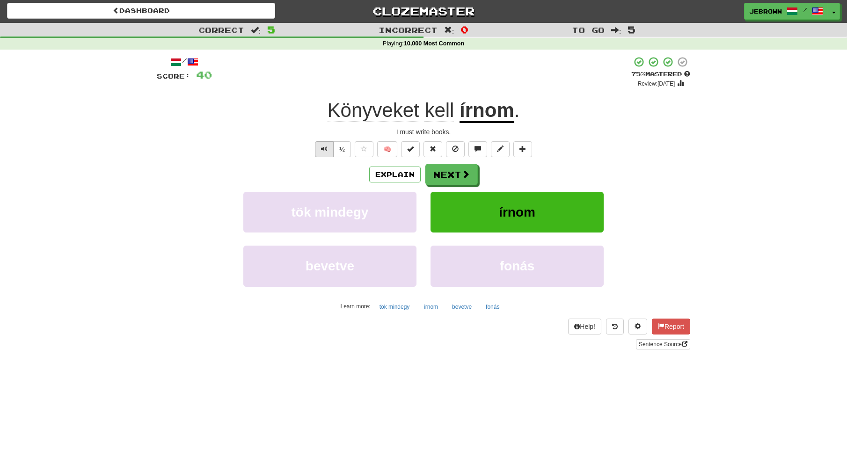
click at [321, 150] on span "Text-to-speech controls" at bounding box center [324, 148] width 7 height 7
click at [452, 172] on button "Next" at bounding box center [452, 175] width 52 height 22
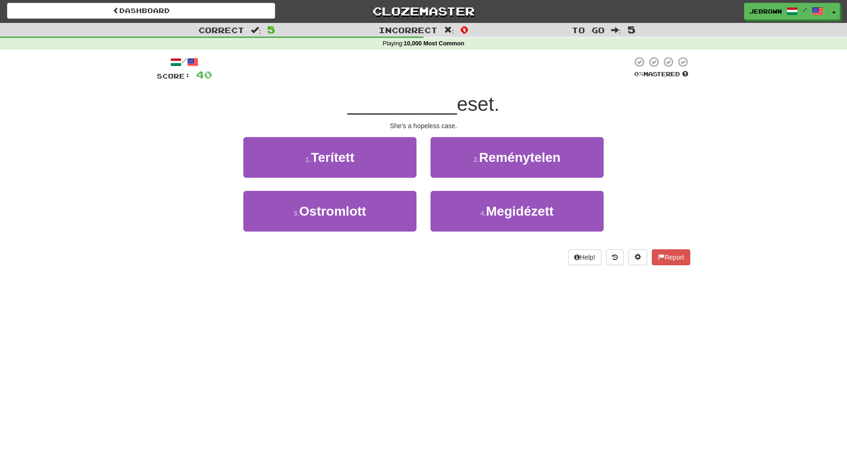
click at [477, 161] on small "2 ." at bounding box center [476, 159] width 6 height 7
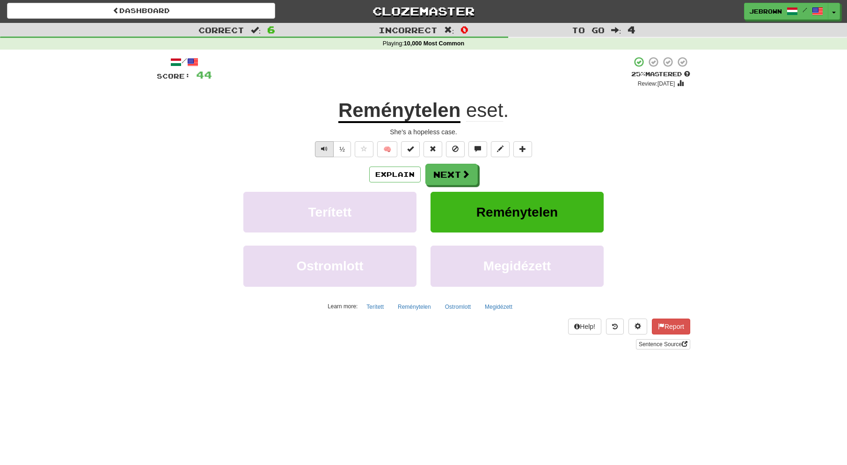
click at [322, 146] on span "Text-to-speech controls" at bounding box center [324, 148] width 7 height 7
click at [455, 173] on button "Next" at bounding box center [452, 175] width 52 height 22
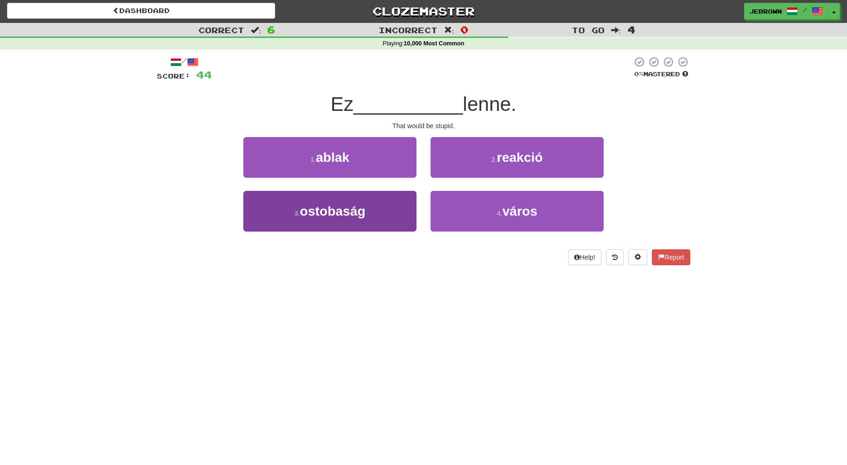
click at [371, 211] on button "3 . ostobaság" at bounding box center [329, 211] width 173 height 41
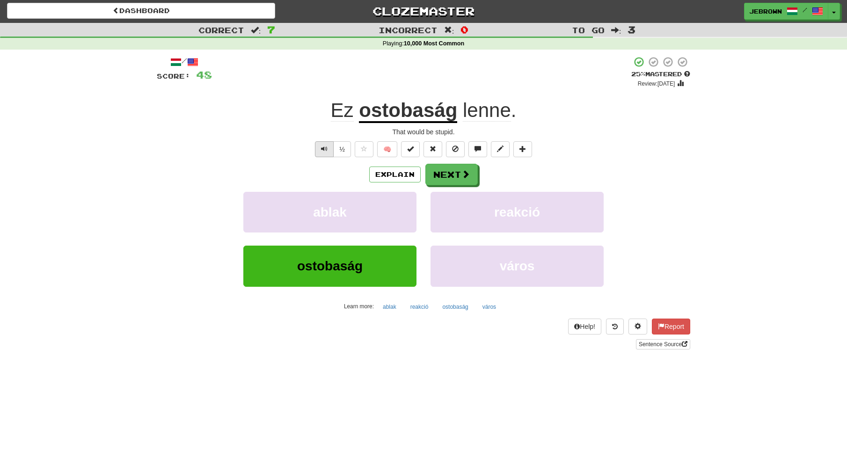
click at [325, 150] on span "Text-to-speech controls" at bounding box center [324, 148] width 7 height 7
click at [452, 171] on button "Next" at bounding box center [452, 175] width 52 height 22
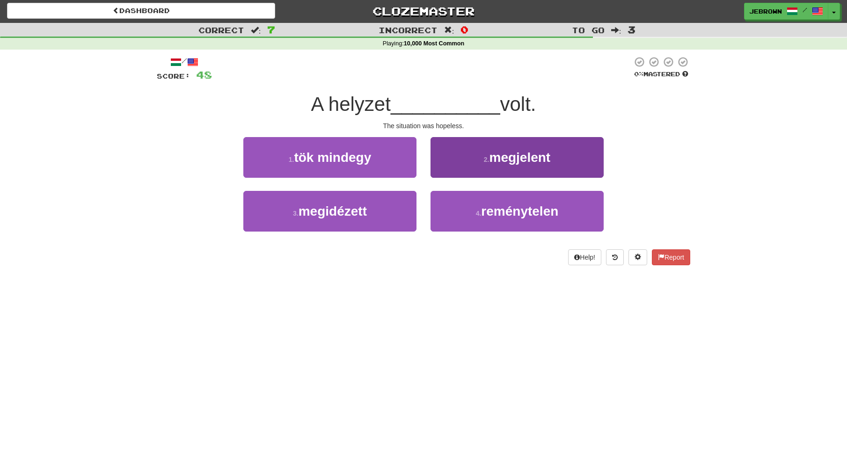
click at [508, 212] on span "reménytelen" at bounding box center [519, 211] width 77 height 15
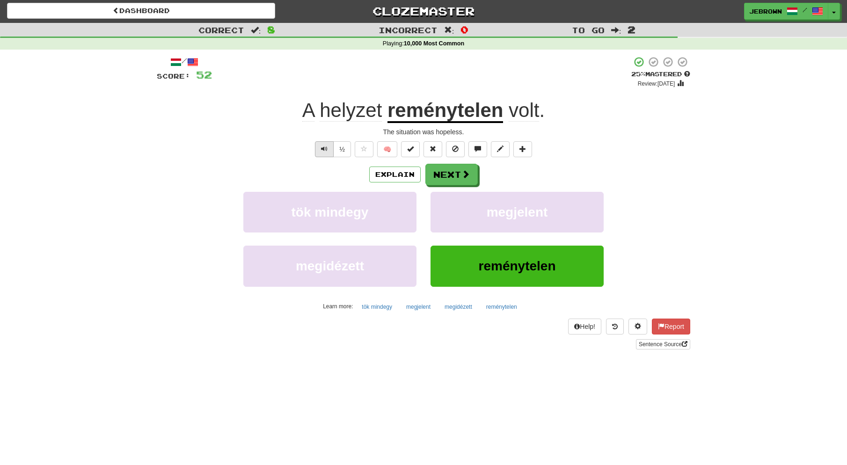
click at [327, 149] on span "Text-to-speech controls" at bounding box center [324, 148] width 7 height 7
click at [454, 172] on button "Next" at bounding box center [452, 175] width 52 height 22
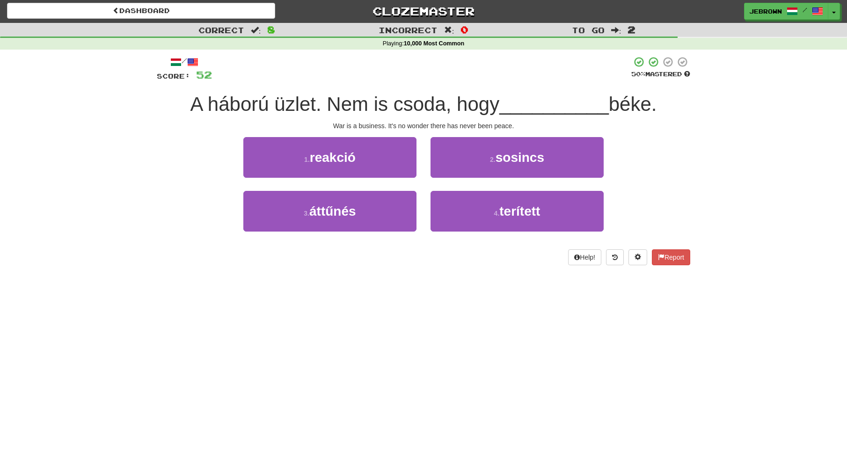
click at [520, 160] on span "sosincs" at bounding box center [519, 157] width 49 height 15
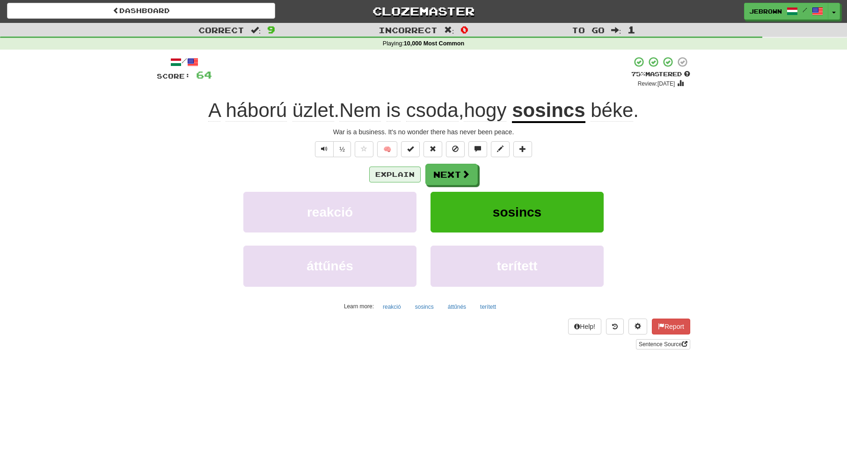
click at [401, 174] on button "Explain" at bounding box center [394, 175] width 51 height 16
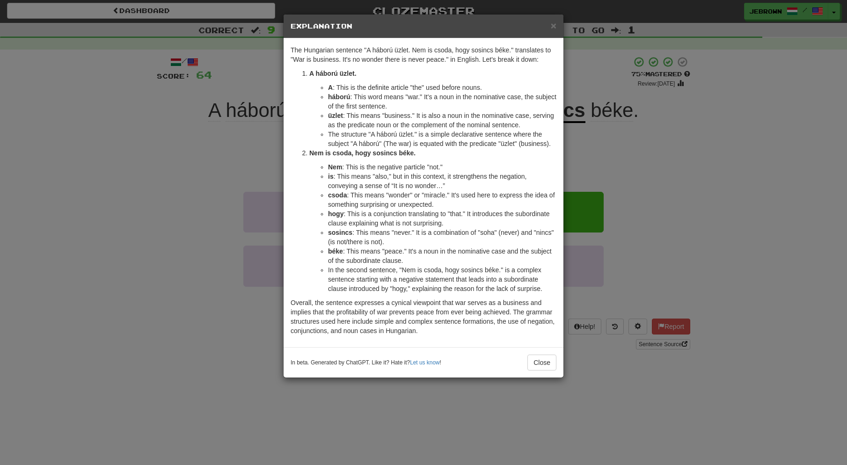
click at [553, 24] on span "×" at bounding box center [554, 25] width 6 height 11
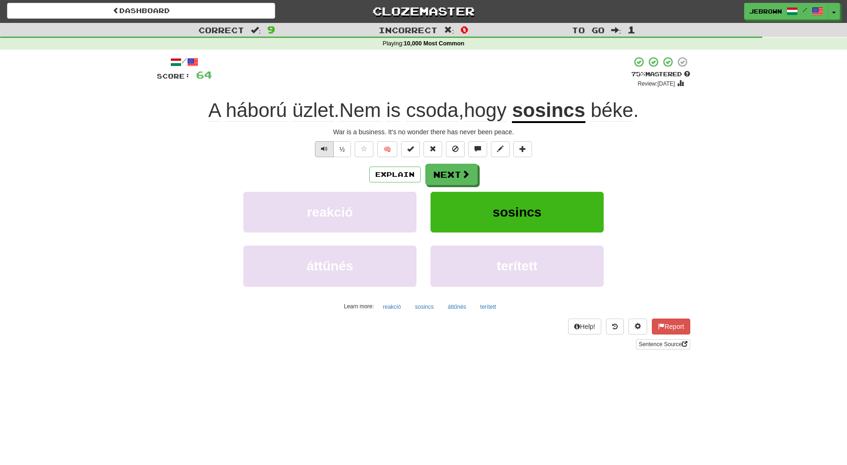
click at [327, 149] on span "Text-to-speech controls" at bounding box center [324, 148] width 7 height 7
click at [448, 172] on button "Next" at bounding box center [452, 175] width 52 height 22
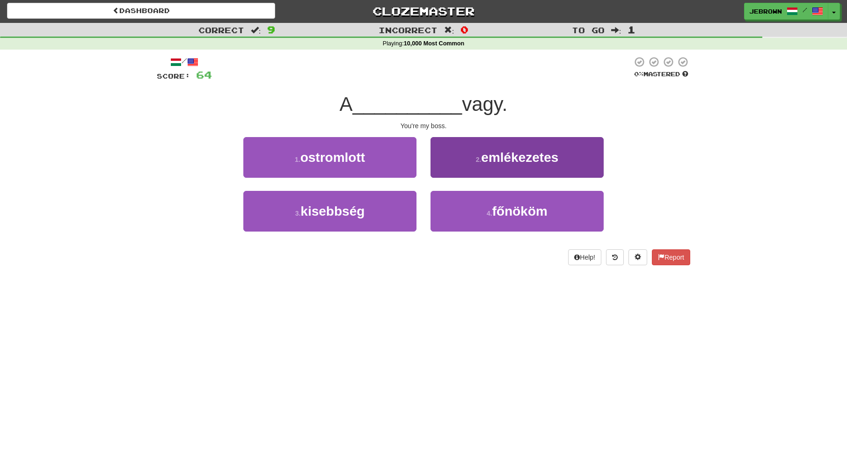
click at [478, 211] on button "4 . főnököm" at bounding box center [516, 211] width 173 height 41
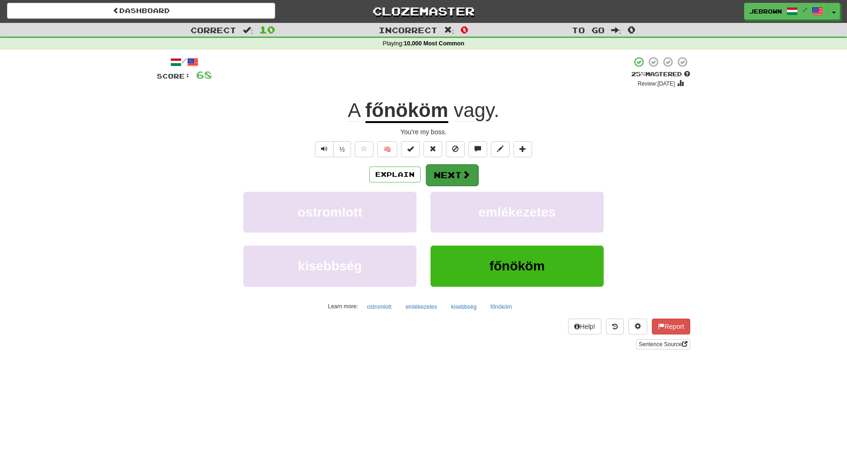
click at [448, 173] on button "Next" at bounding box center [452, 175] width 52 height 22
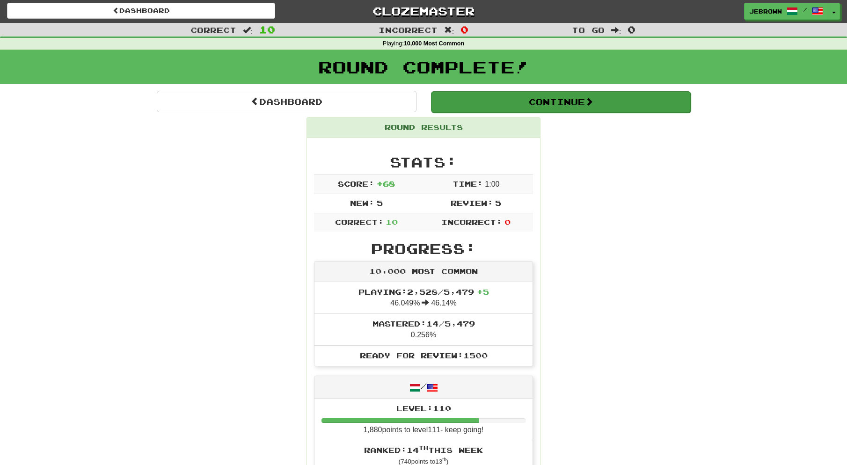
click at [480, 96] on button "Continue" at bounding box center [561, 102] width 260 height 22
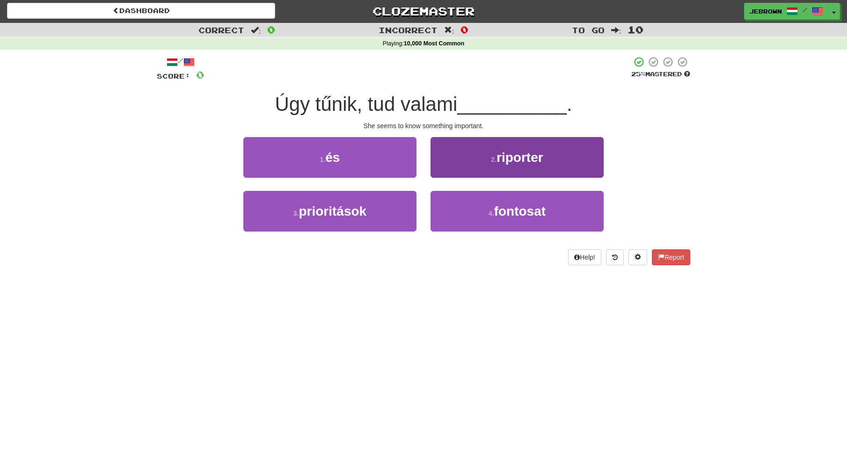
click at [496, 212] on span "fontosat" at bounding box center [519, 211] width 51 height 15
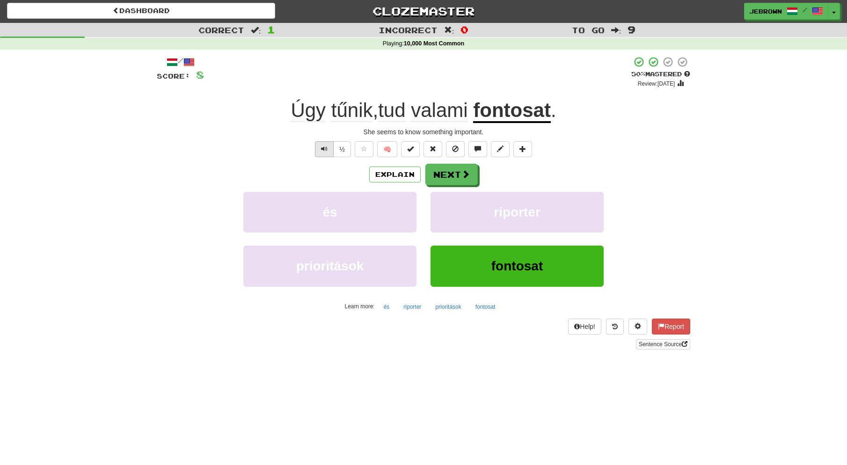
click at [321, 147] on span "Text-to-speech controls" at bounding box center [324, 148] width 7 height 7
click at [453, 171] on button "Next" at bounding box center [452, 175] width 52 height 22
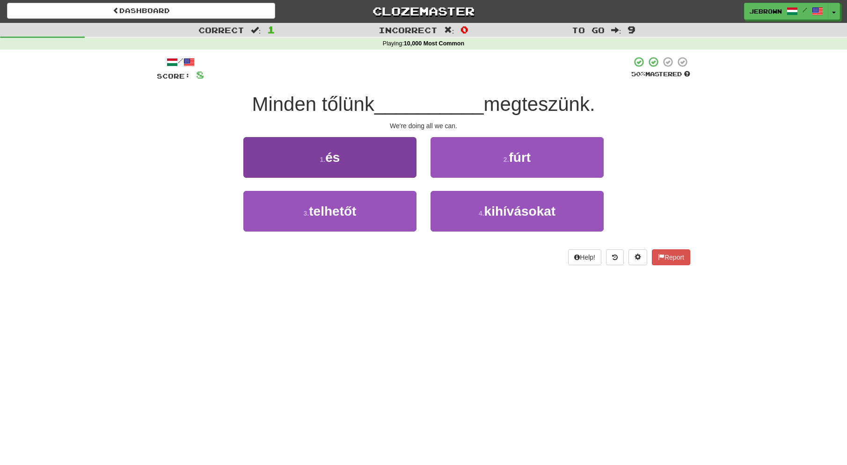
click at [365, 206] on button "3 . telhetőt" at bounding box center [329, 211] width 173 height 41
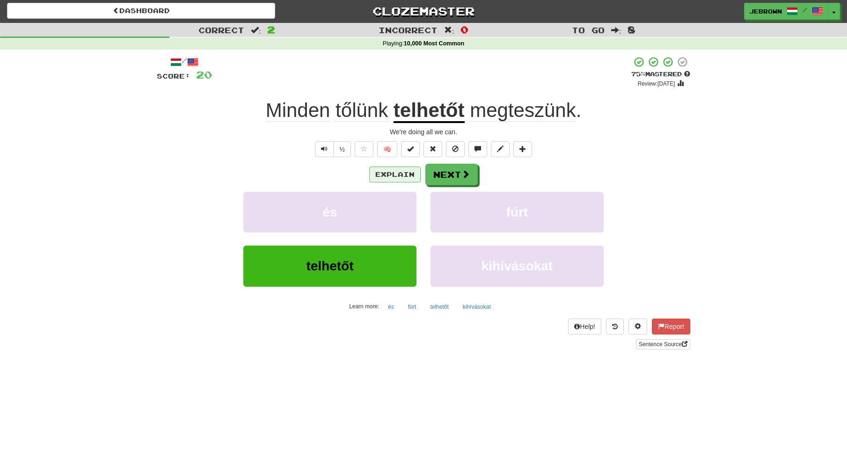
click at [393, 172] on button "Explain" at bounding box center [394, 175] width 51 height 16
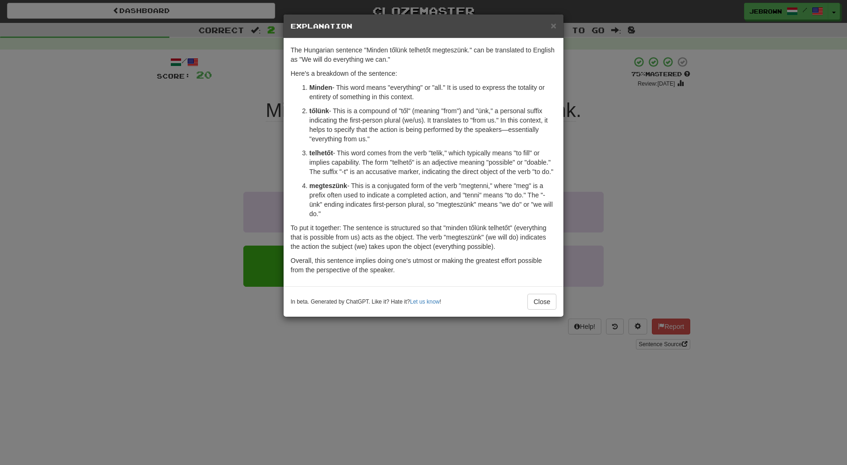
click at [553, 25] on span "×" at bounding box center [554, 25] width 6 height 11
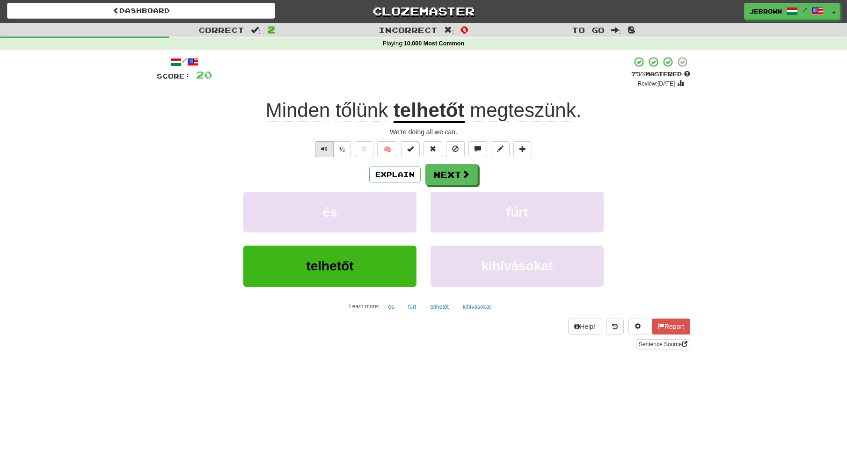
click at [326, 147] on span "Text-to-speech controls" at bounding box center [324, 148] width 7 height 7
click at [447, 178] on button "Next" at bounding box center [452, 175] width 52 height 22
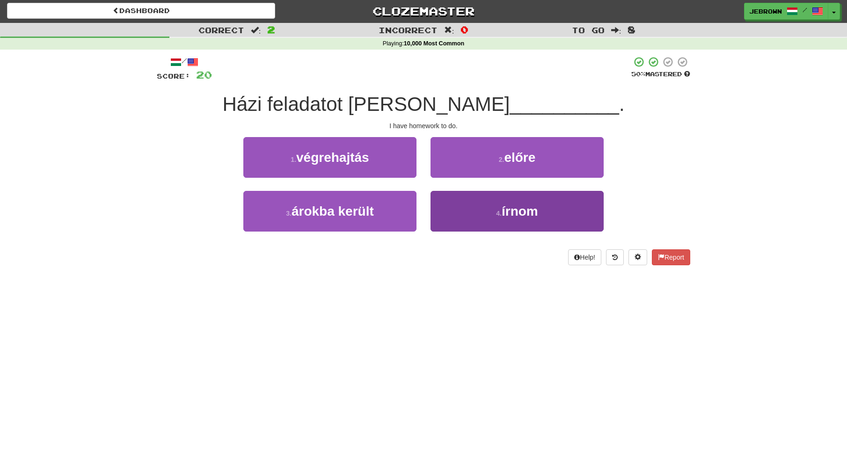
click at [519, 209] on span "írnom" at bounding box center [520, 211] width 36 height 15
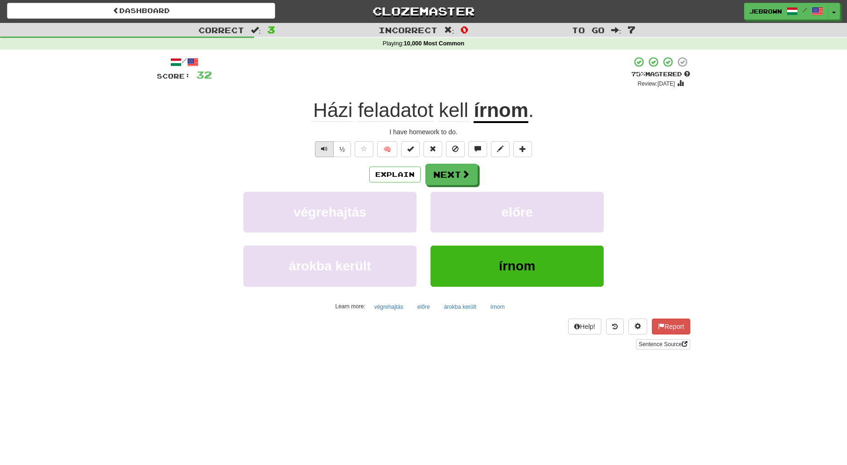
click at [318, 145] on button "Text-to-speech controls" at bounding box center [324, 149] width 19 height 16
click at [458, 172] on button "Next" at bounding box center [452, 175] width 52 height 22
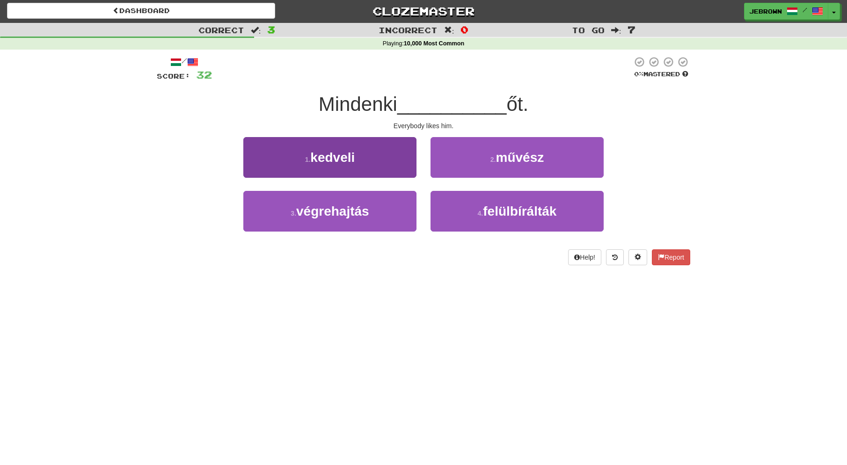
click at [377, 163] on button "1 . [GEOGRAPHIC_DATA]" at bounding box center [329, 157] width 173 height 41
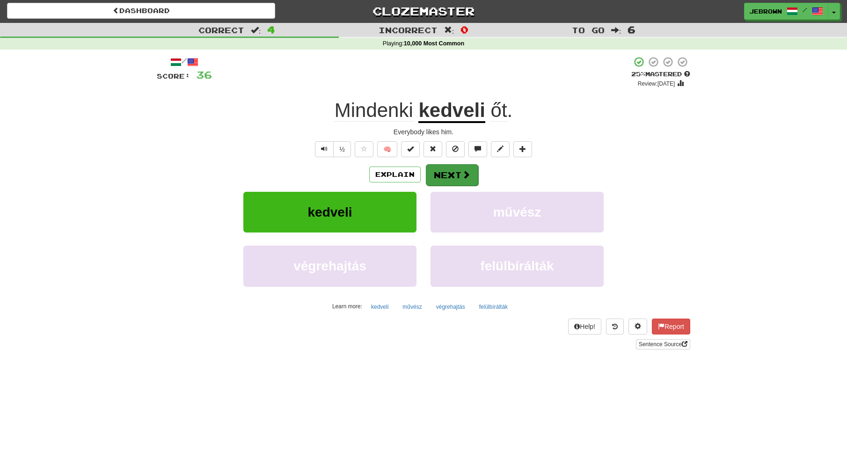
click at [448, 174] on button "Next" at bounding box center [452, 175] width 52 height 22
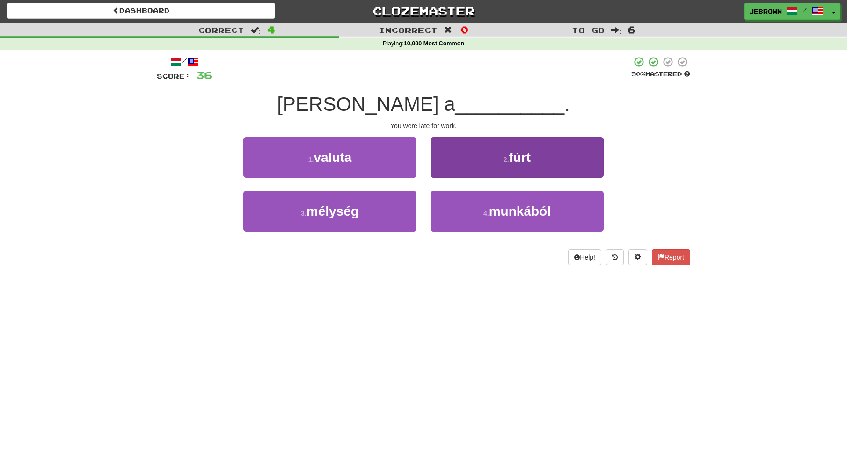
click at [501, 204] on span "munkából" at bounding box center [520, 211] width 62 height 15
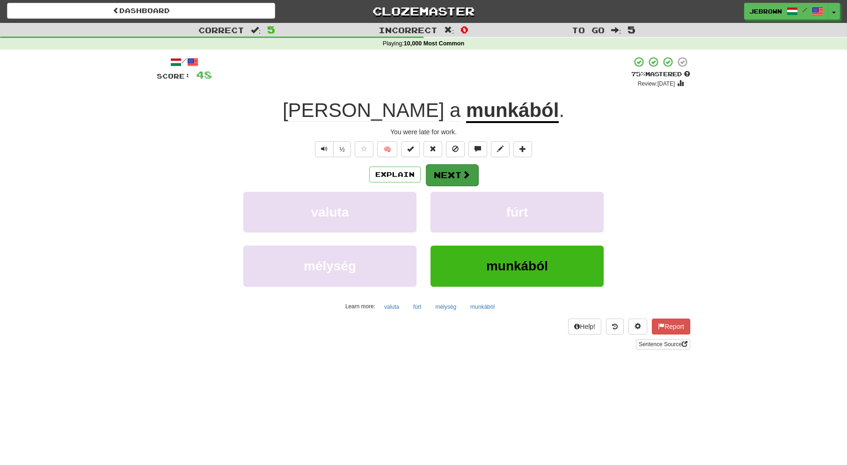
click at [449, 172] on button "Next" at bounding box center [452, 175] width 52 height 22
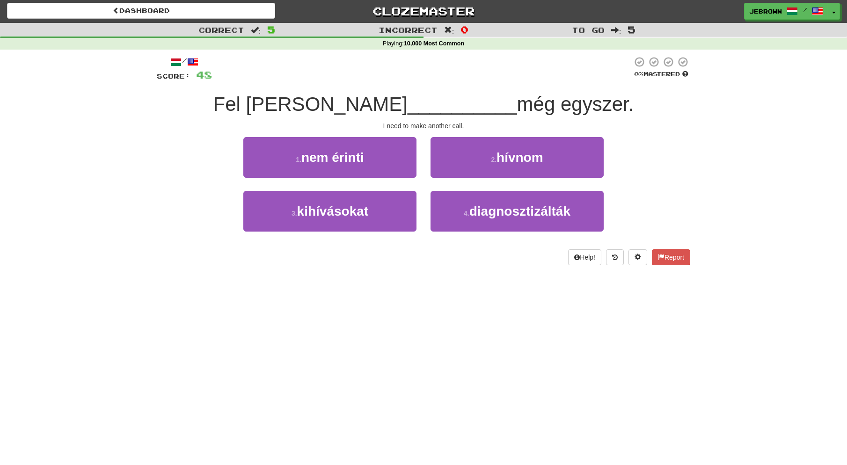
click at [527, 158] on span "hívnom" at bounding box center [519, 157] width 47 height 15
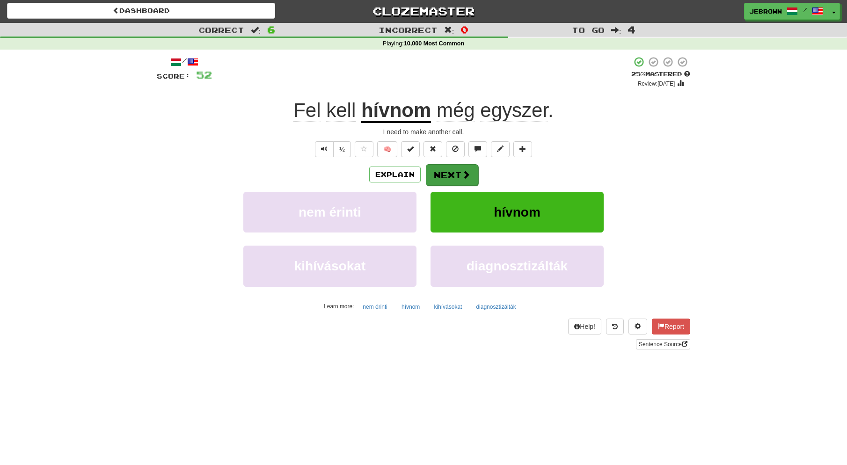
click at [450, 173] on button "Next" at bounding box center [452, 175] width 52 height 22
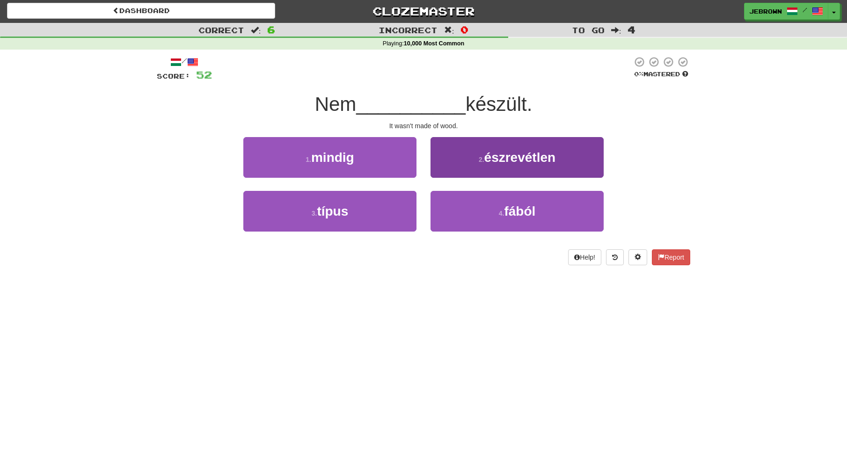
click at [511, 211] on span "fából" at bounding box center [519, 211] width 31 height 15
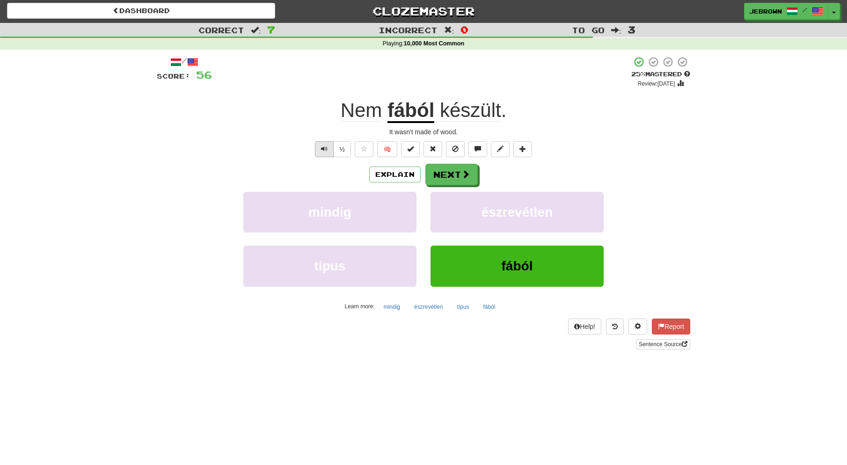
click at [323, 146] on span "Text-to-speech controls" at bounding box center [324, 148] width 7 height 7
click at [451, 172] on button "Next" at bounding box center [452, 175] width 52 height 22
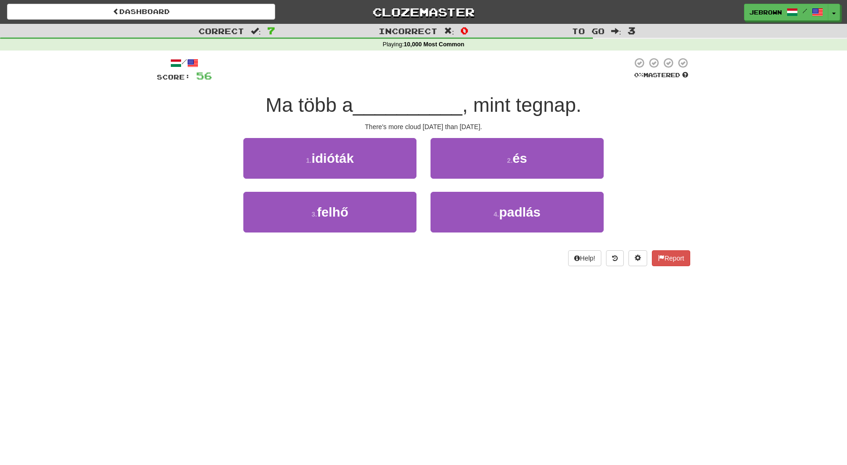
scroll to position [0, 0]
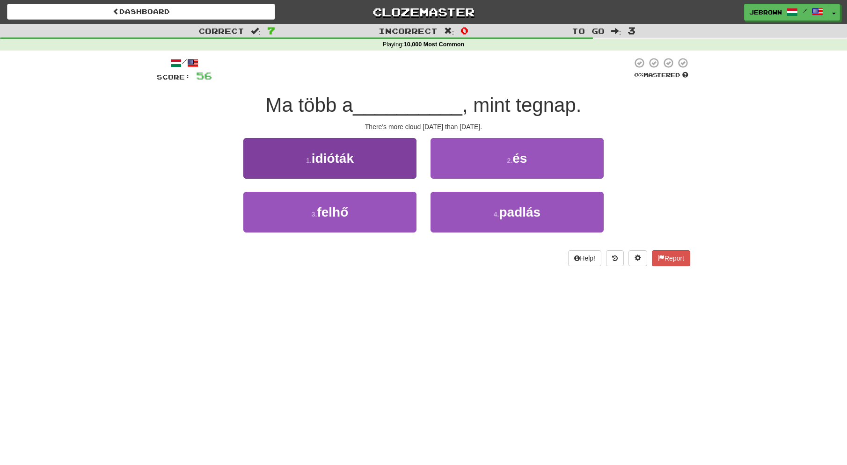
click at [367, 207] on button "3 . felhő" at bounding box center [329, 212] width 173 height 41
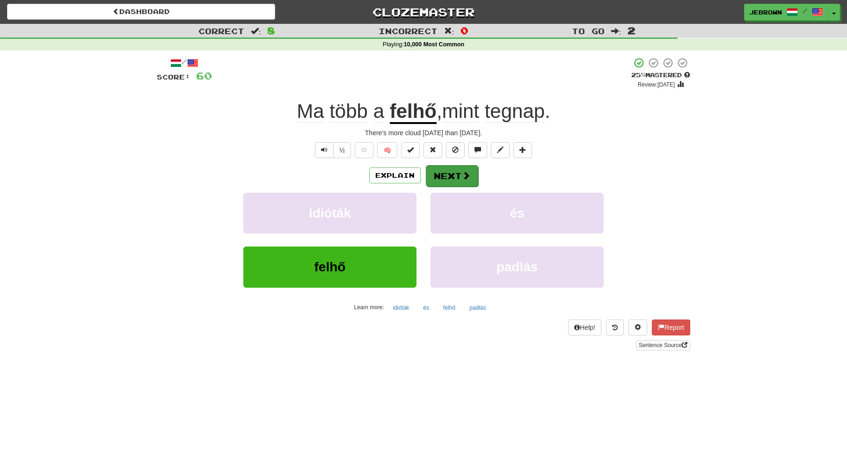
click at [452, 174] on button "Next" at bounding box center [452, 176] width 52 height 22
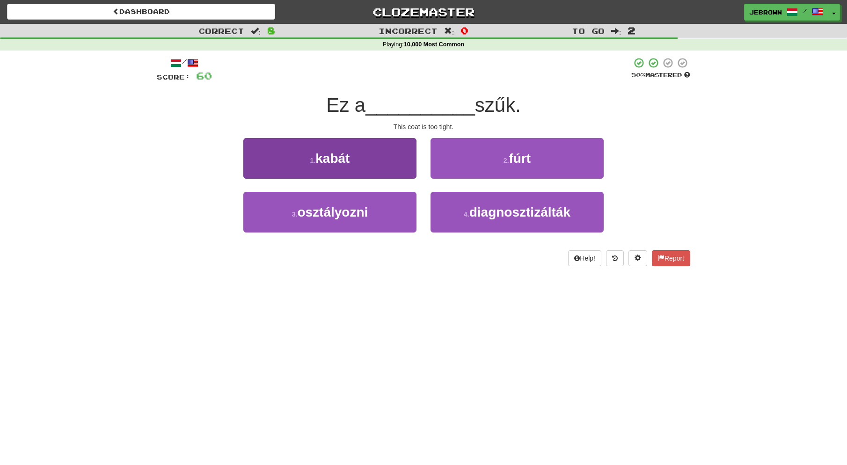
click at [364, 157] on button "1 . [PERSON_NAME]" at bounding box center [329, 158] width 173 height 41
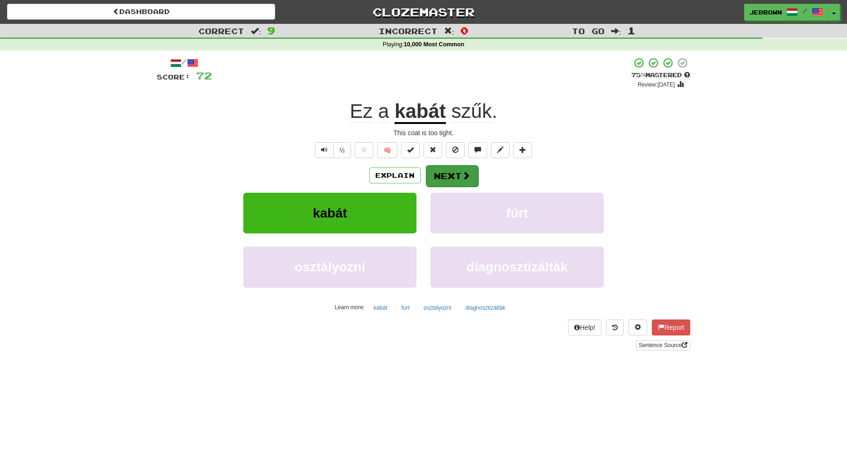
click at [449, 174] on button "Next" at bounding box center [452, 176] width 52 height 22
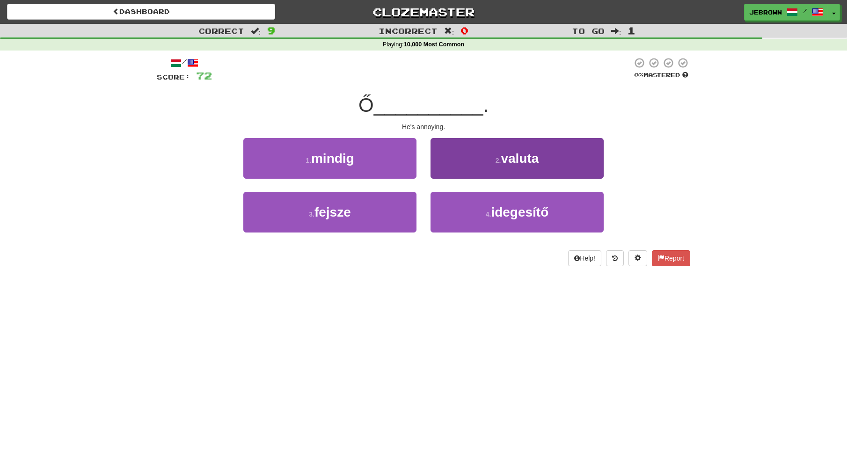
click at [487, 213] on small "4 ." at bounding box center [489, 214] width 6 height 7
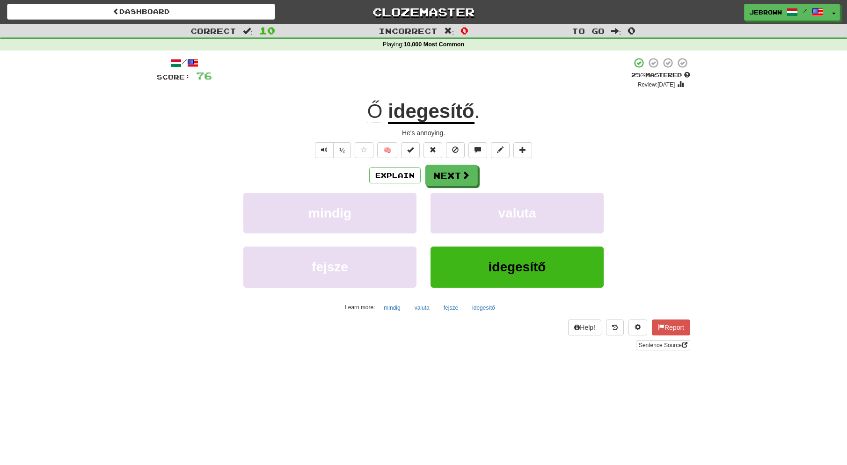
click at [454, 175] on button "Next" at bounding box center [451, 176] width 52 height 22
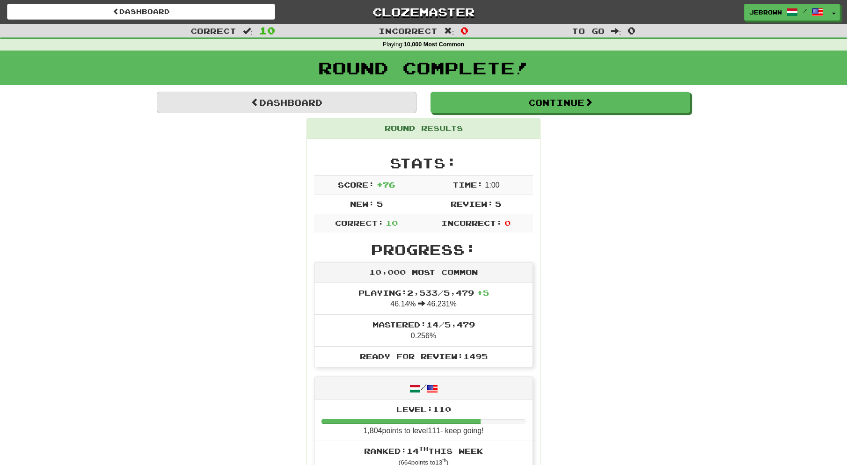
click at [305, 102] on link "Dashboard" at bounding box center [287, 103] width 260 height 22
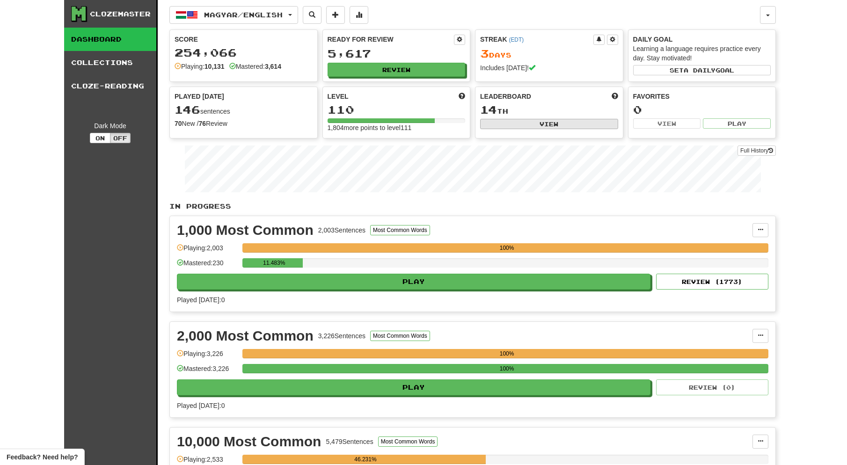
click at [546, 122] on button "View" at bounding box center [549, 124] width 138 height 10
select select "**********"
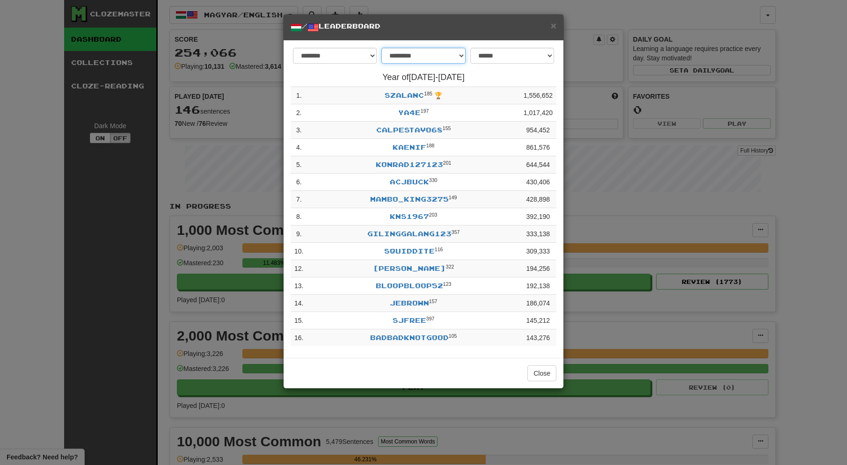
select select "********"
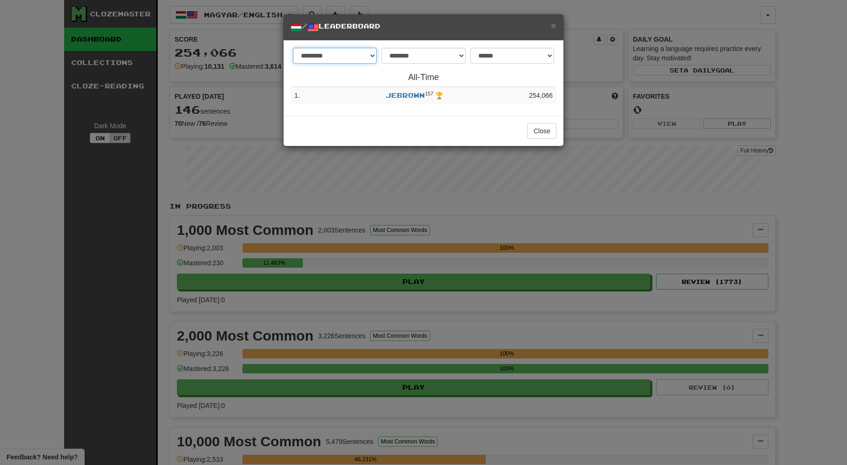
select select "********"
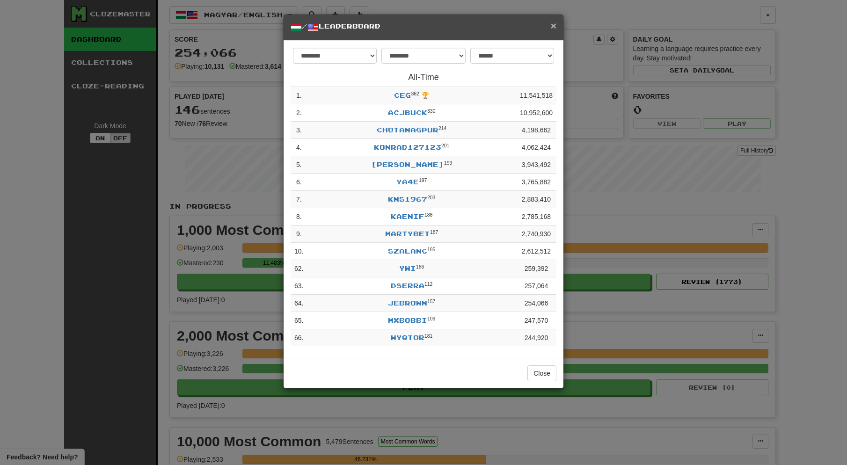
click at [554, 26] on span "×" at bounding box center [554, 25] width 6 height 11
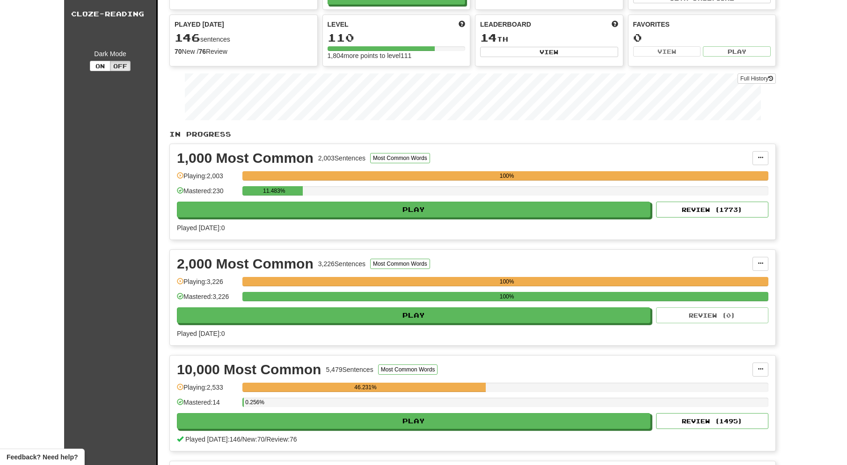
scroll to position [78, 0]
